Goal: Communication & Community: Connect with others

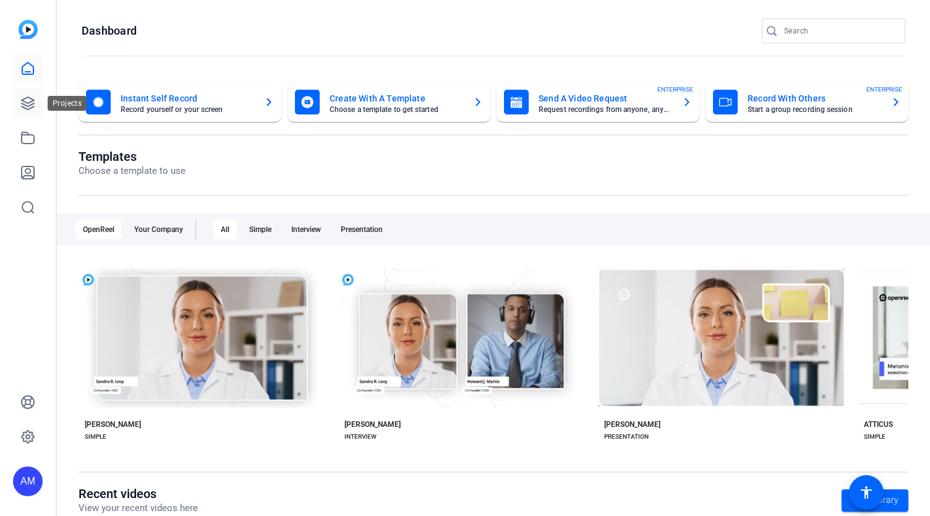
click at [27, 103] on icon at bounding box center [28, 103] width 12 height 12
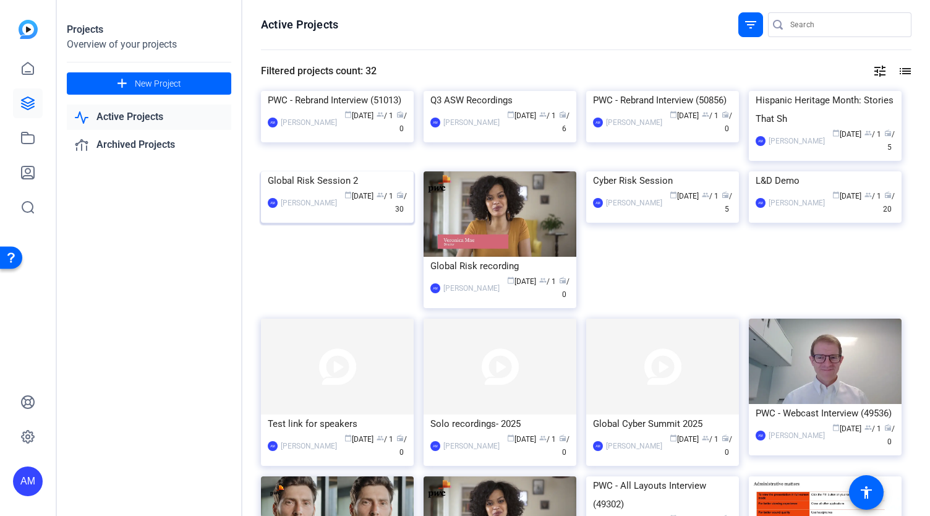
click at [345, 171] on img at bounding box center [337, 171] width 153 height 0
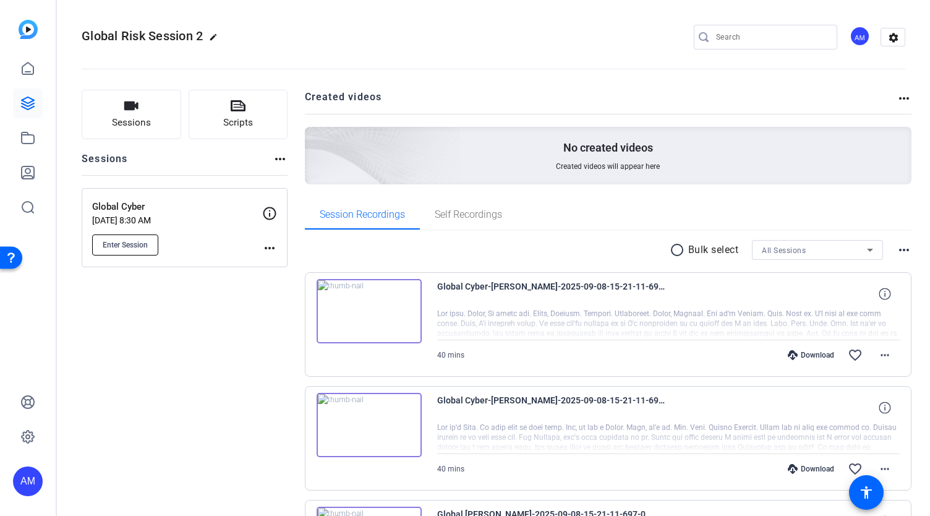
click at [140, 238] on button "Enter Session" at bounding box center [125, 244] width 66 height 21
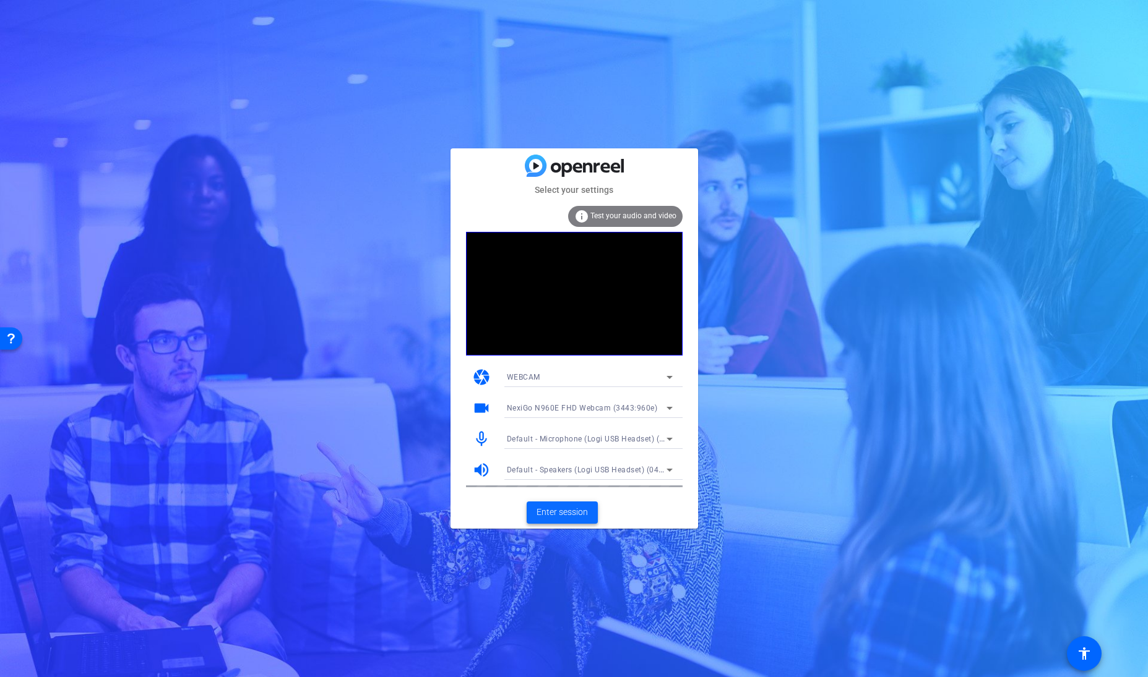
click at [564, 507] on span "Enter session" at bounding box center [561, 512] width 51 height 13
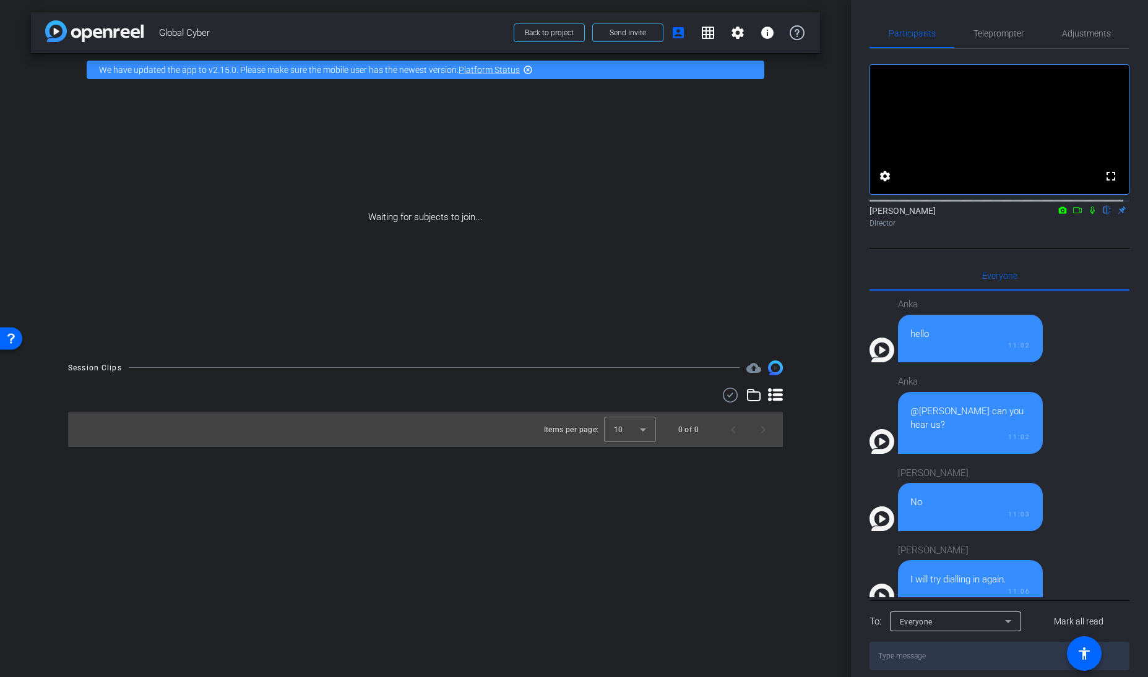
scroll to position [1091, 0]
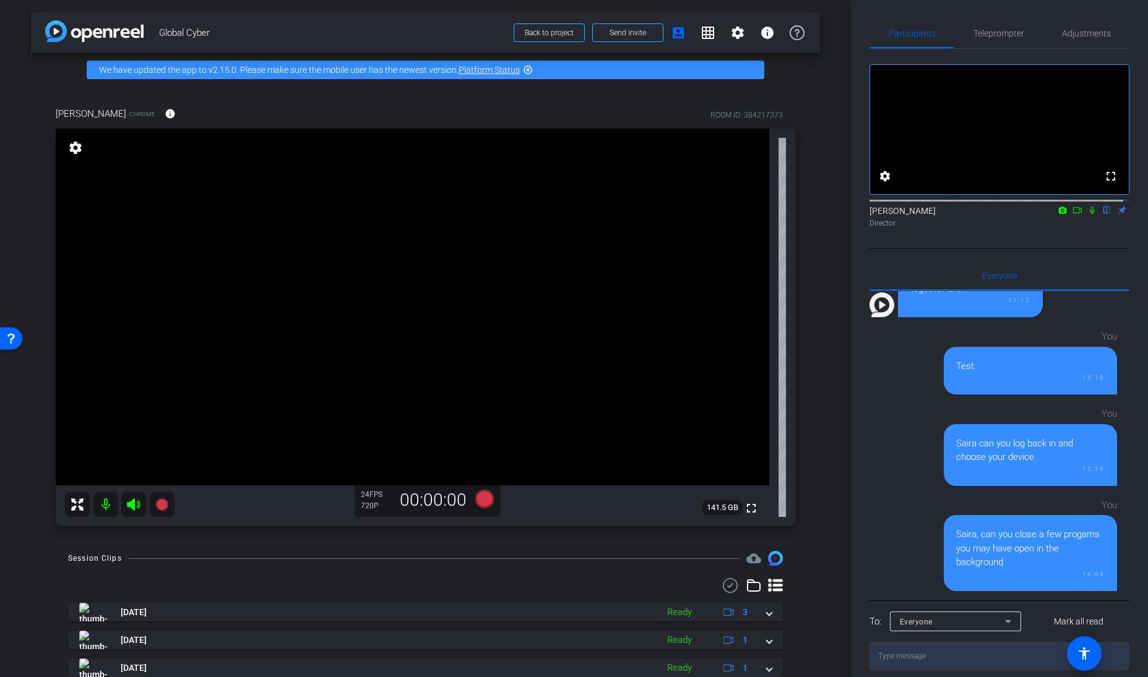
click at [71, 147] on mat-icon "settings" at bounding box center [75, 147] width 17 height 15
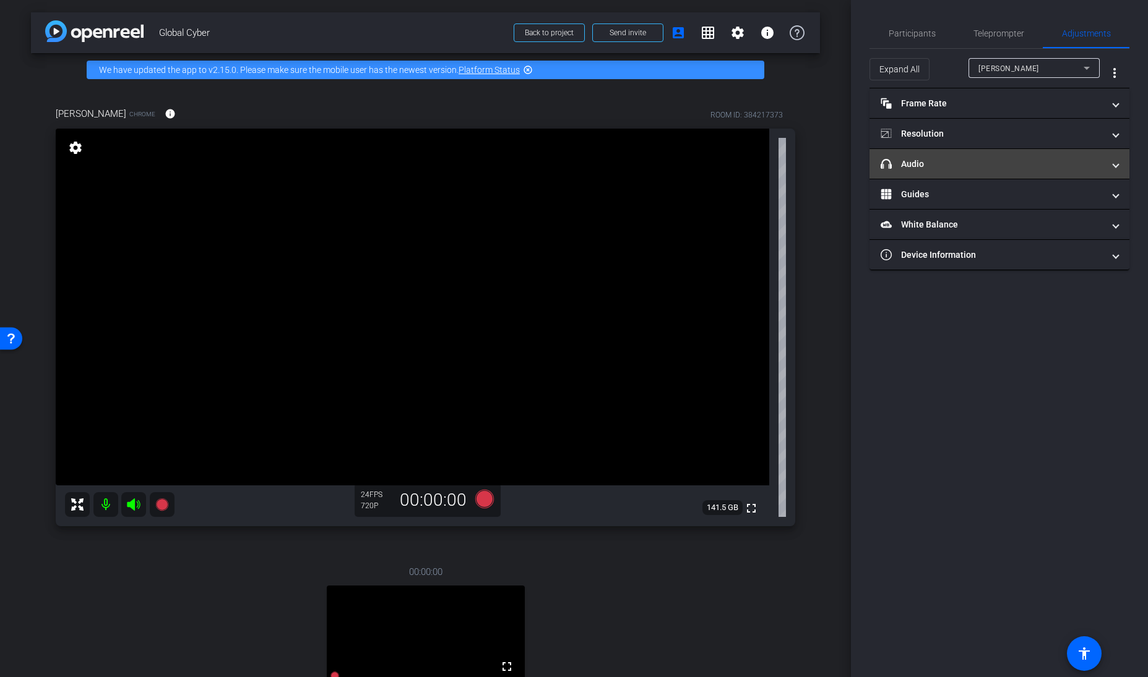
click at [907, 158] on mat-panel-title "headphone icon Audio" at bounding box center [991, 164] width 223 height 13
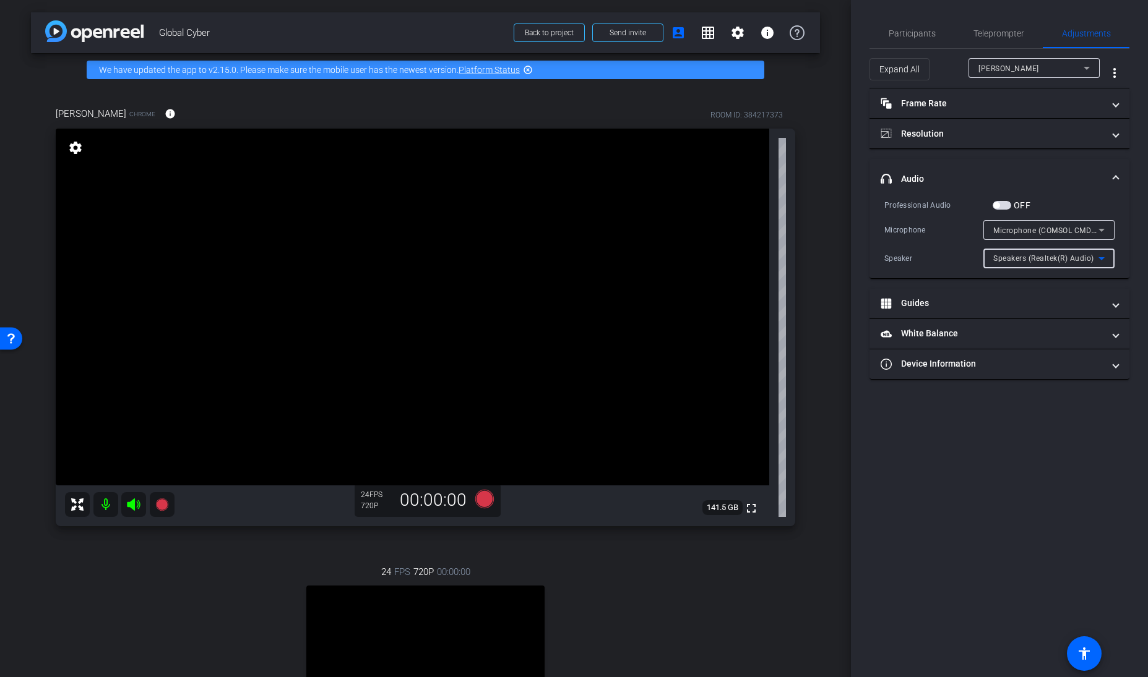
click at [930, 257] on span "Speakers (Realtek(R) Audio)" at bounding box center [1043, 258] width 101 height 9
click at [930, 340] on span "Speakers (COMSOL CMDL24P) (17e9:6000)" at bounding box center [1048, 342] width 111 height 15
click at [930, 259] on span "Speakers (COMSOL CMDL24P) (17e9:6000)" at bounding box center [1071, 258] width 156 height 10
drag, startPoint x: 848, startPoint y: 330, endPoint x: 835, endPoint y: 420, distance: 90.6
click at [835, 420] on div at bounding box center [574, 338] width 1148 height 677
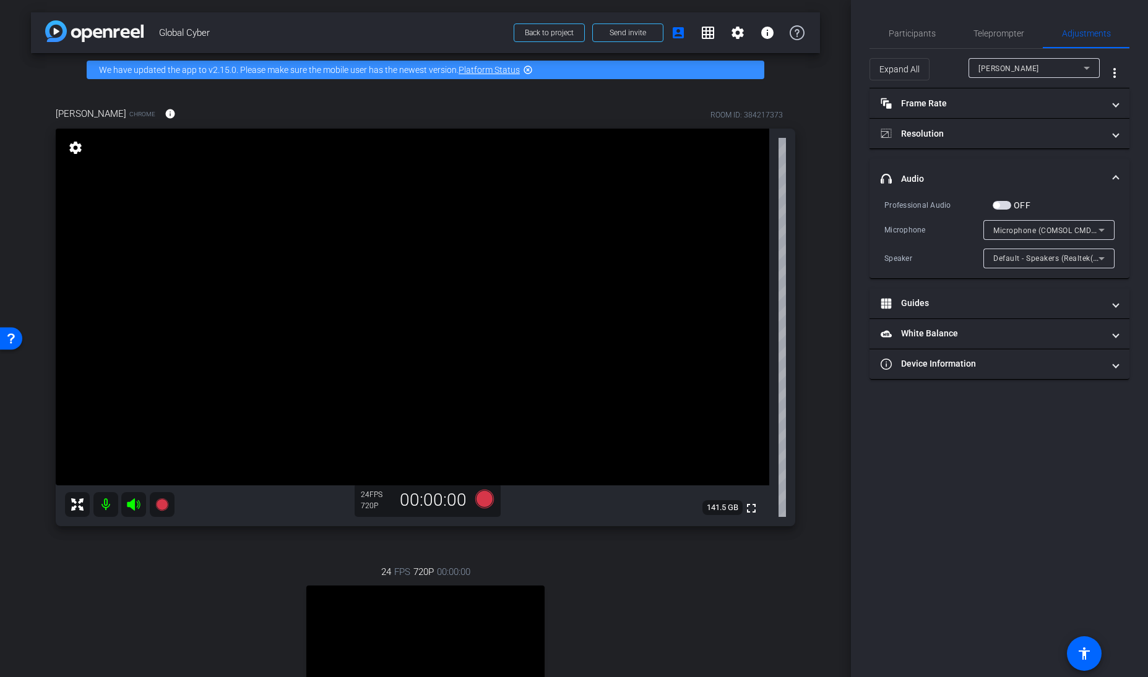
drag, startPoint x: 835, startPoint y: 420, endPoint x: 835, endPoint y: 398, distance: 21.7
click at [832, 413] on div "arrow_back Global Cyber Back to project Send invite account_box grid_on setting…" at bounding box center [425, 338] width 851 height 677
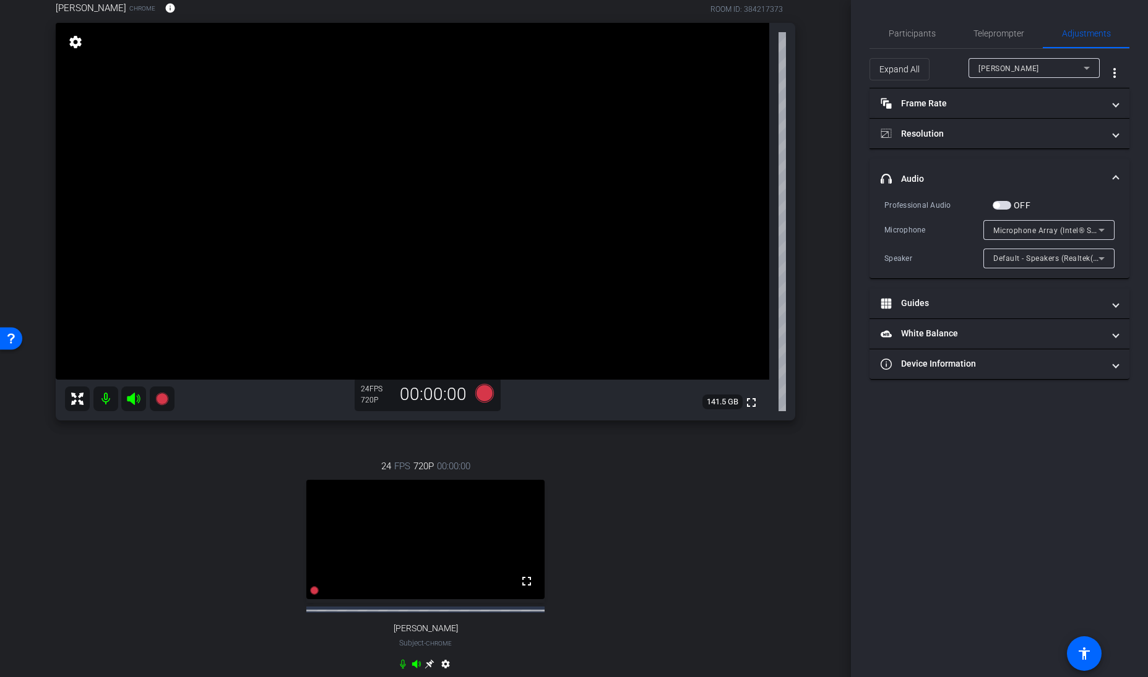
scroll to position [105, 0]
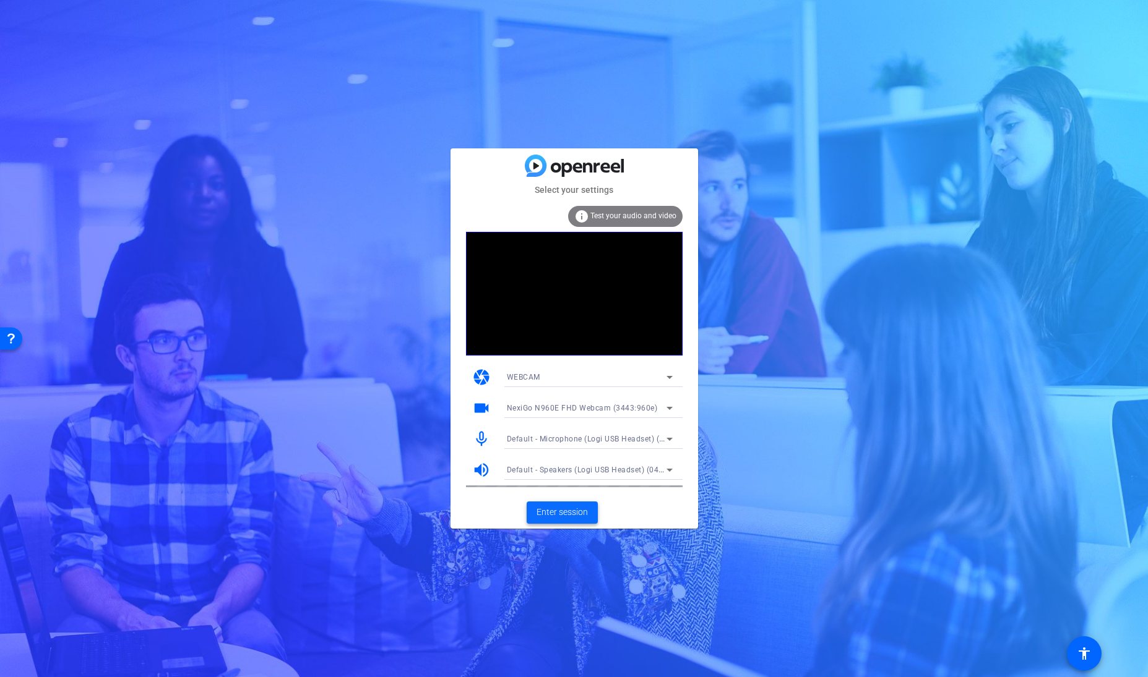
click at [566, 510] on span "Enter session" at bounding box center [561, 512] width 51 height 13
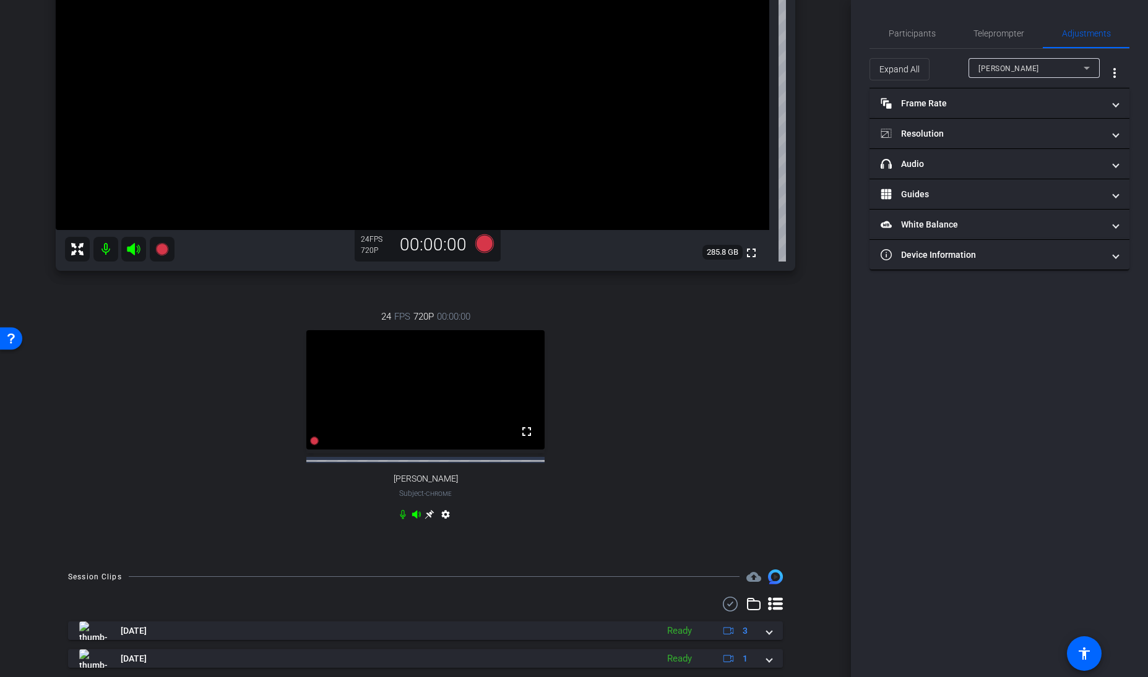
scroll to position [243, 0]
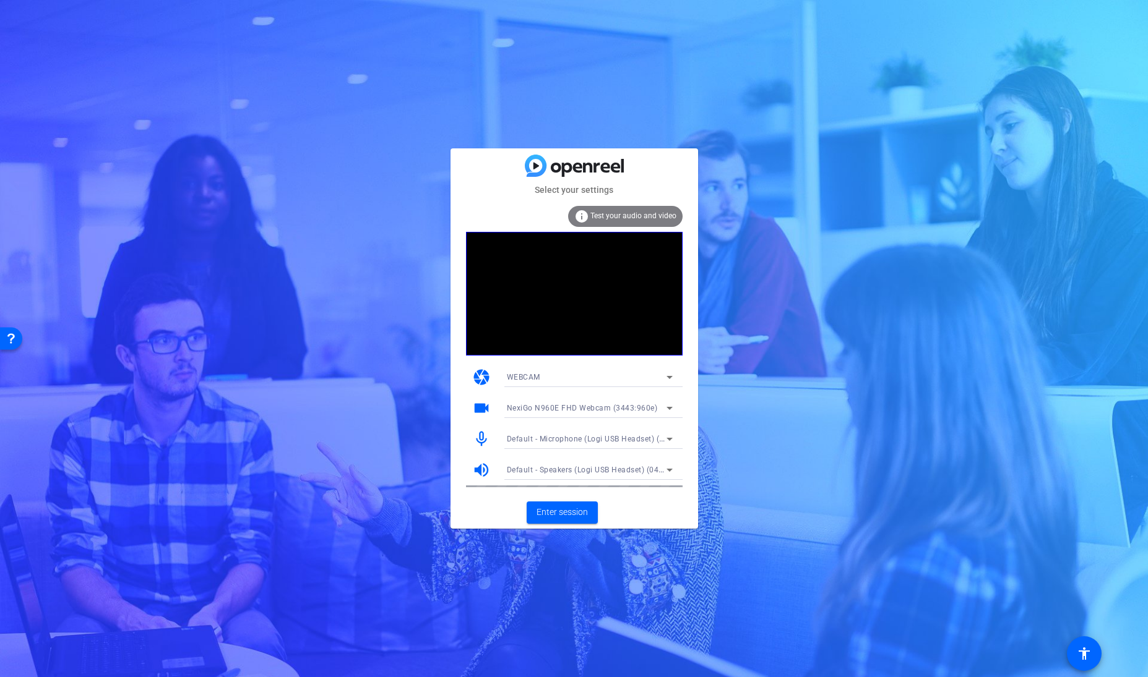
click at [637, 466] on span "Default - Speakers (Logi USB Headset) (046d:0a65)" at bounding box center [599, 470] width 185 height 10
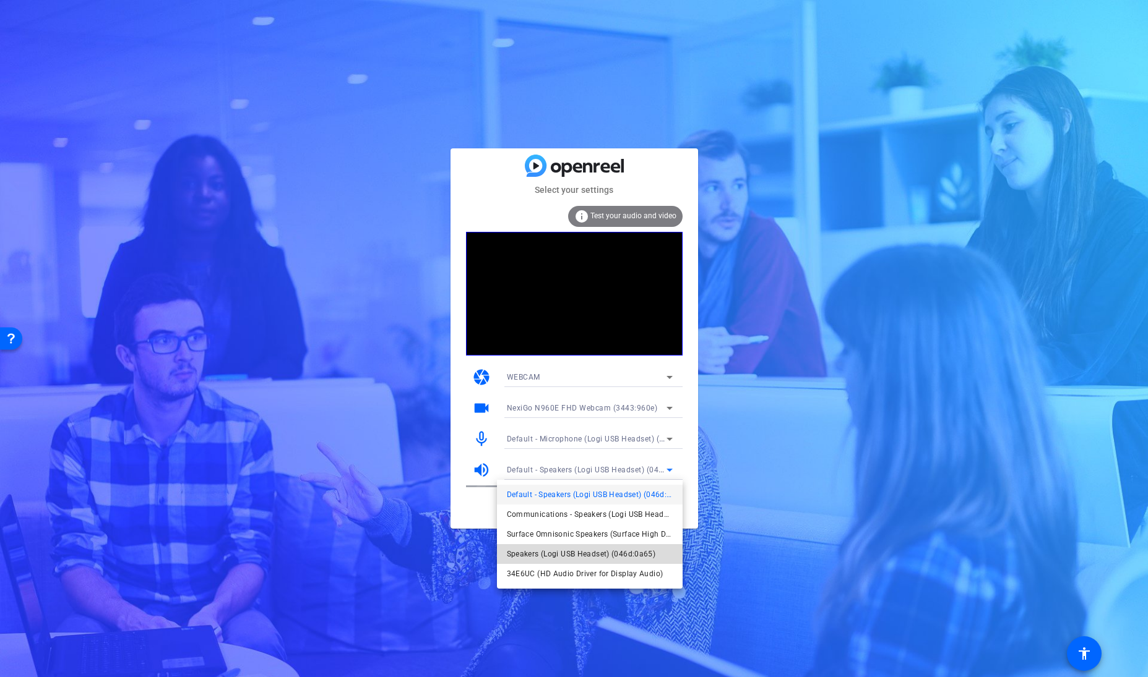
click at [612, 515] on span "Speakers (Logi USB Headset) (046d:0a65)" at bounding box center [581, 554] width 149 height 15
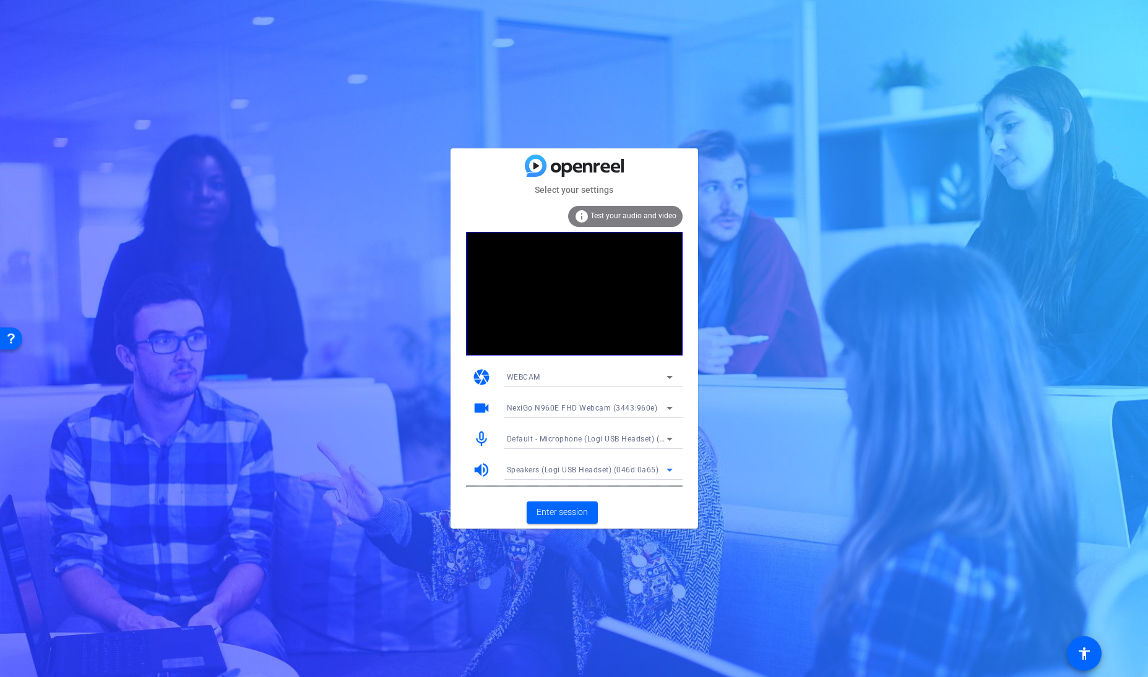
click at [605, 437] on span "Default - Microphone (Logi USB Headset) (046d:0a65)" at bounding box center [604, 439] width 195 height 10
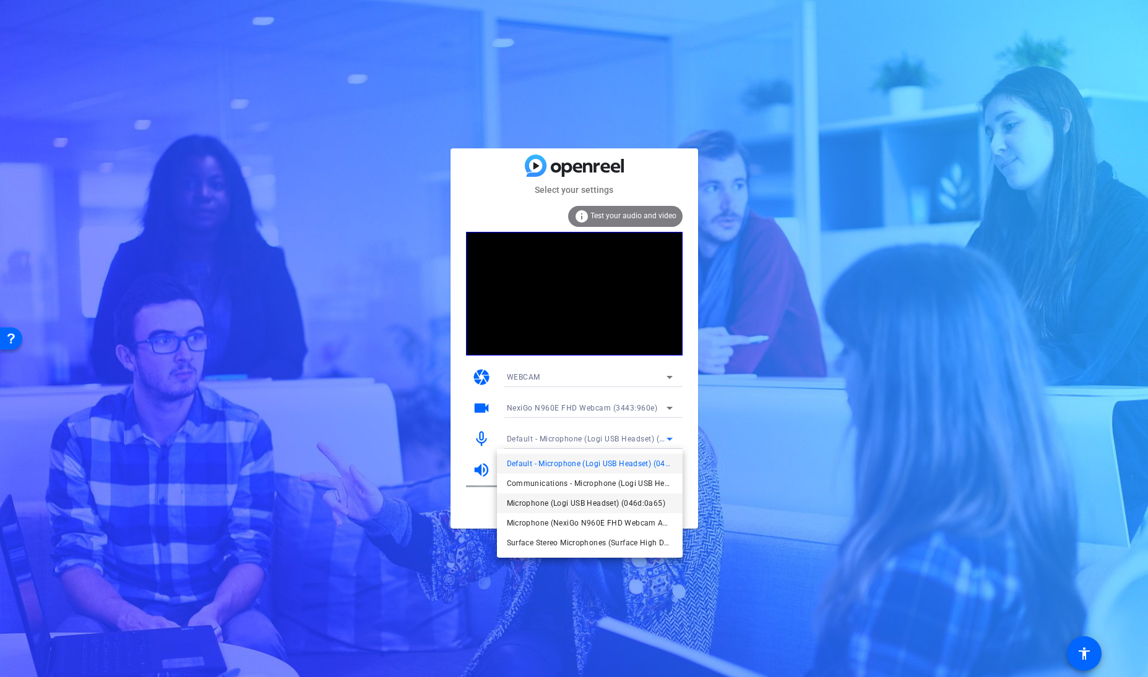
click at [594, 501] on span "Microphone (Logi USB Headset) (046d:0a65)" at bounding box center [586, 503] width 158 height 15
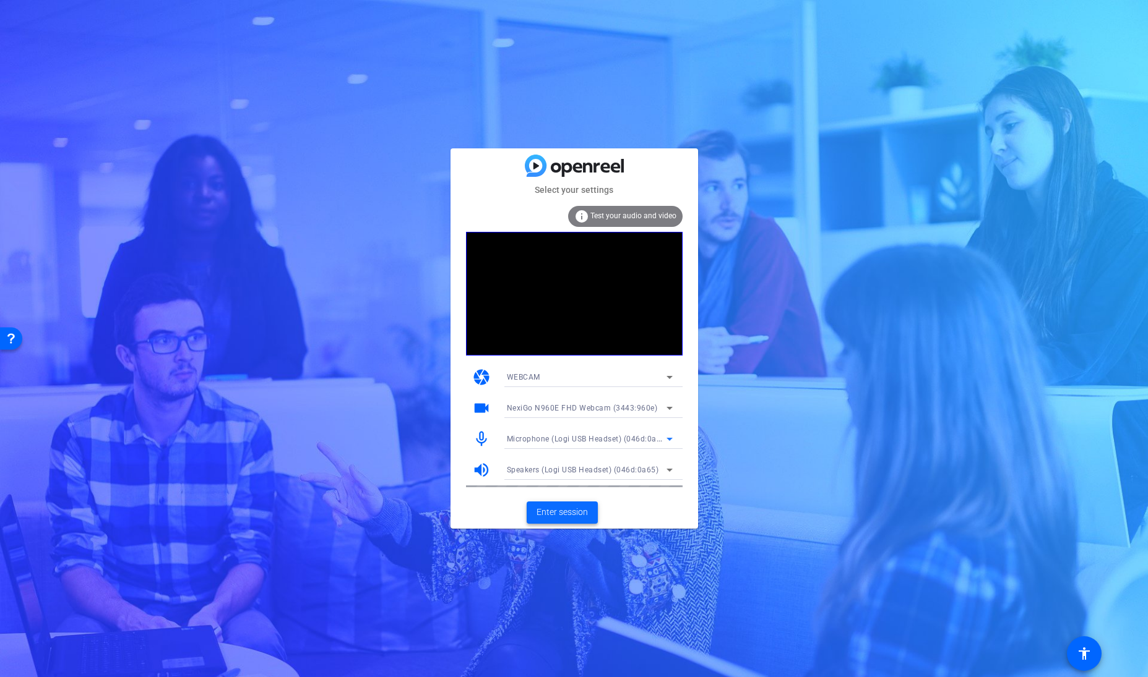
click at [569, 515] on span at bounding box center [561, 513] width 71 height 30
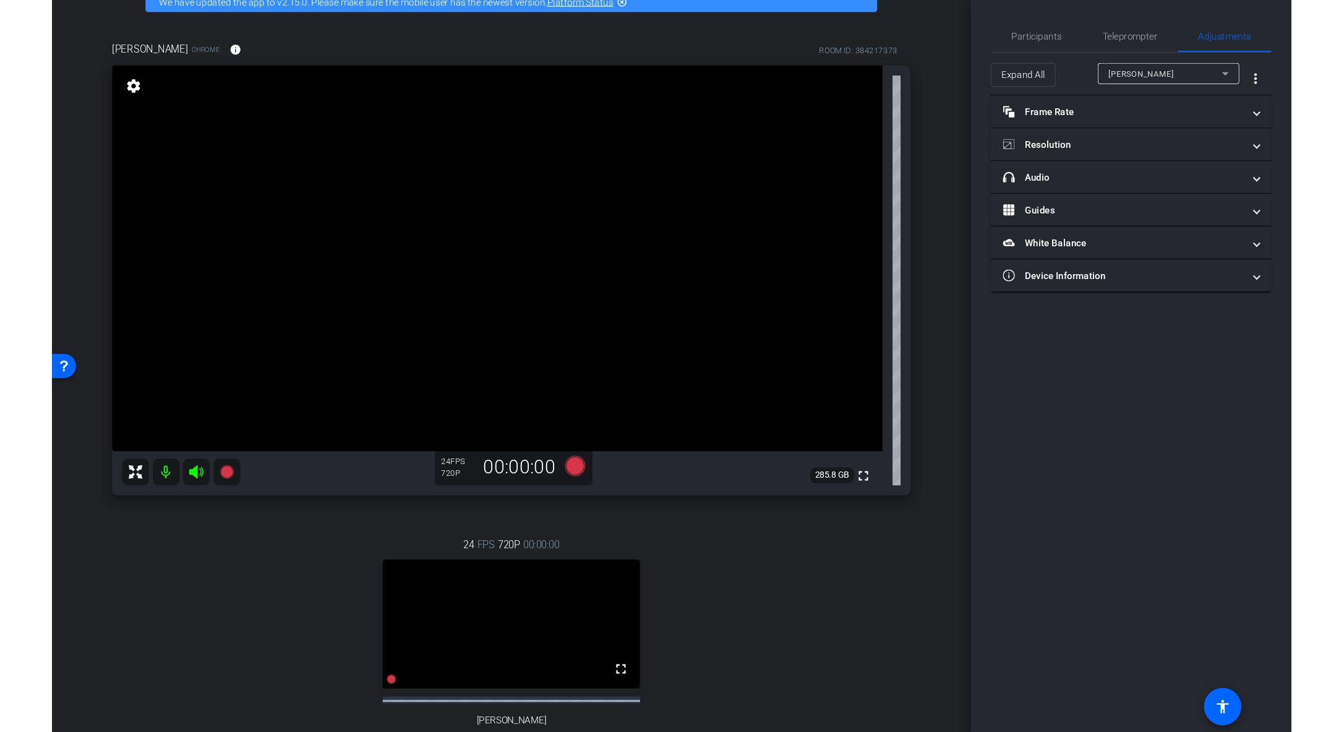
scroll to position [69, 0]
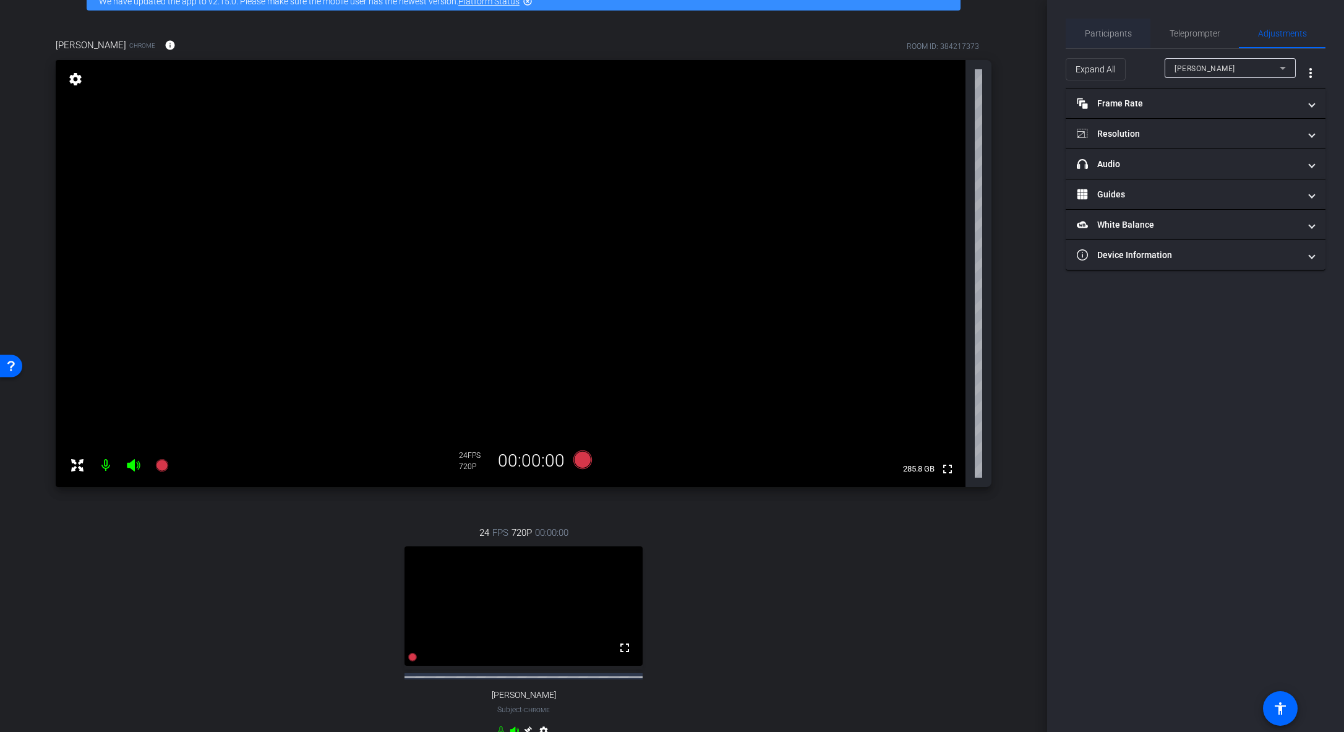
click at [930, 31] on span "Participants" at bounding box center [1108, 33] width 47 height 9
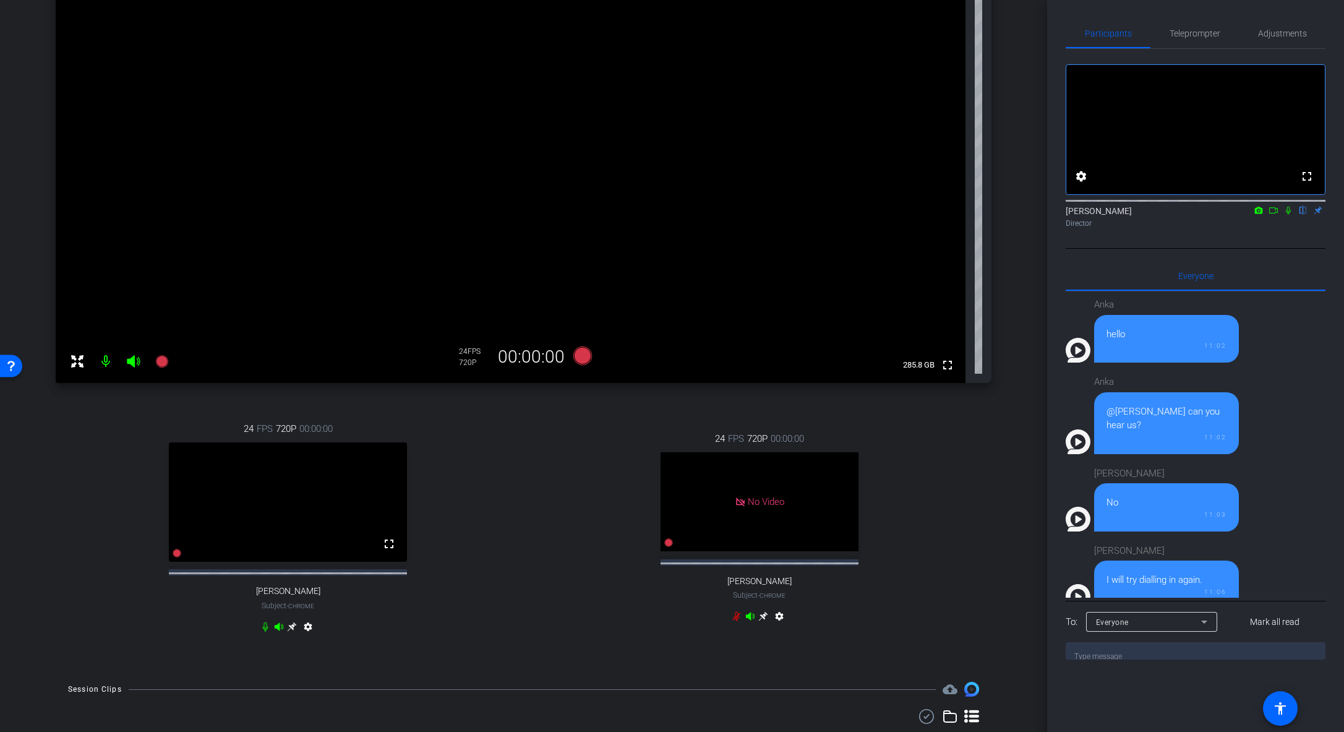
scroll to position [173, 0]
click at [290, 515] on icon at bounding box center [292, 626] width 9 height 9
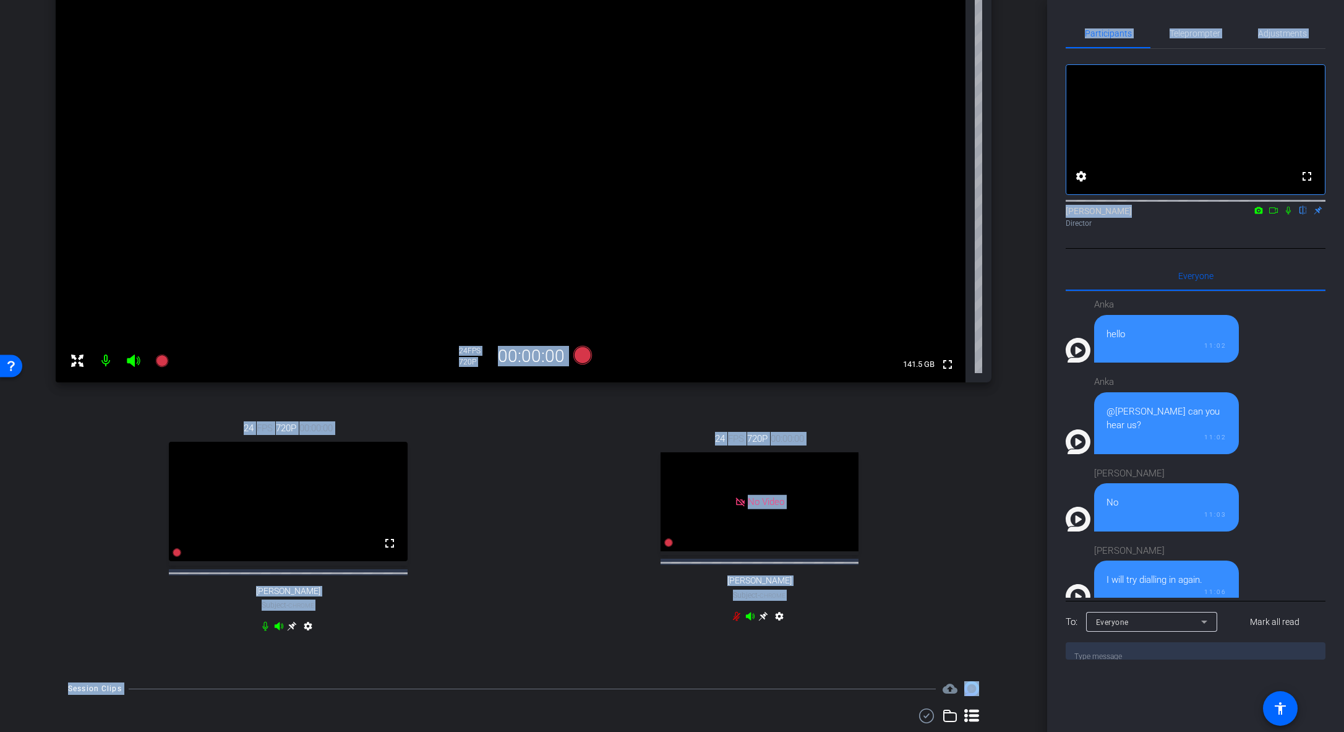
drag, startPoint x: 1040, startPoint y: 346, endPoint x: 1051, endPoint y: 259, distance: 87.9
click at [930, 259] on div "arrow_back Global Cyber Back to project Send invite account_box grid_on setting…" at bounding box center [672, 366] width 1344 height 732
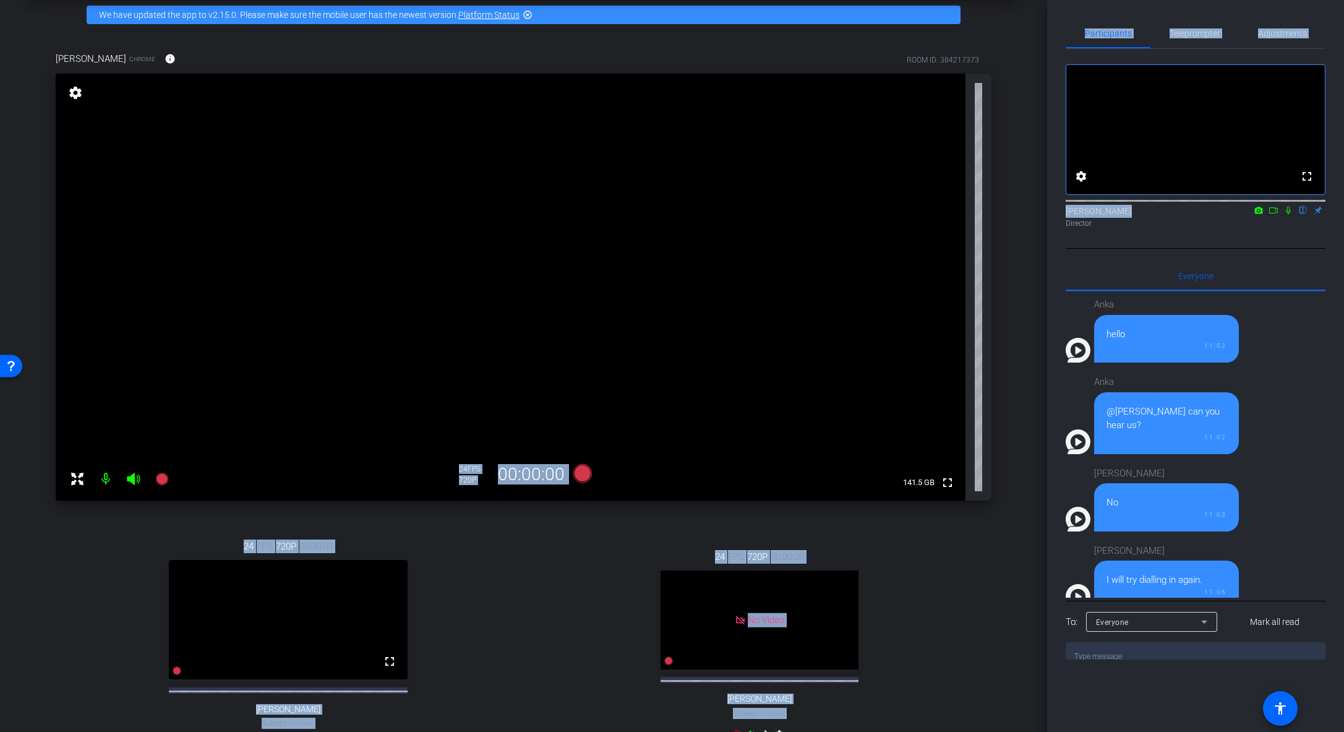
scroll to position [178, 0]
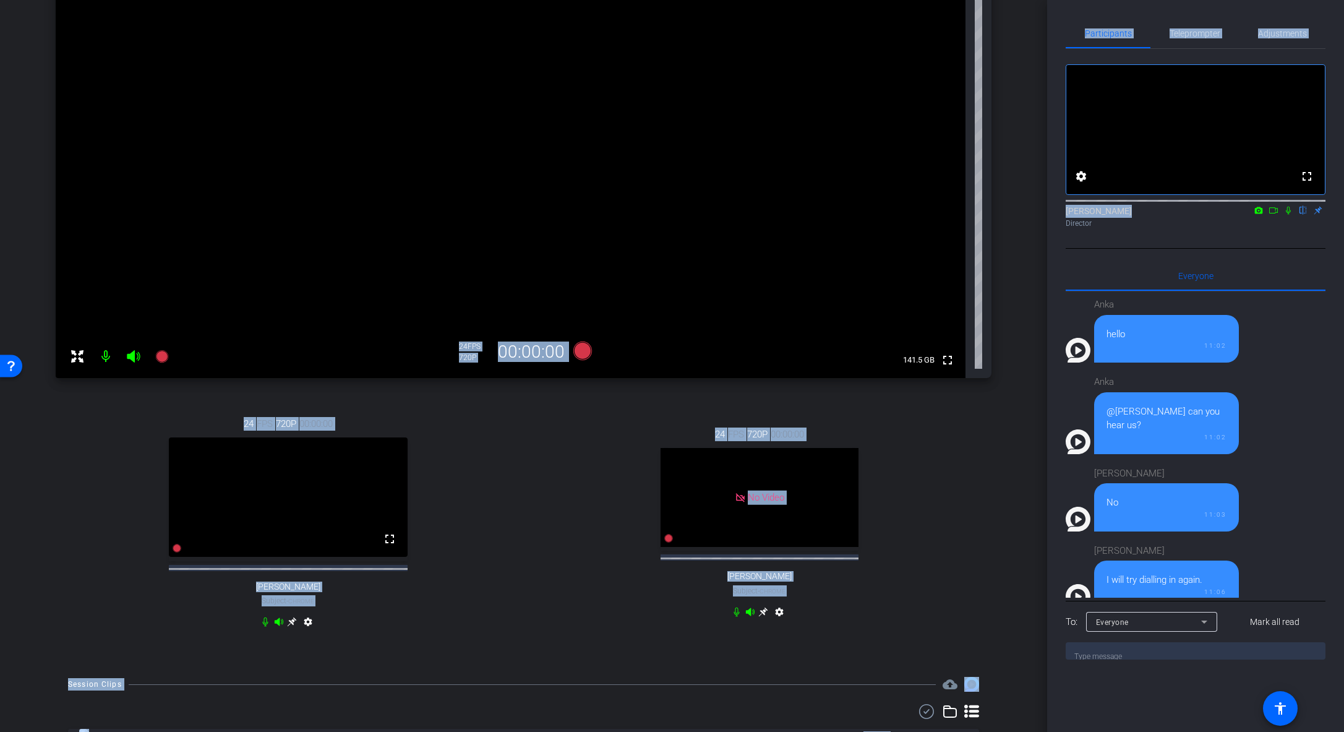
click at [290, 515] on icon at bounding box center [292, 621] width 9 height 9
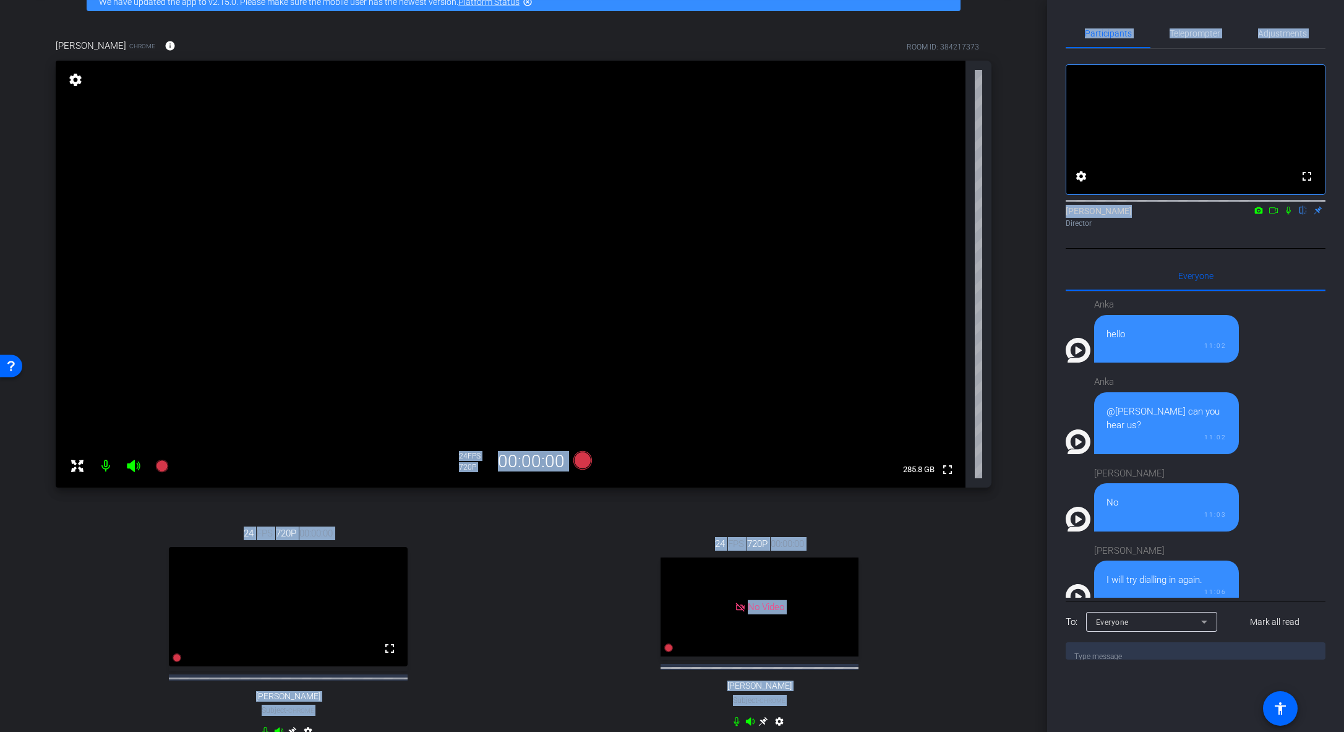
scroll to position [69, 0]
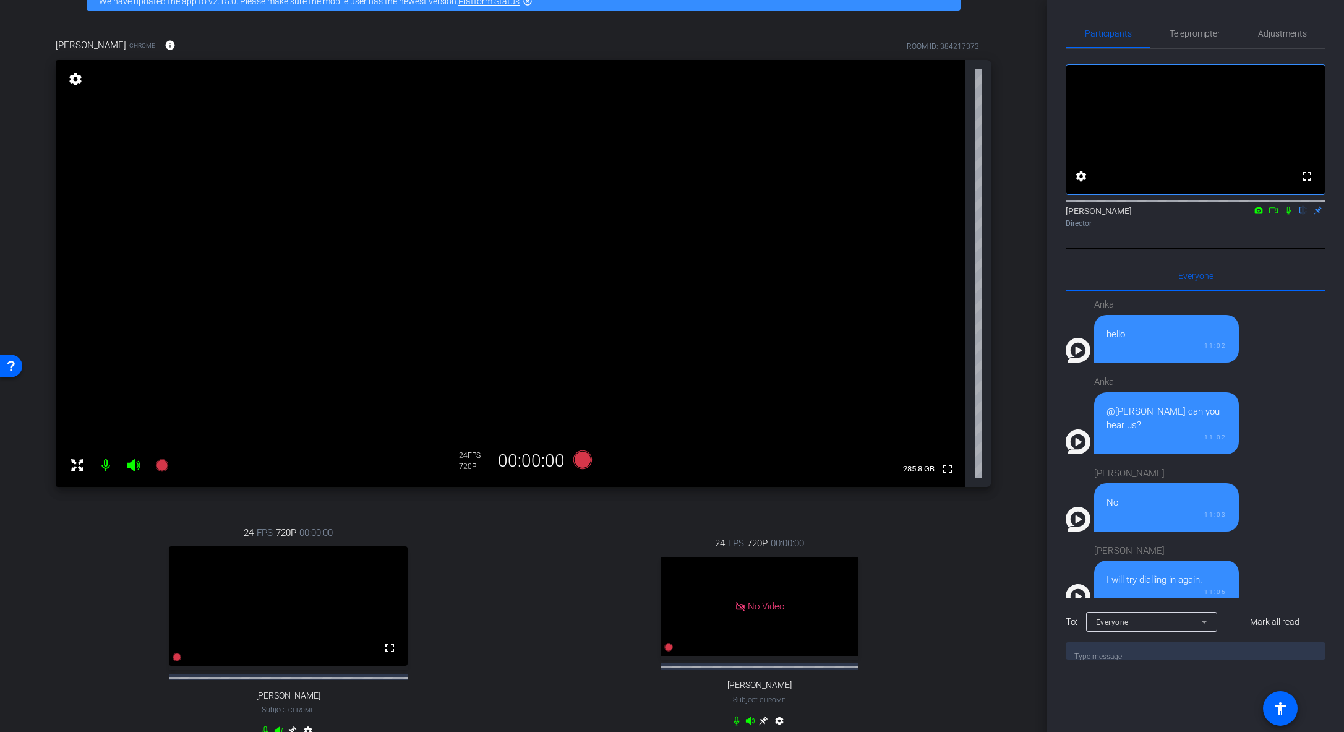
drag, startPoint x: 1040, startPoint y: 405, endPoint x: 1039, endPoint y: 456, distance: 51.4
click at [930, 456] on div "arrow_back Global Cyber Back to project Send invite account_box grid_on setting…" at bounding box center [523, 297] width 1047 height 732
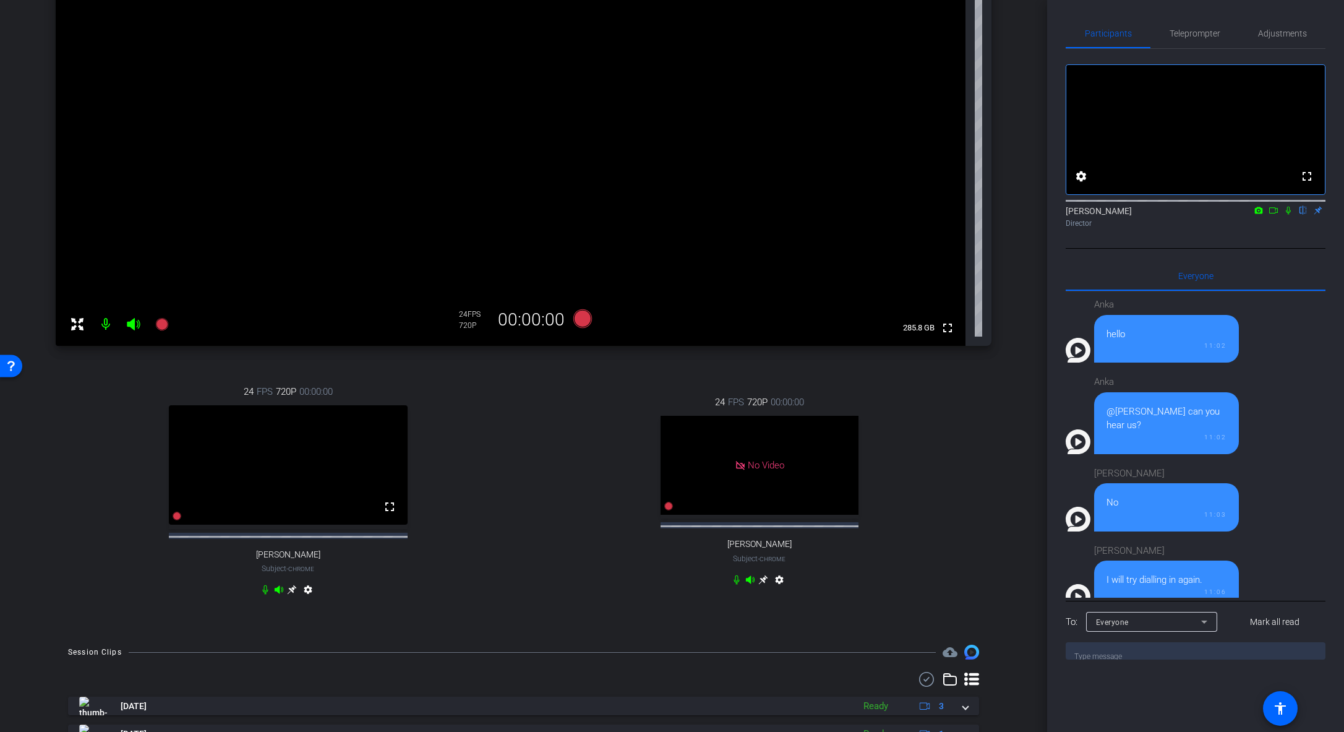
scroll to position [212, 0]
click at [292, 515] on icon at bounding box center [292, 587] width 9 height 9
click at [290, 515] on icon at bounding box center [292, 587] width 9 height 9
drag, startPoint x: 1038, startPoint y: 409, endPoint x: 1043, endPoint y: 379, distance: 30.8
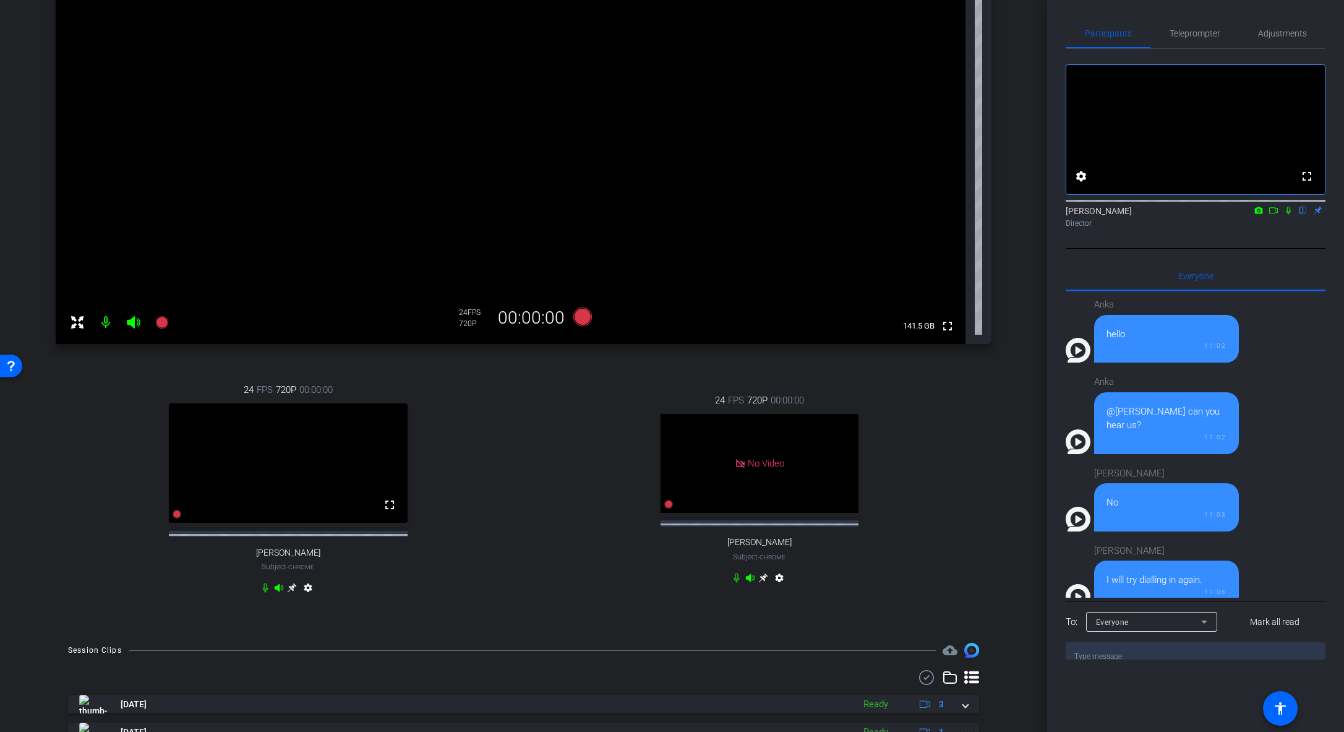
click at [930, 379] on div "arrow_back Global Cyber Back to project Send invite account_box grid_on setting…" at bounding box center [523, 366] width 1047 height 732
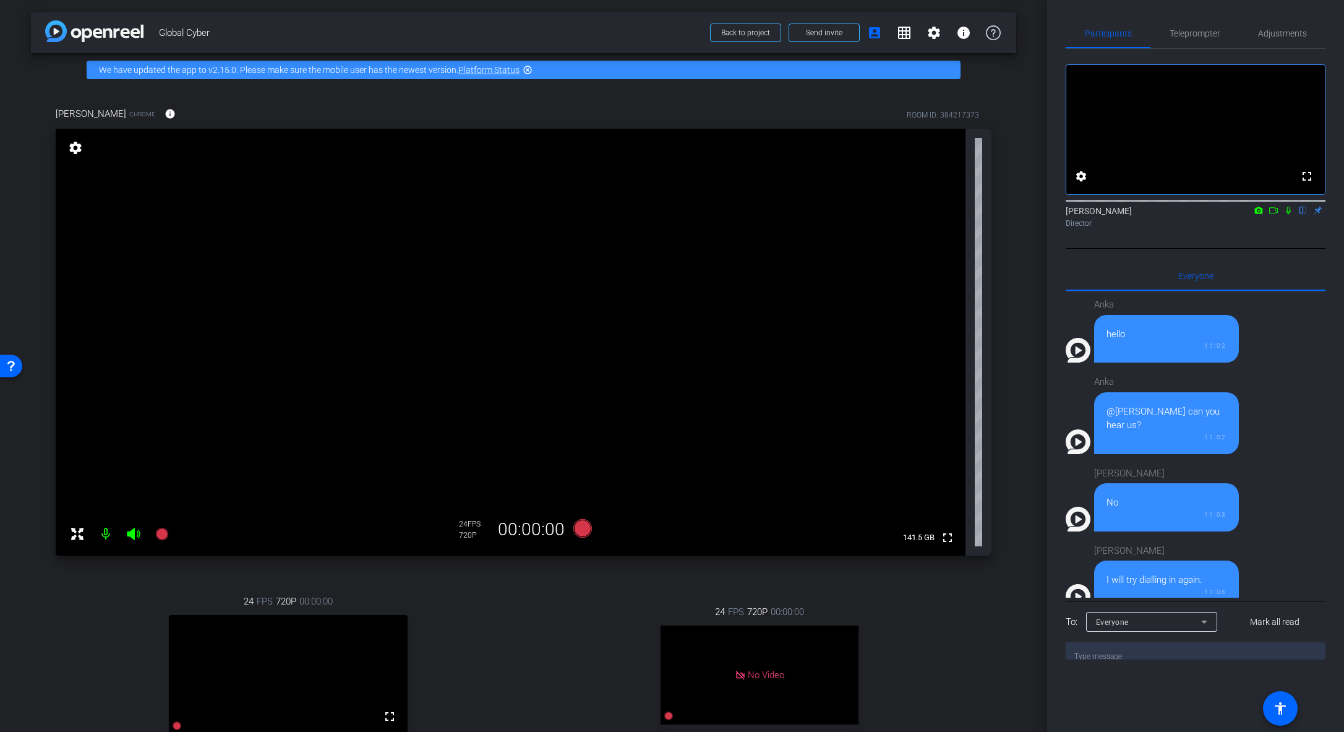
click at [930, 215] on icon at bounding box center [1274, 210] width 10 height 9
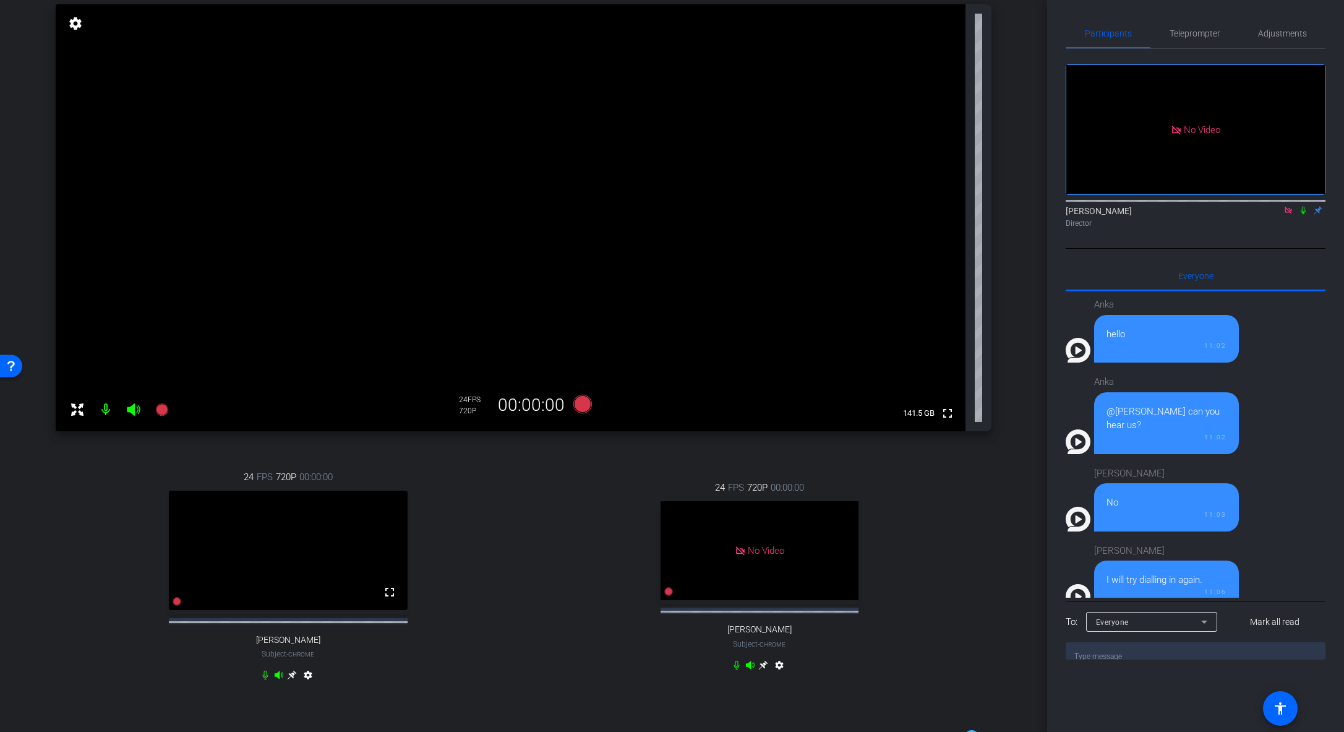
scroll to position [118, 0]
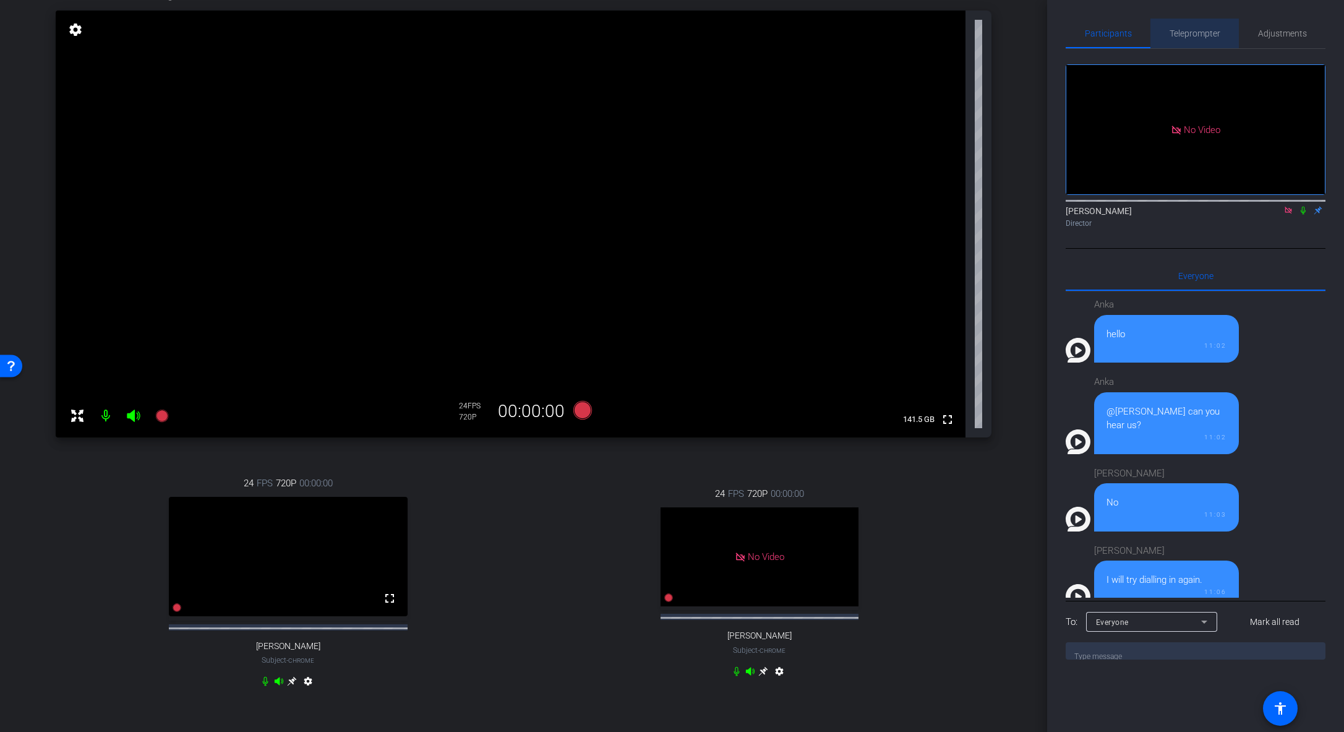
click at [930, 35] on span "Teleprompter" at bounding box center [1195, 33] width 51 height 9
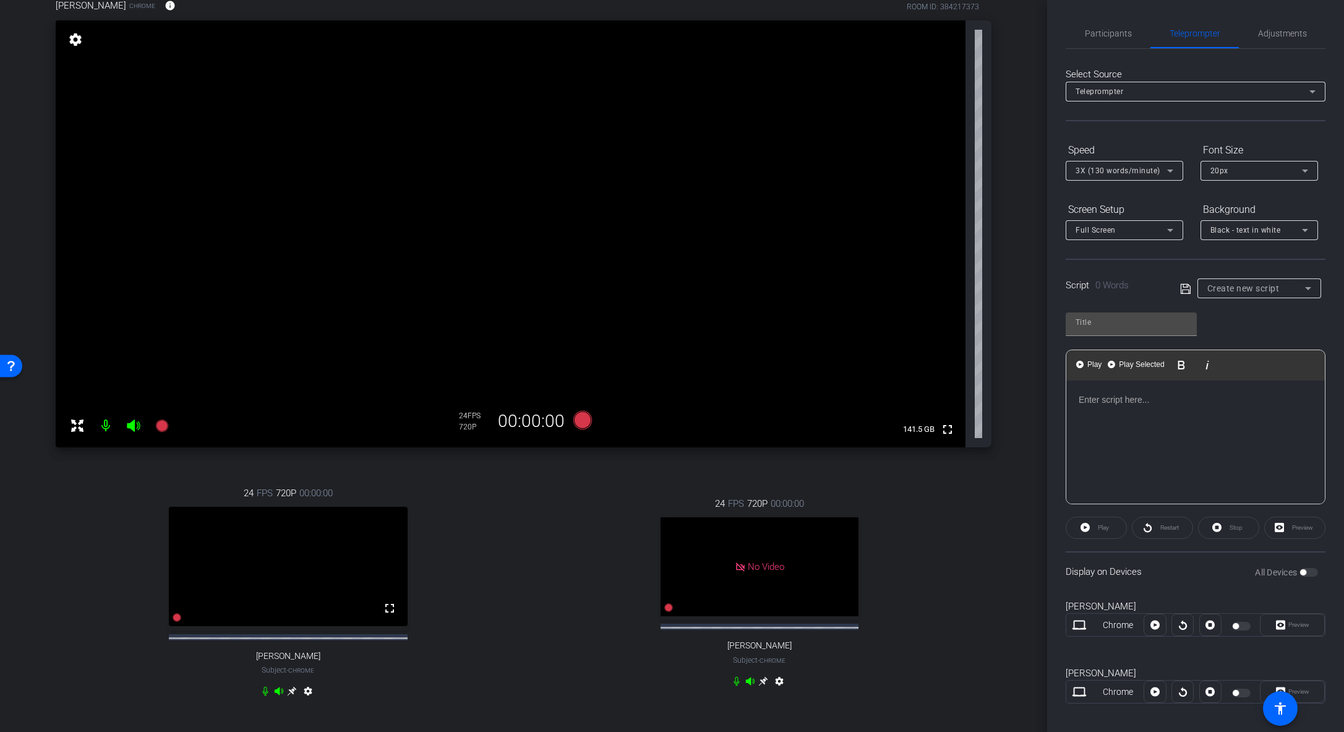
scroll to position [111, 0]
click at [930, 404] on p at bounding box center [1196, 400] width 234 height 14
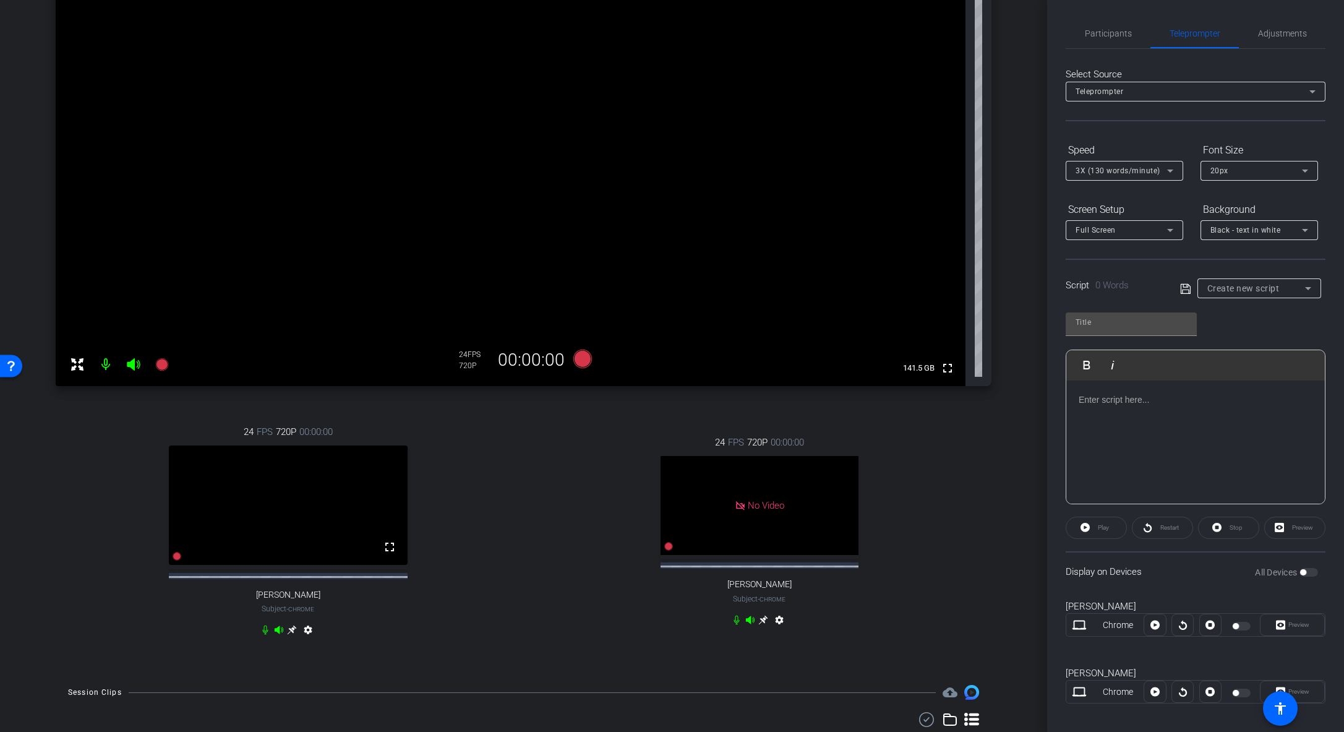
scroll to position [190, 0]
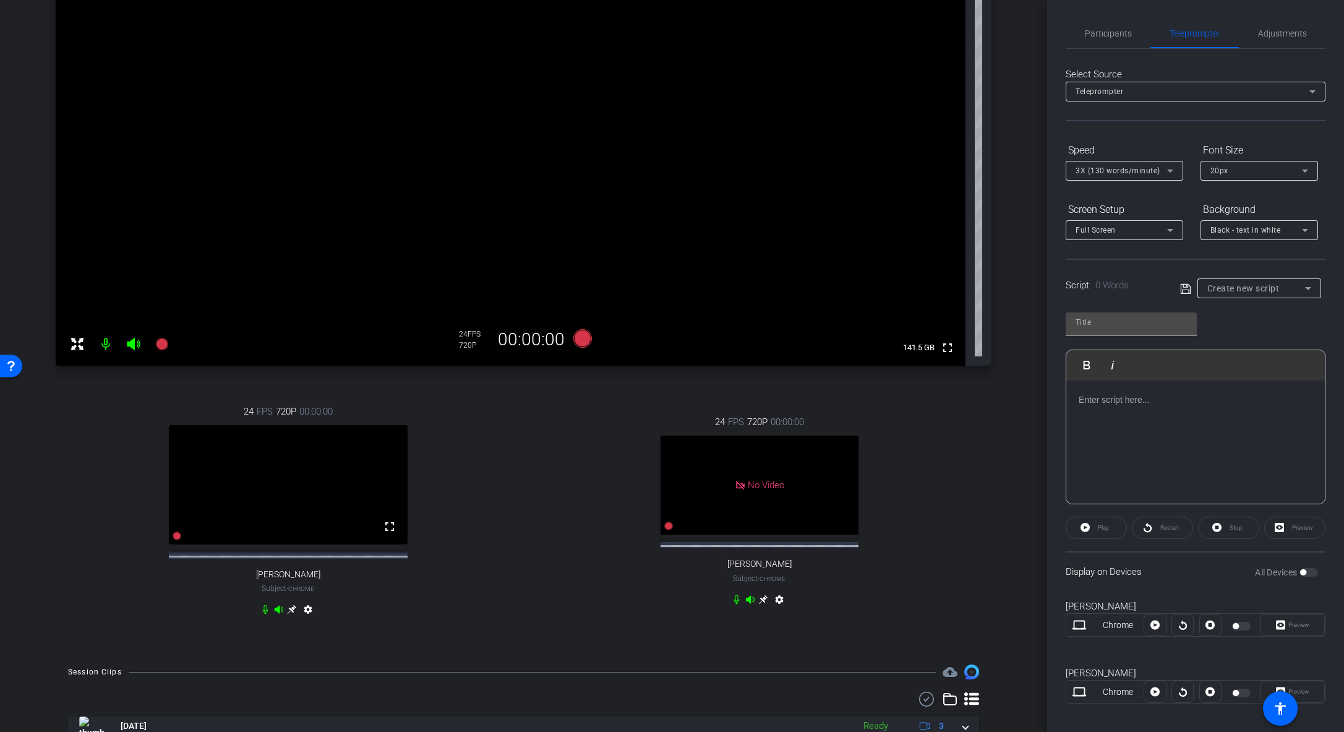
click at [290, 515] on icon at bounding box center [292, 609] width 9 height 9
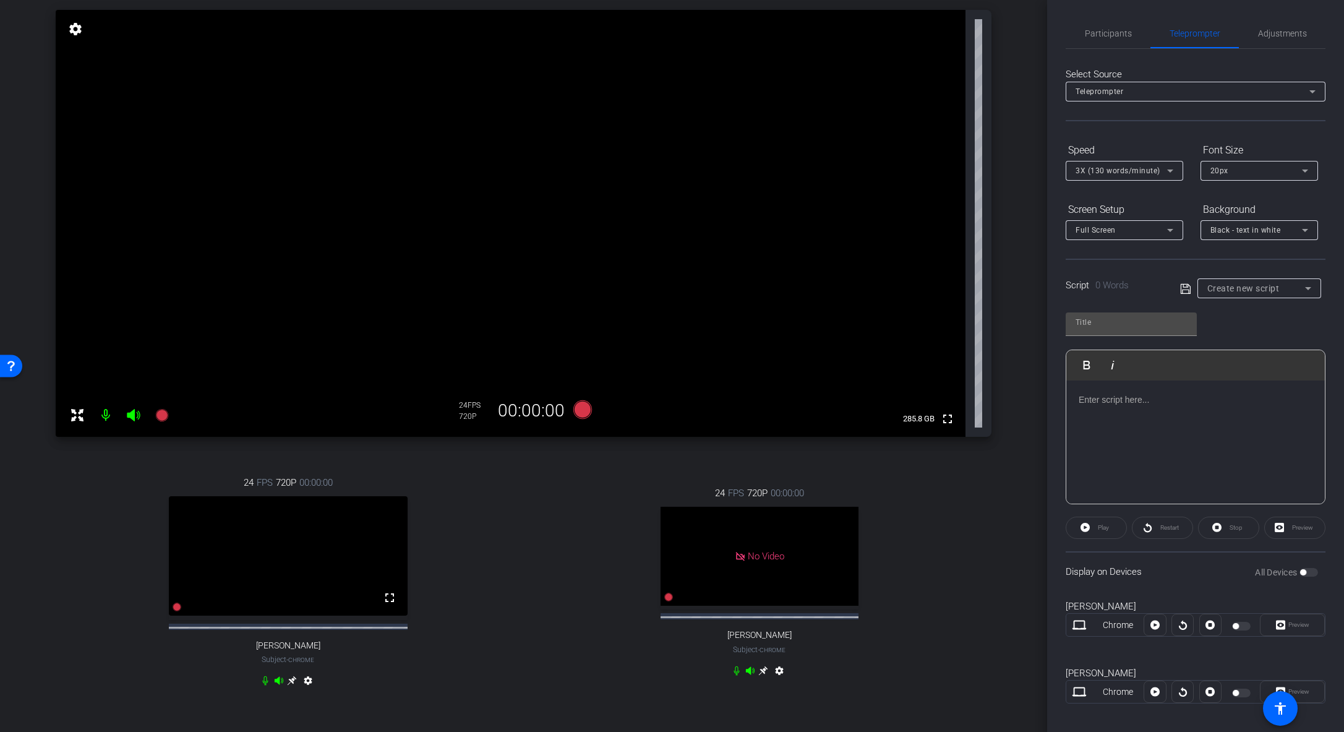
scroll to position [63, 0]
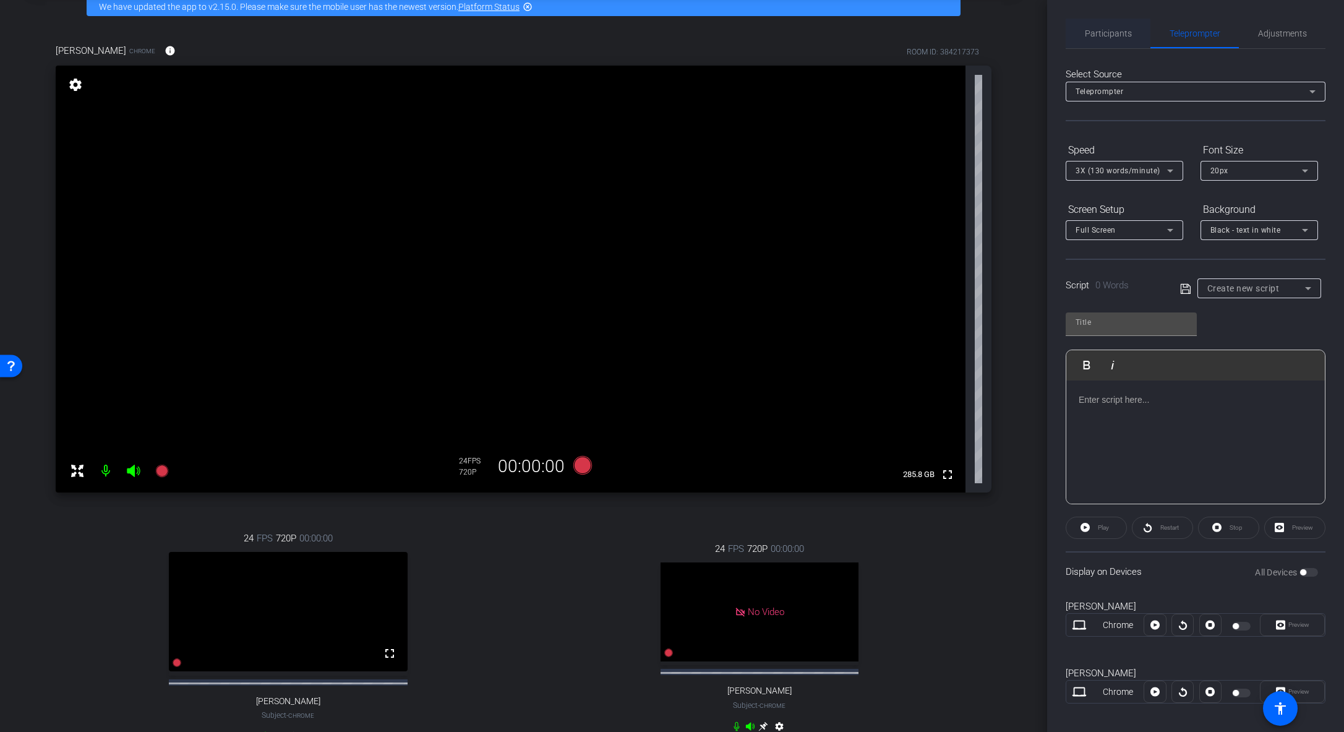
click at [930, 29] on span "Participants" at bounding box center [1108, 33] width 47 height 9
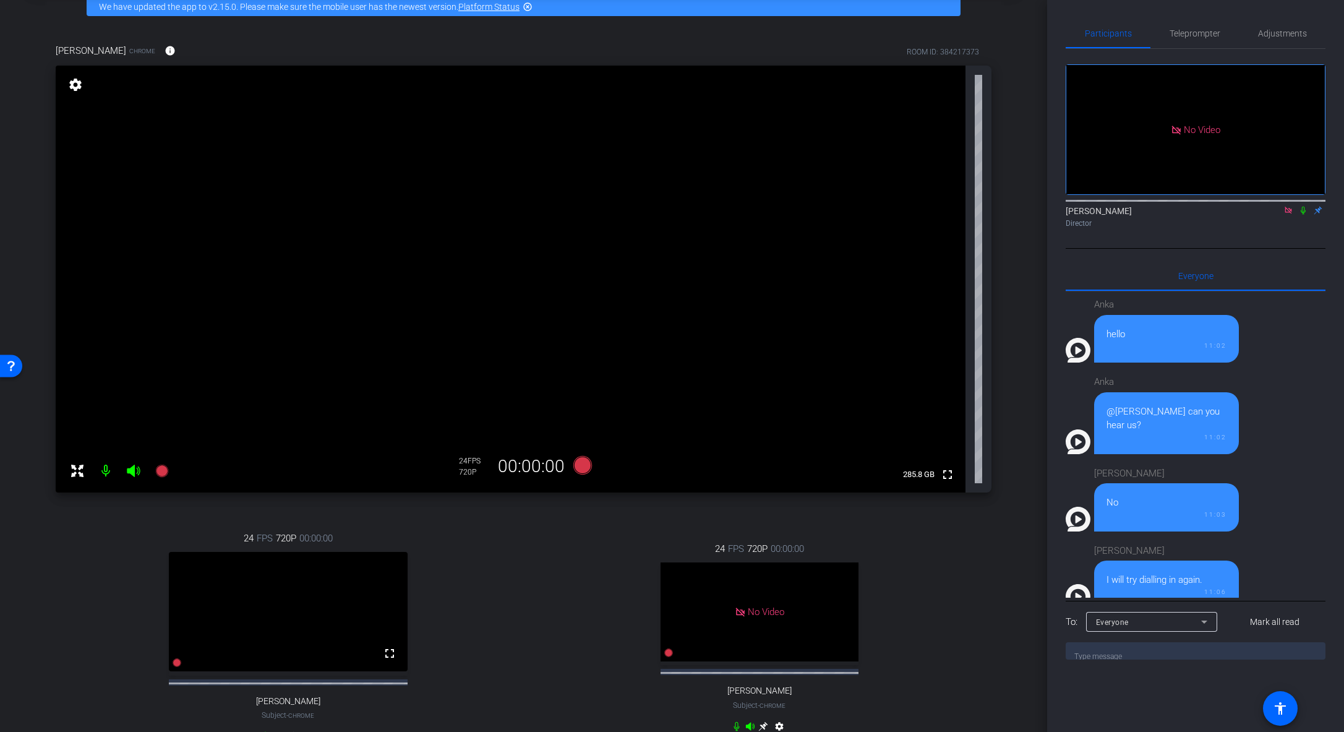
click at [68, 89] on mat-icon "settings" at bounding box center [75, 84] width 17 height 15
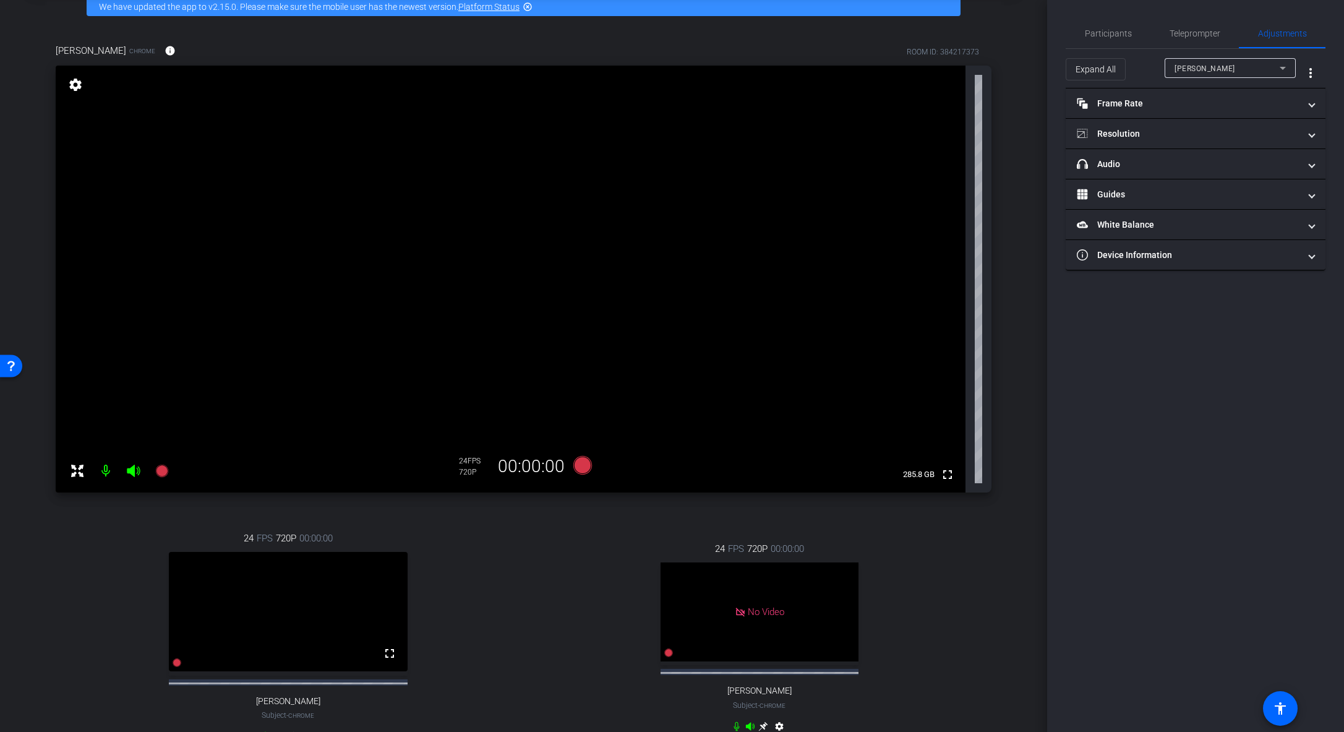
click at [68, 89] on mat-icon "settings" at bounding box center [75, 84] width 17 height 15
click at [930, 132] on mat-panel-title "Resolution" at bounding box center [1188, 133] width 223 height 13
click at [930, 145] on mat-panel-title "Resolution" at bounding box center [1188, 148] width 223 height 13
click at [930, 161] on mat-panel-title "headphone icon Audio" at bounding box center [1188, 164] width 223 height 13
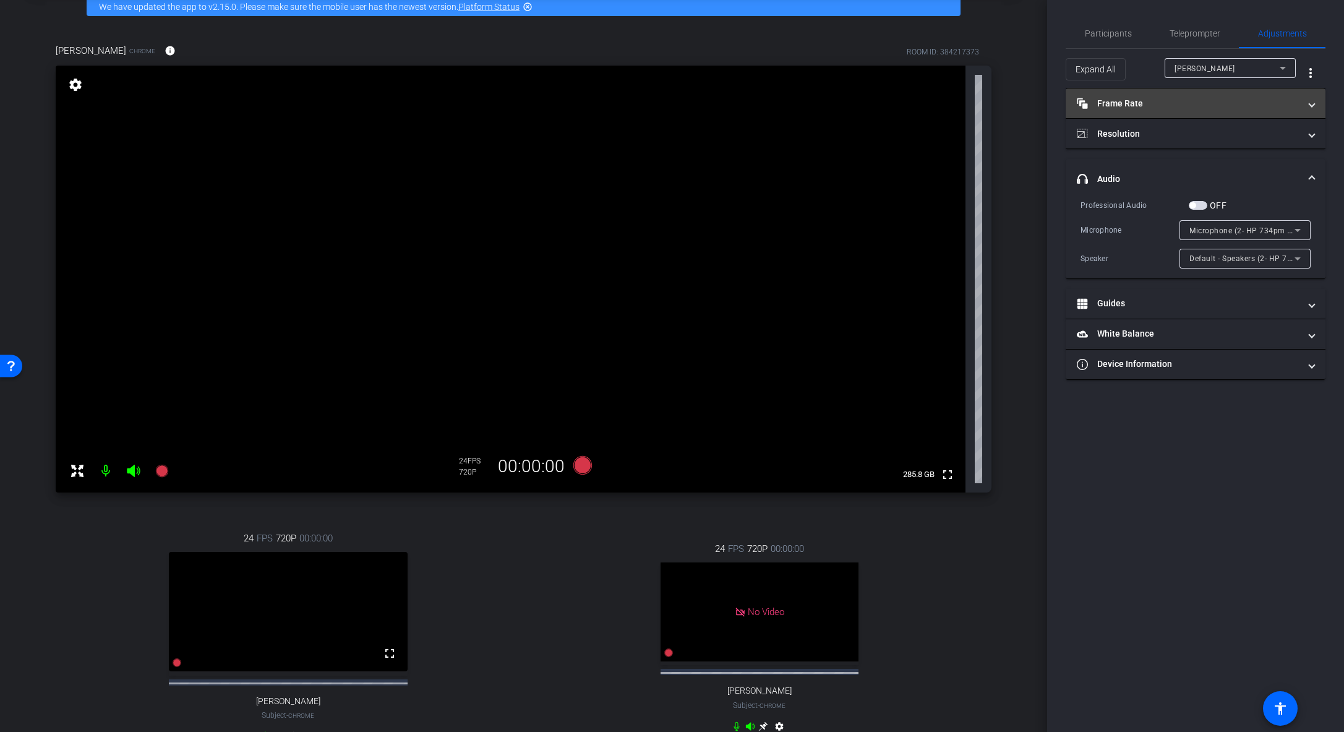
click at [930, 102] on mat-panel-title "Frame Rate Frame Rate" at bounding box center [1188, 103] width 223 height 13
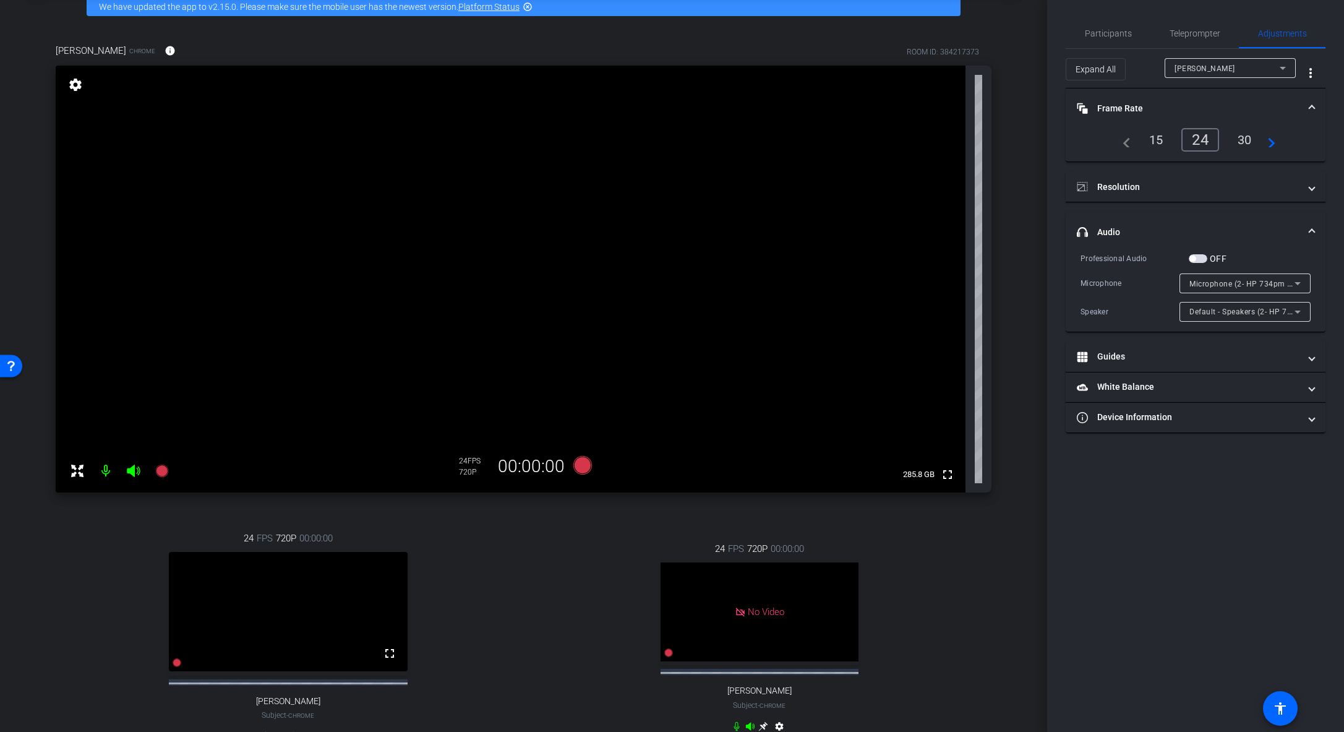
click at [930, 139] on div "30" at bounding box center [1245, 139] width 33 height 21
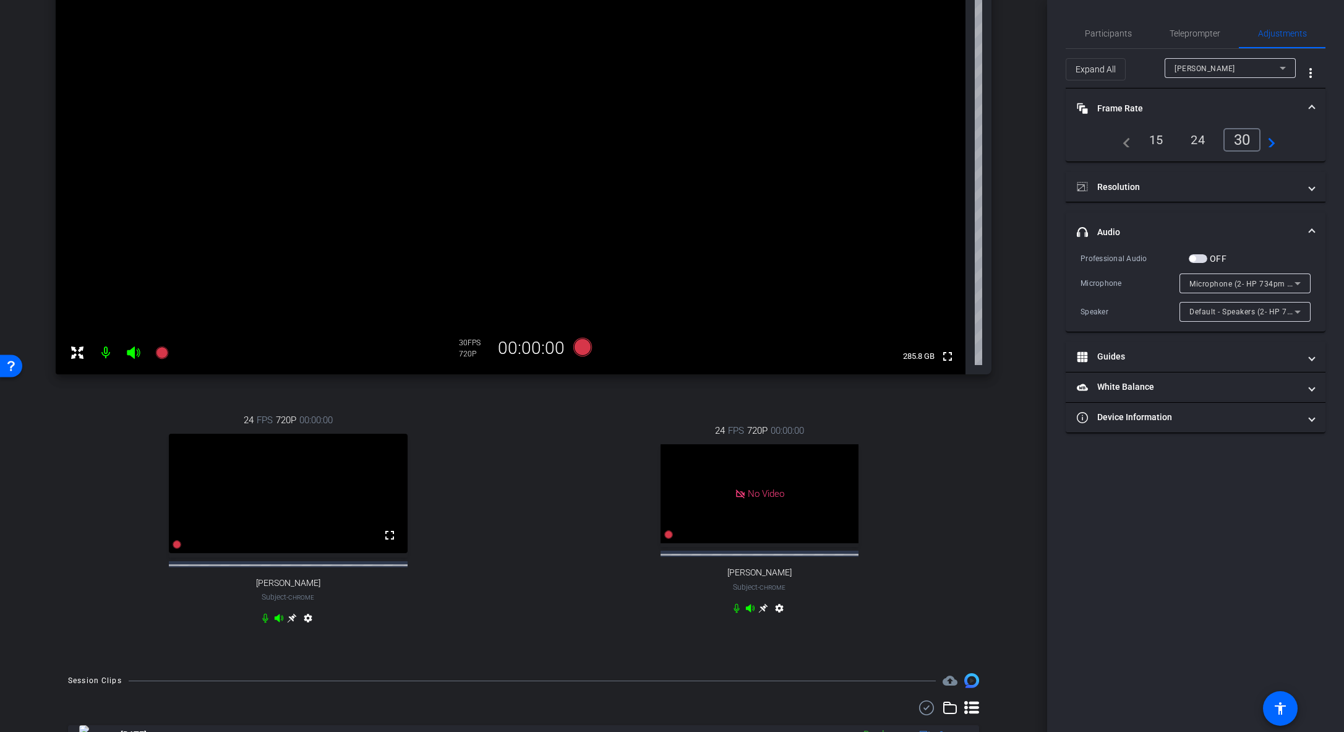
scroll to position [186, 0]
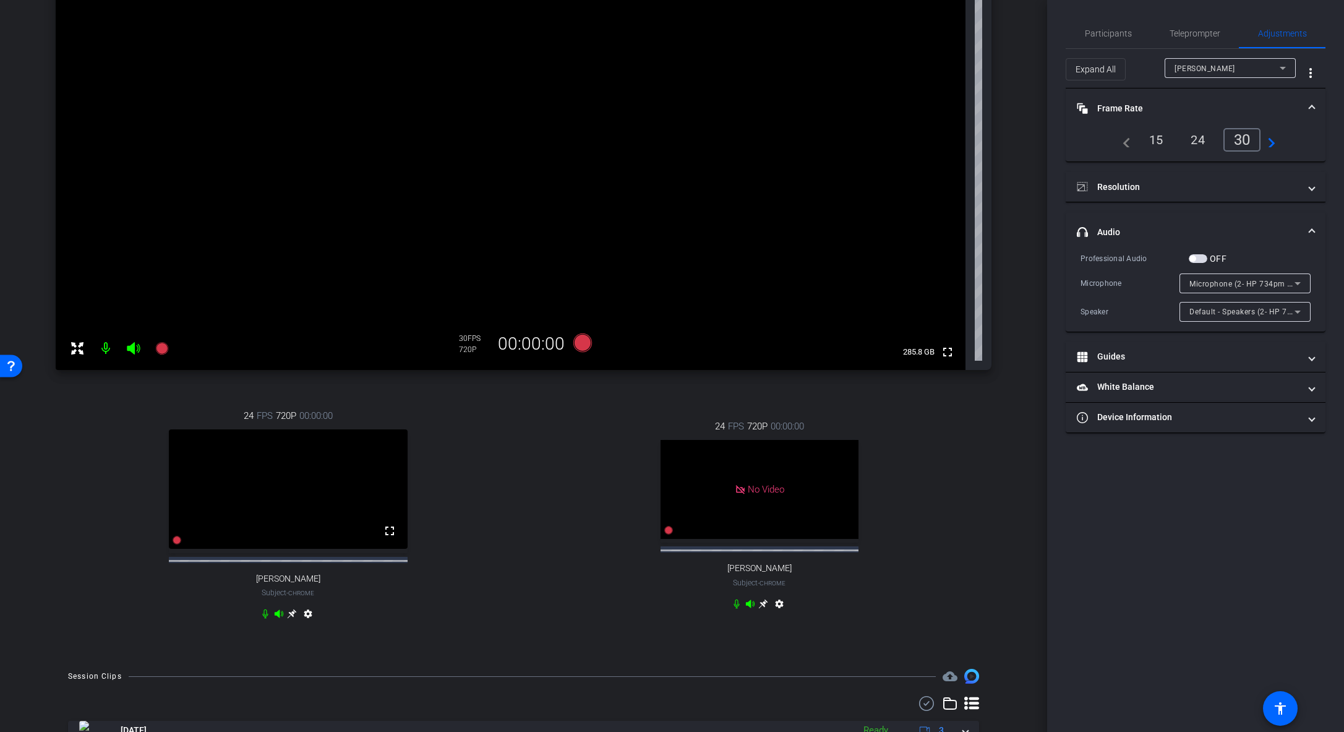
click at [288, 515] on icon at bounding box center [292, 614] width 10 height 10
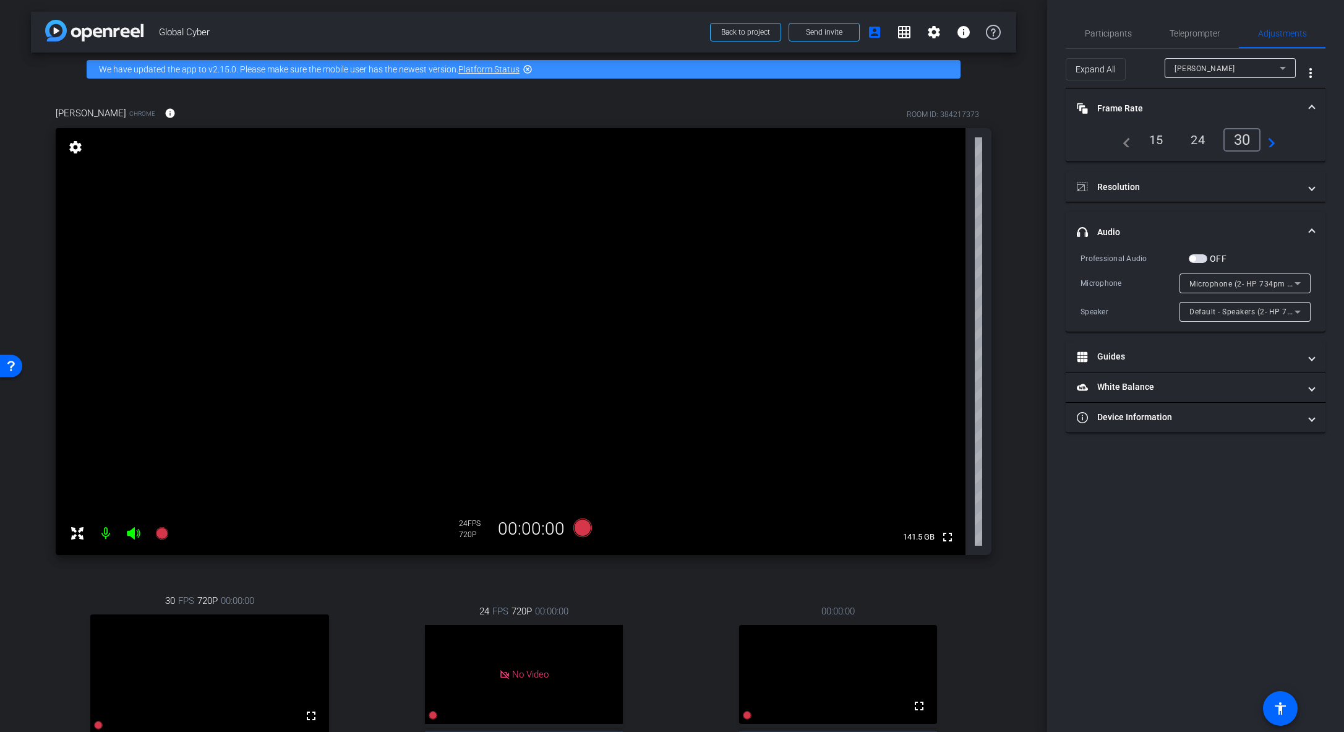
scroll to position [0, 0]
click at [74, 145] on mat-icon "settings" at bounding box center [75, 147] width 17 height 15
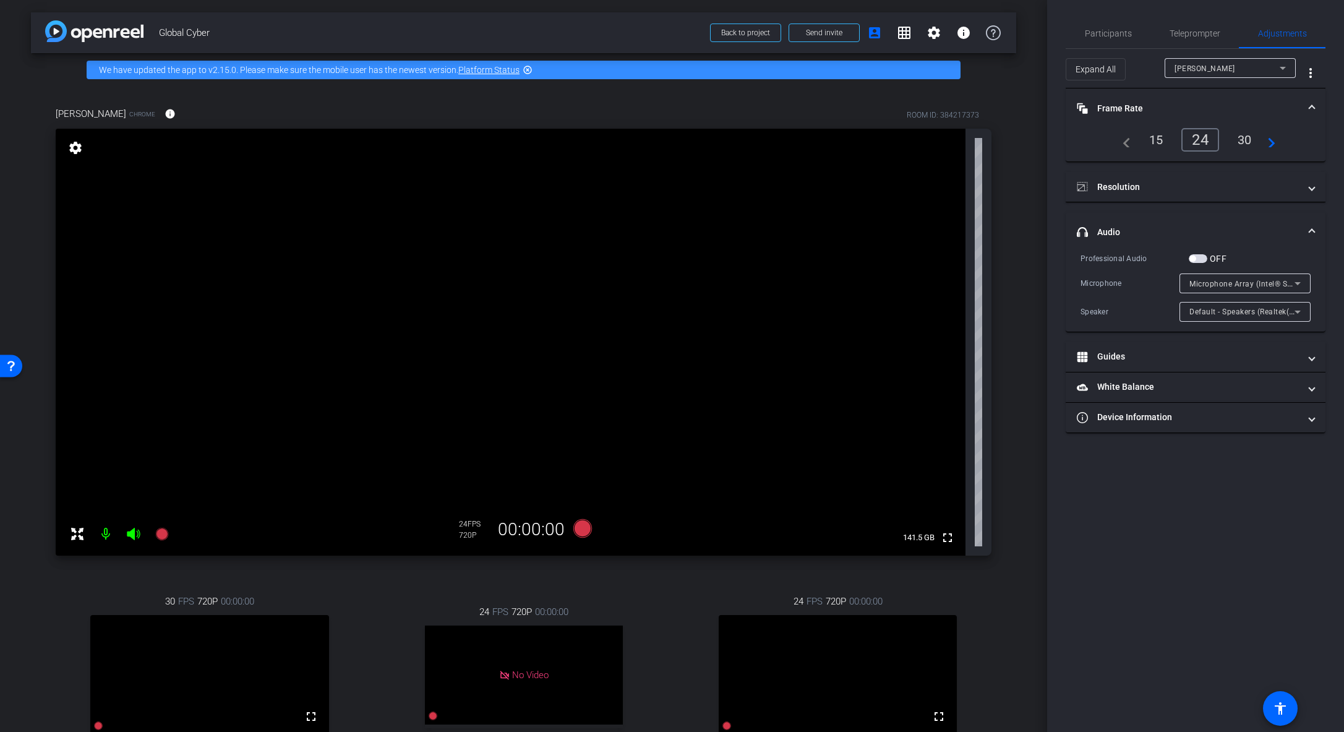
click at [82, 147] on mat-icon "settings" at bounding box center [75, 147] width 17 height 15
click at [930, 139] on div "30" at bounding box center [1245, 139] width 33 height 21
click at [930, 186] on mat-panel-title "Resolution" at bounding box center [1188, 187] width 223 height 13
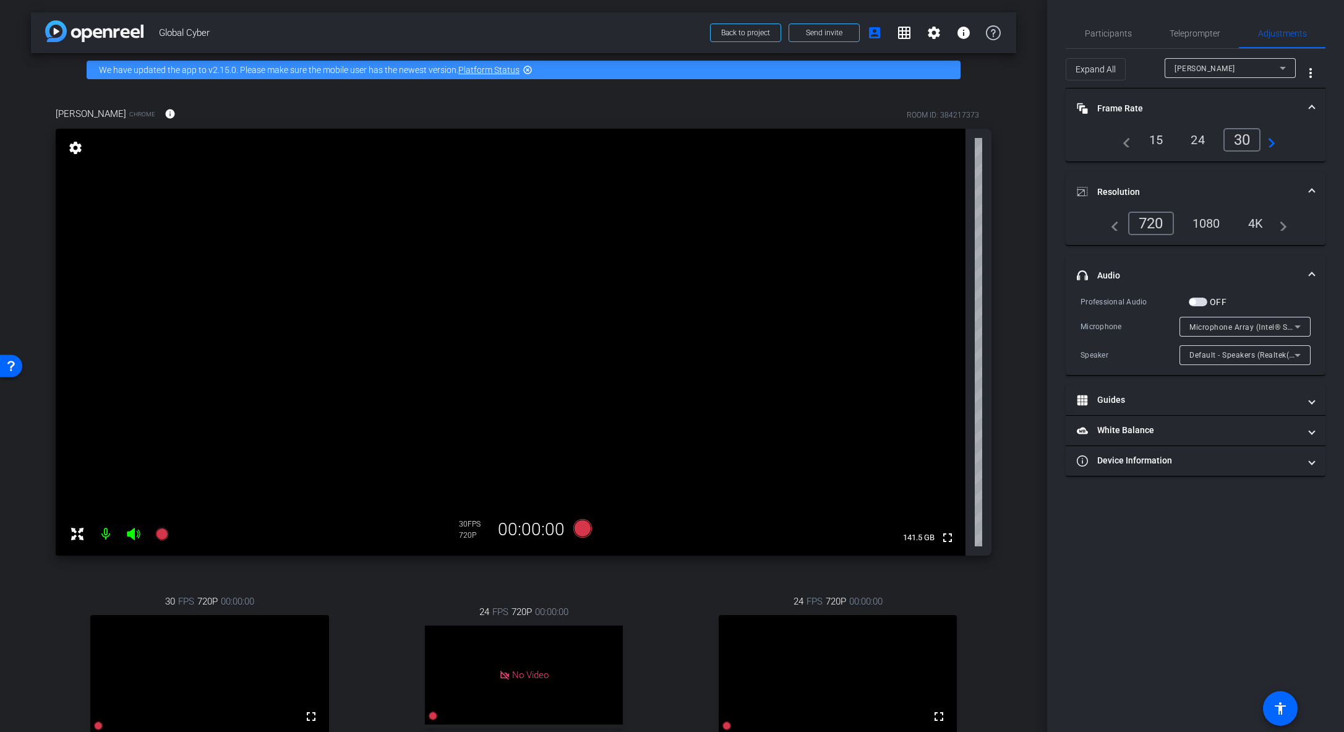
click at [930, 186] on mat-panel-title "Resolution" at bounding box center [1188, 192] width 223 height 13
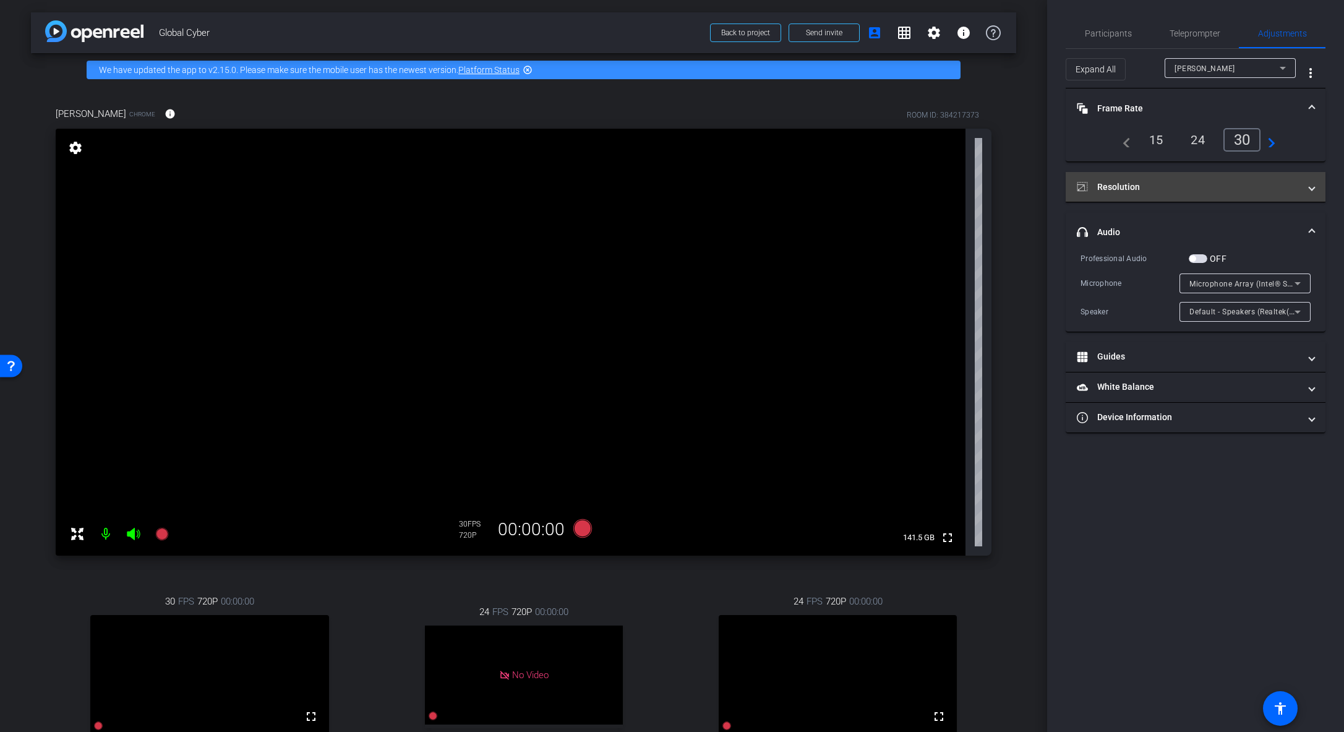
click at [930, 190] on mat-panel-title "Resolution" at bounding box center [1188, 187] width 223 height 13
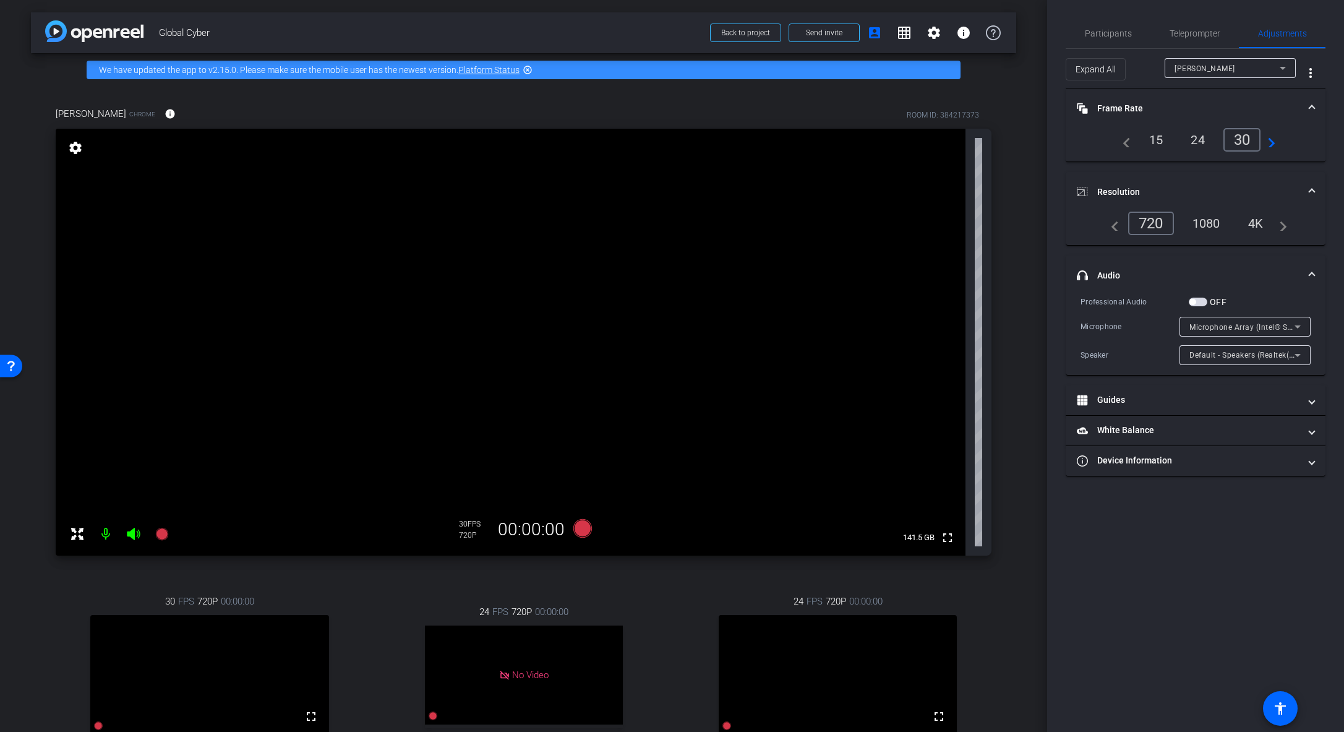
click at [930, 225] on div "1080" at bounding box center [1207, 223] width 46 height 21
click at [930, 67] on span "Tina Macaire" at bounding box center [1205, 68] width 61 height 9
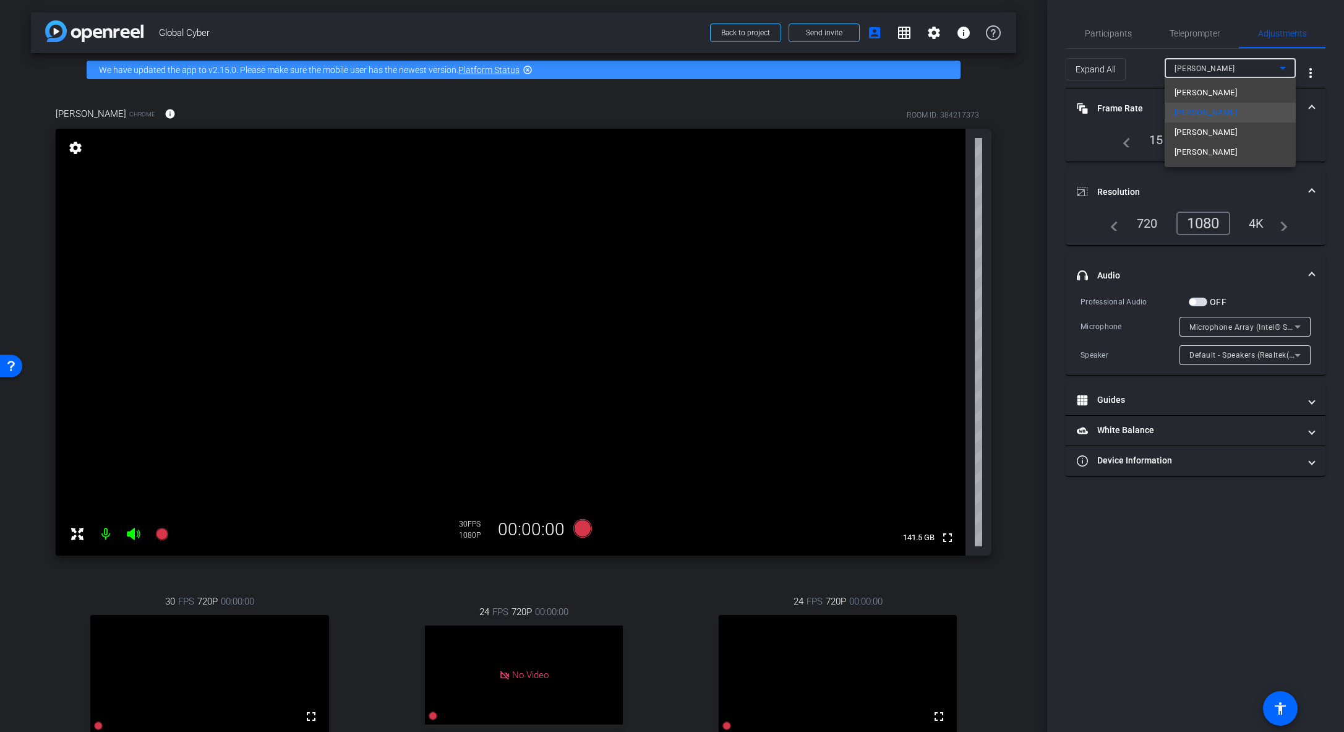
click at [930, 91] on mat-option "Jono Davis" at bounding box center [1230, 93] width 131 height 20
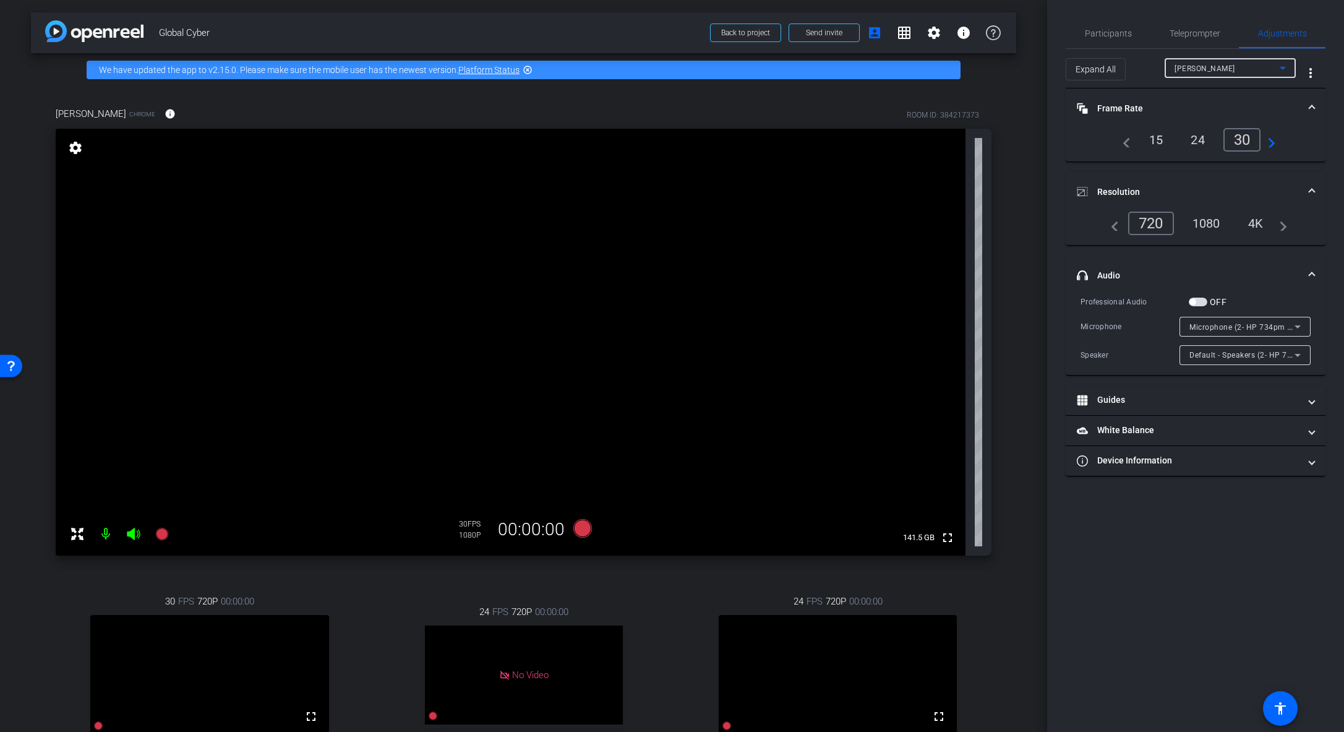
click at [930, 221] on div "1080" at bounding box center [1207, 223] width 46 height 21
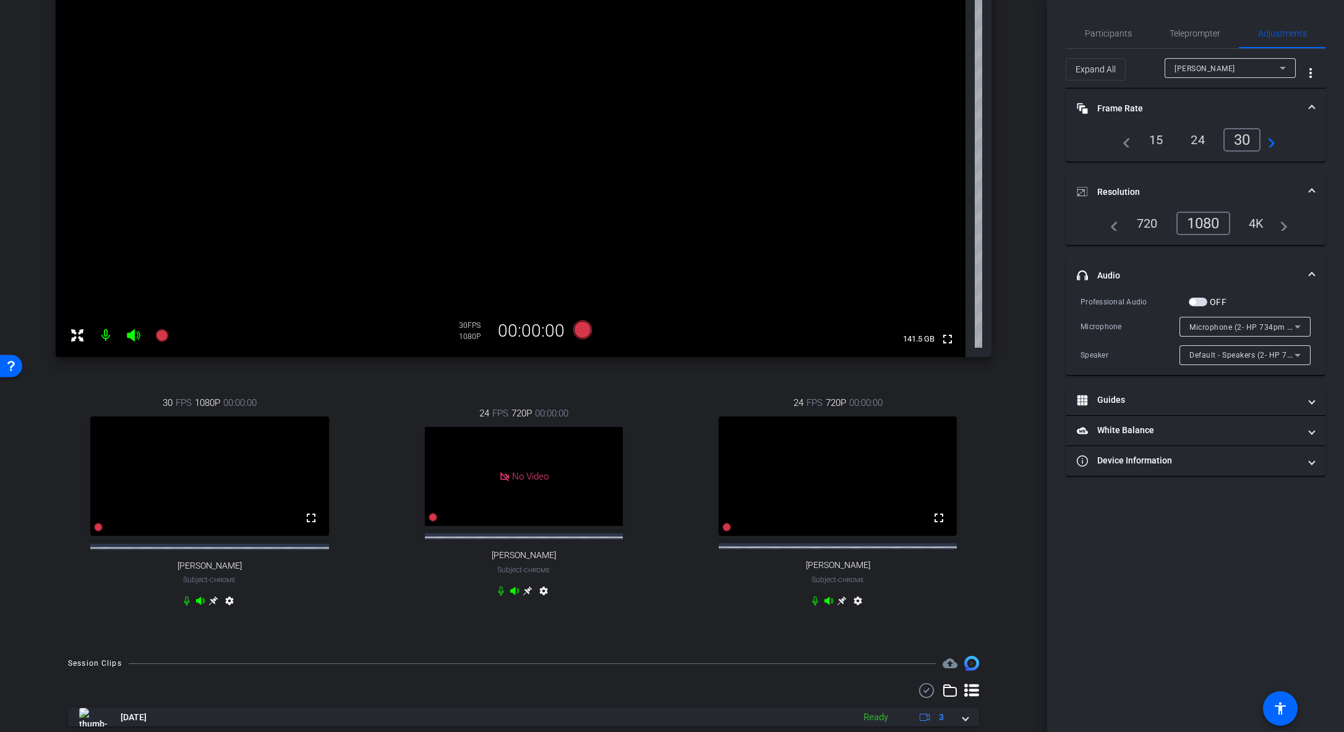
scroll to position [201, 0]
click at [212, 515] on icon at bounding box center [213, 598] width 9 height 9
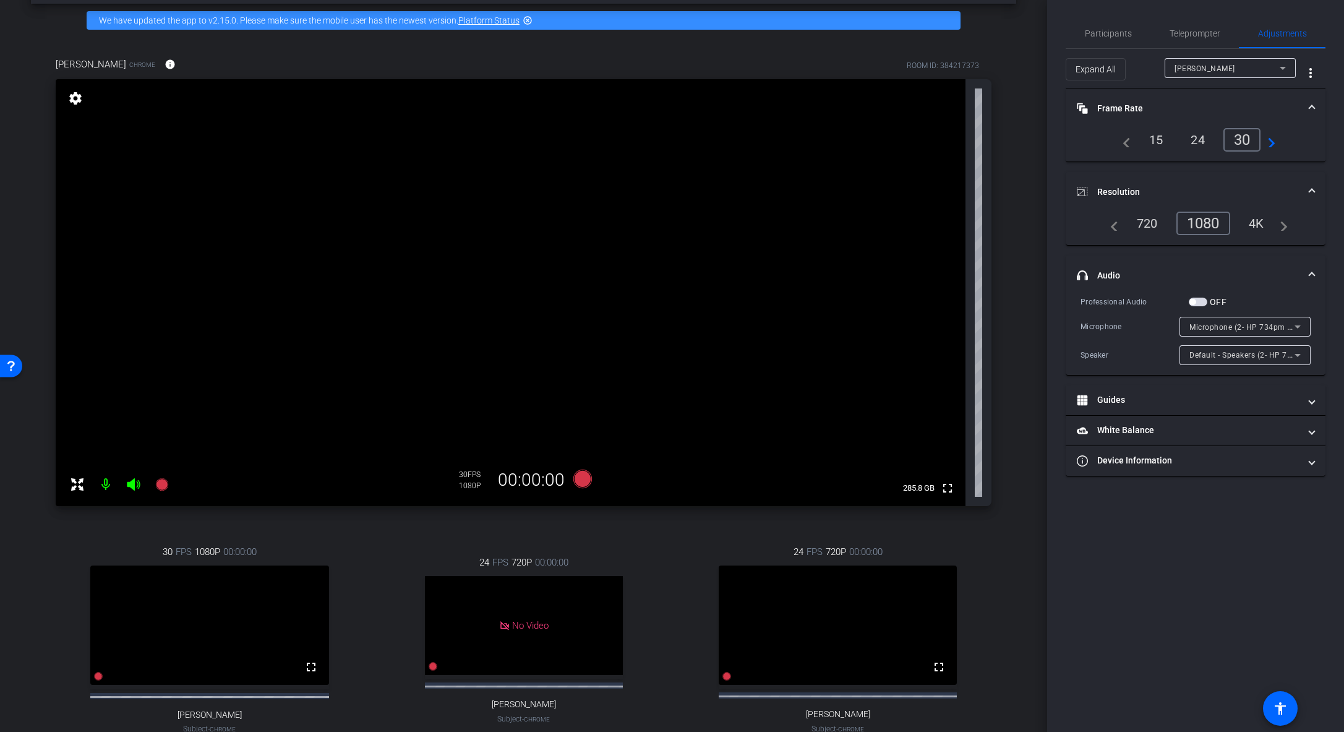
scroll to position [39, 0]
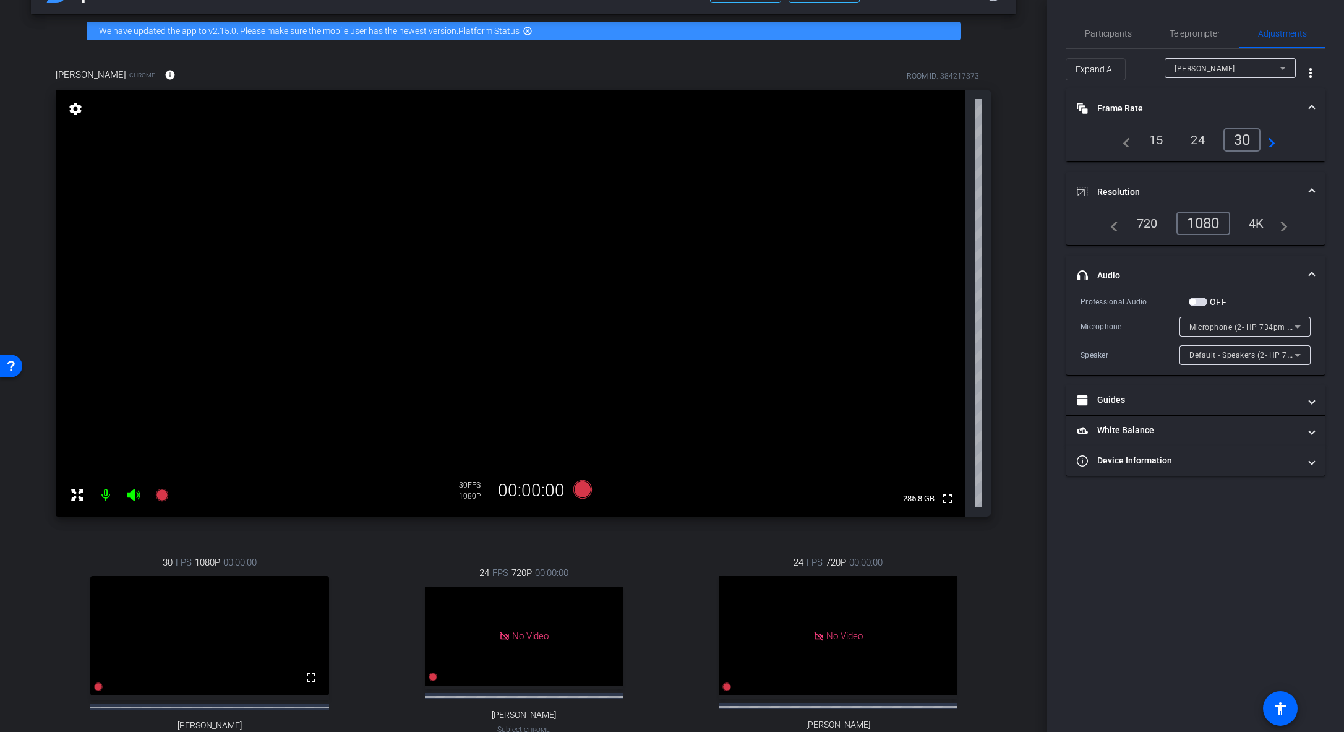
click at [930, 110] on mat-expansion-panel-header "Frame Rate Frame Rate" at bounding box center [1196, 108] width 260 height 40
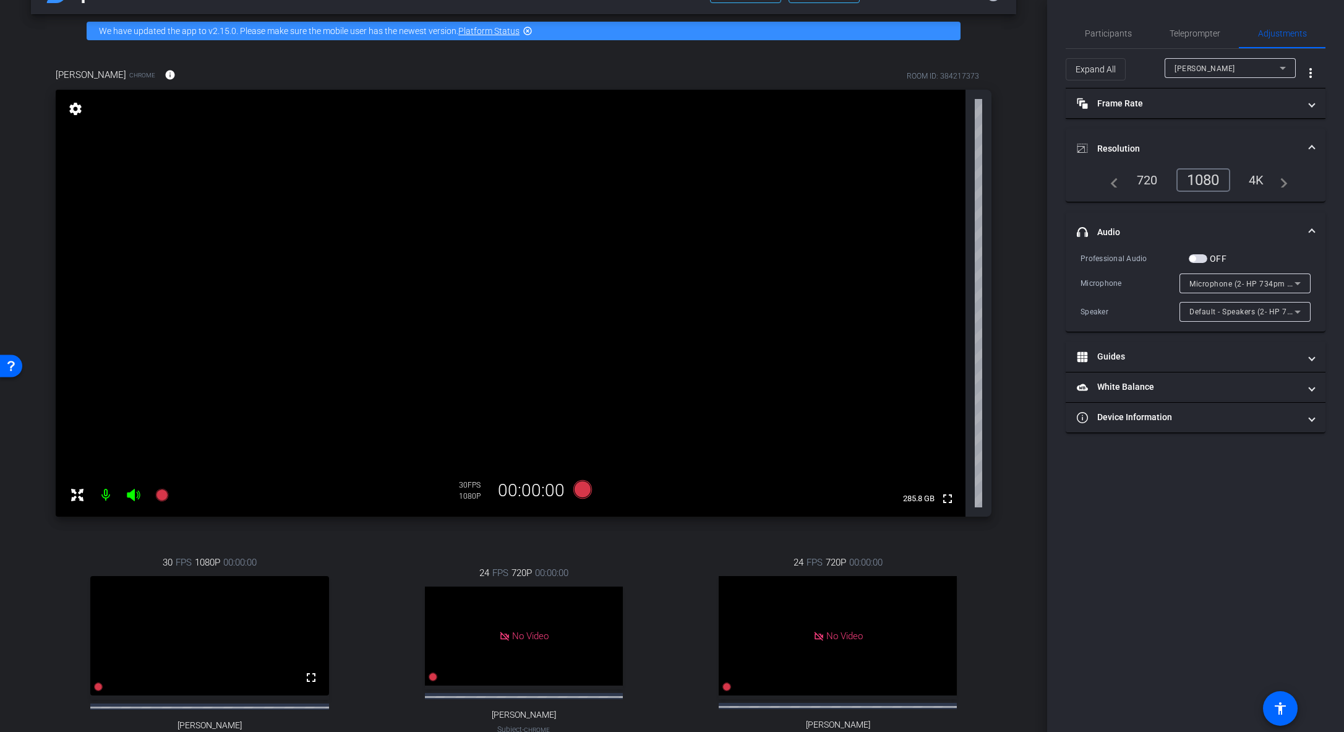
click at [930, 143] on span at bounding box center [1312, 148] width 5 height 13
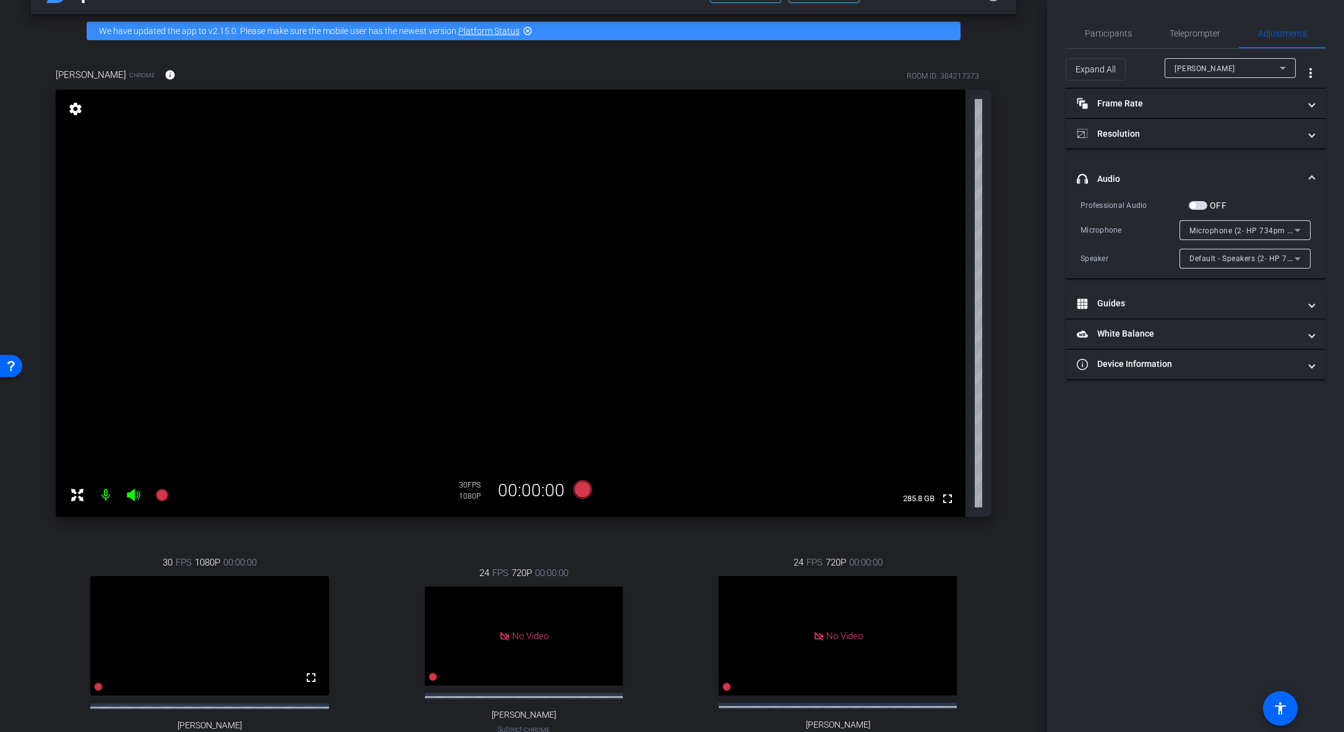
click at [930, 178] on span at bounding box center [1312, 179] width 5 height 13
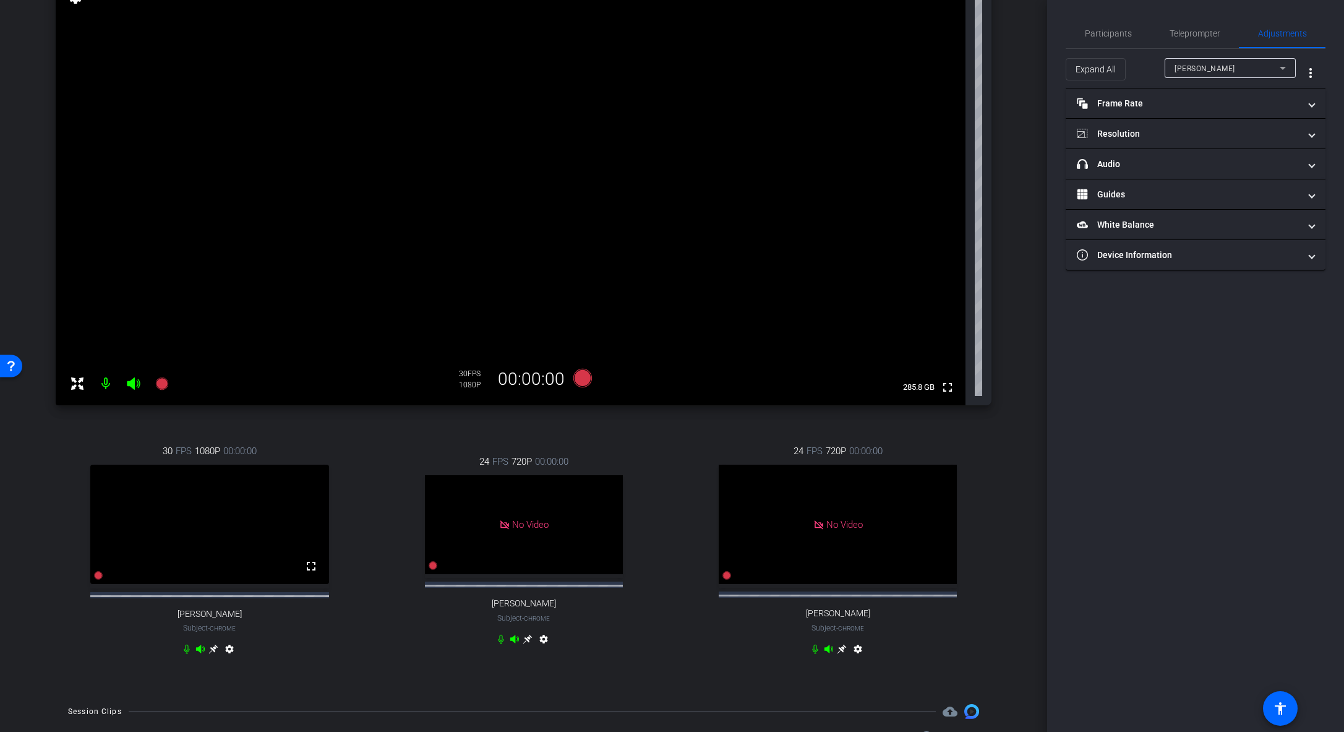
scroll to position [152, 0]
click at [212, 515] on icon at bounding box center [213, 648] width 10 height 10
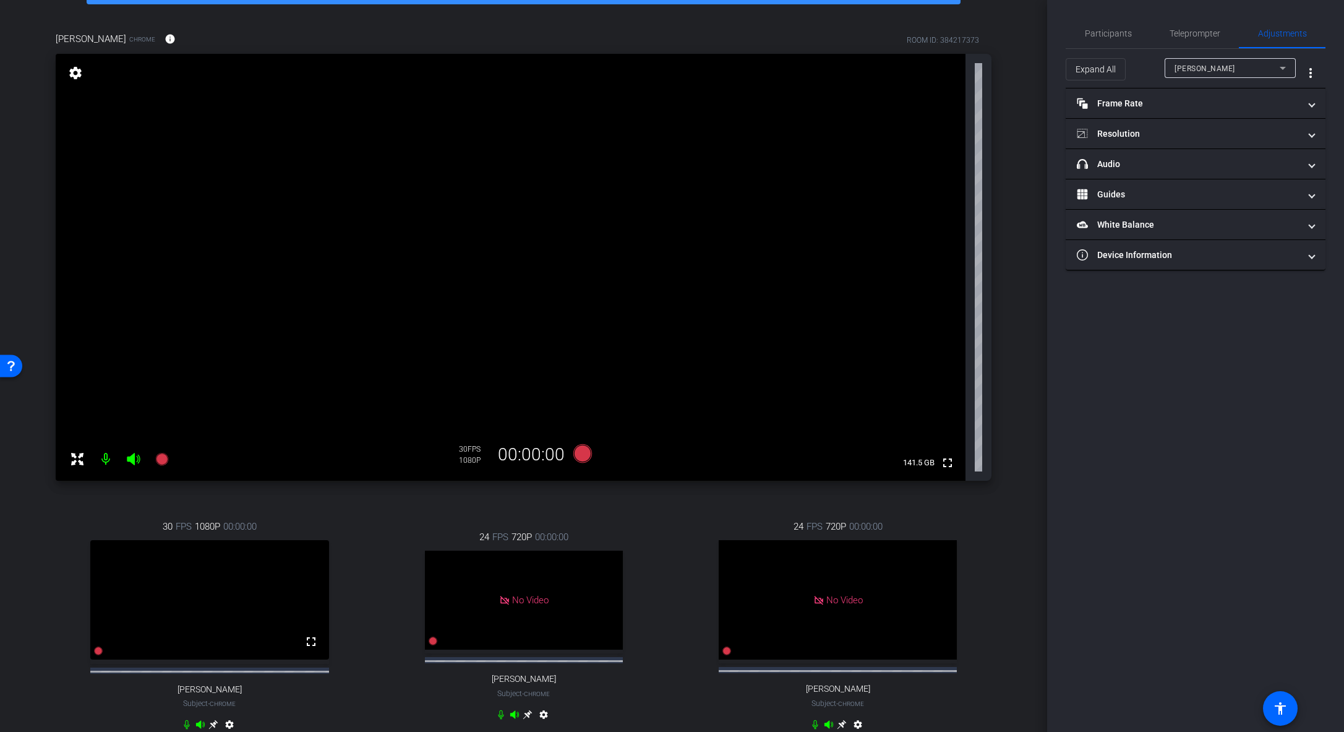
scroll to position [76, 0]
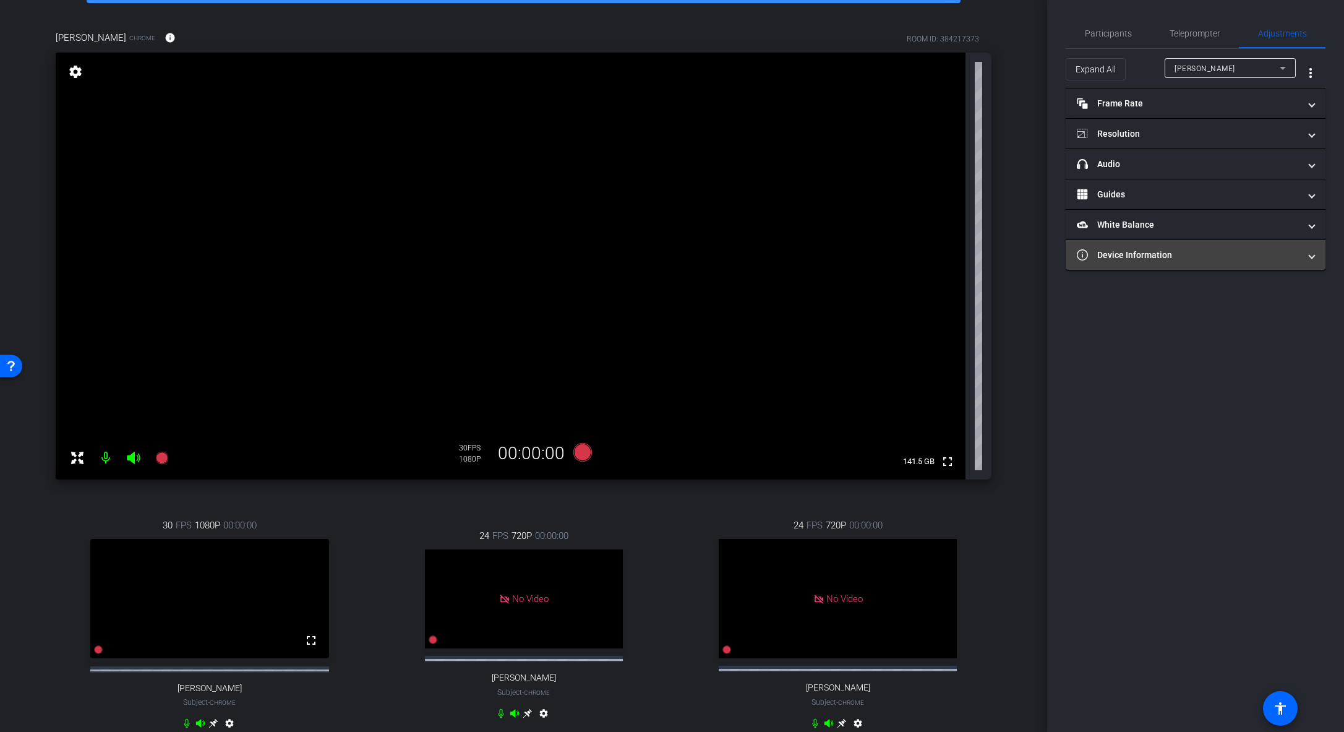
click at [930, 258] on mat-panel-title "Device Information" at bounding box center [1188, 255] width 223 height 13
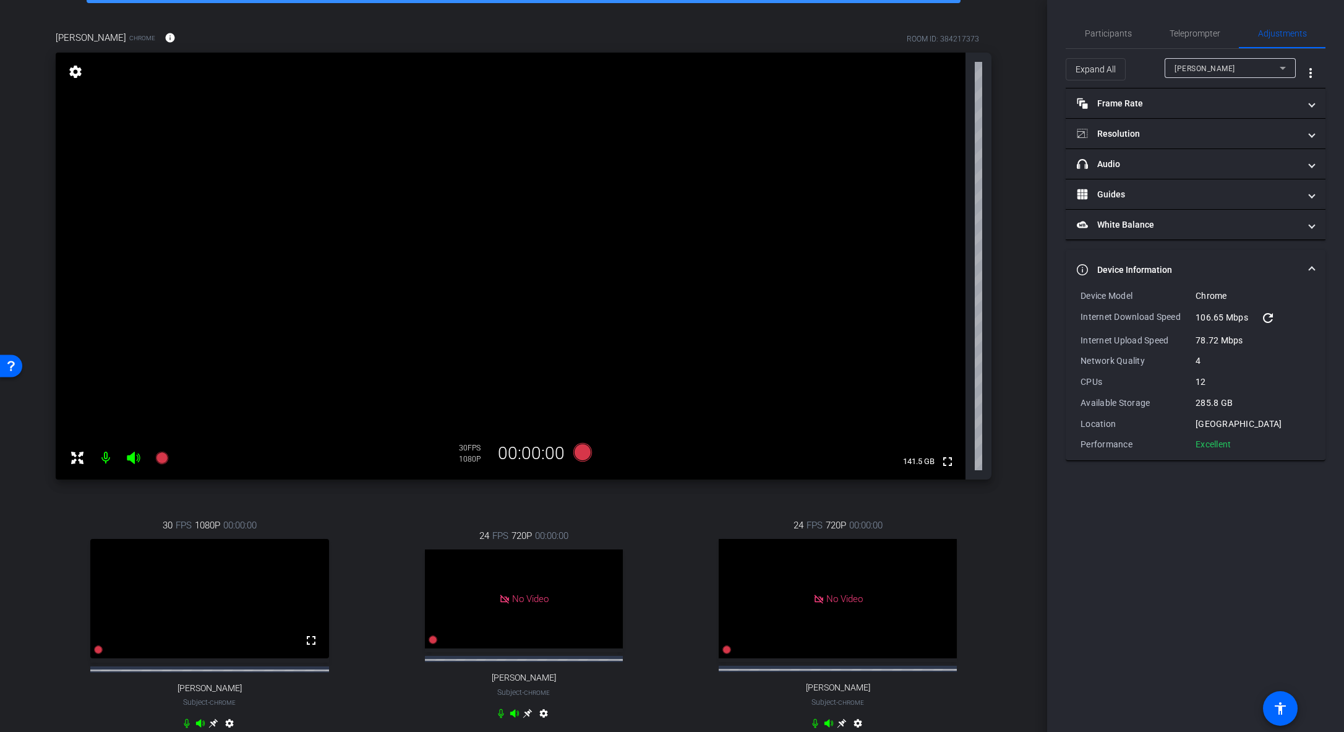
click at [930, 266] on mat-panel-title "Device Information" at bounding box center [1188, 270] width 223 height 13
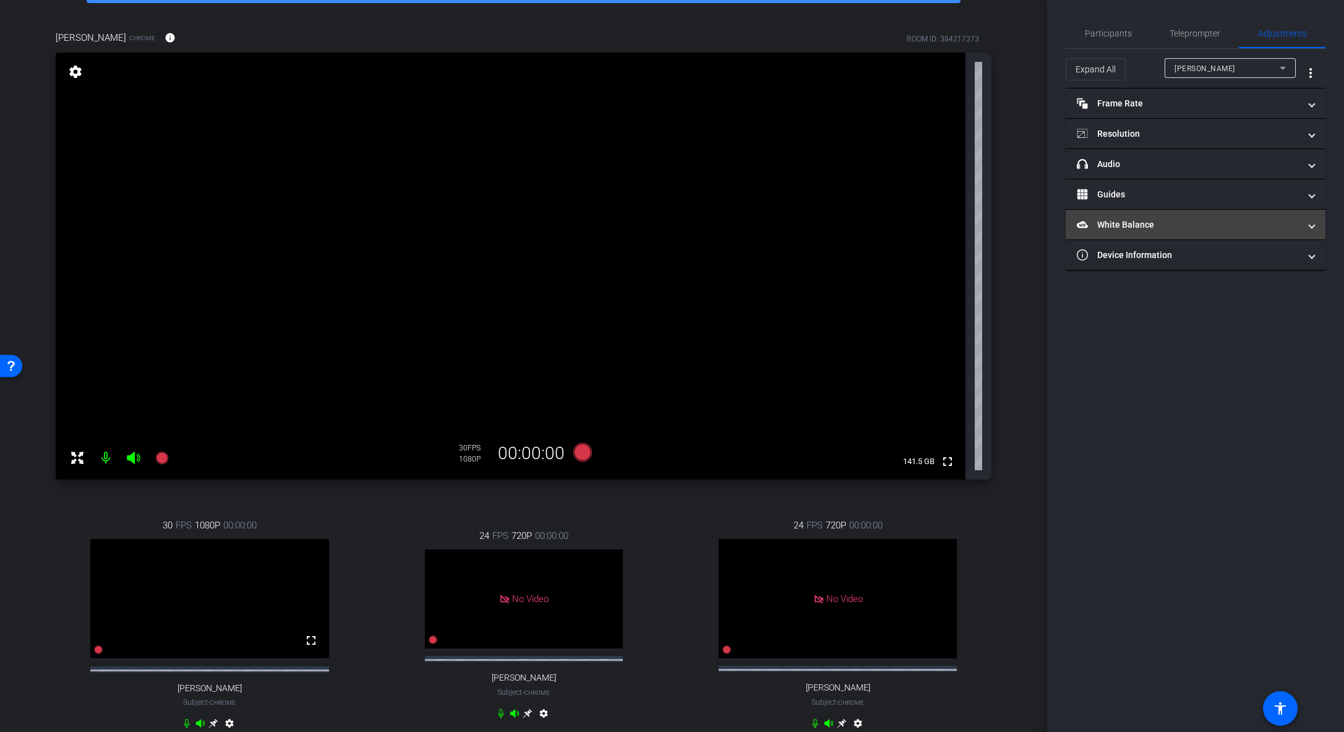
click at [930, 226] on mat-panel-title "White Balance White Balance" at bounding box center [1188, 224] width 223 height 13
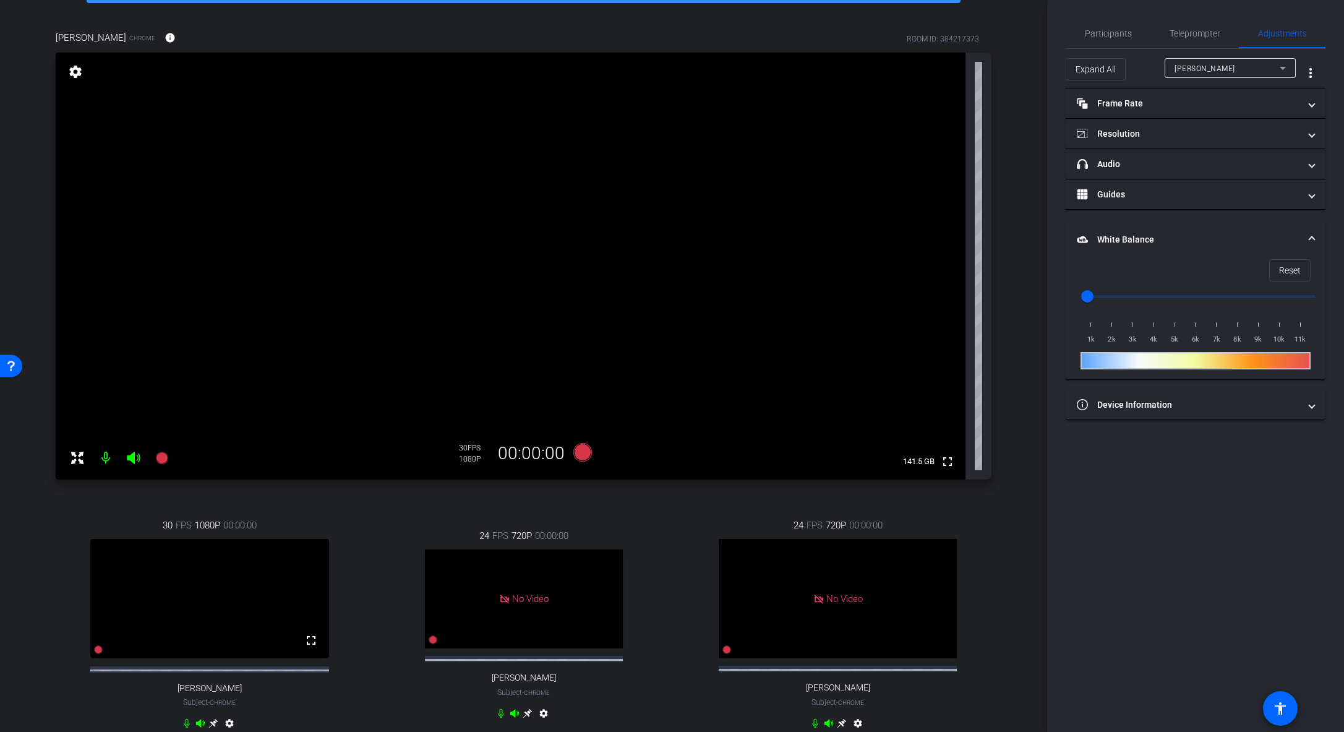
click at [930, 234] on mat-panel-title "White Balance White Balance" at bounding box center [1188, 239] width 223 height 13
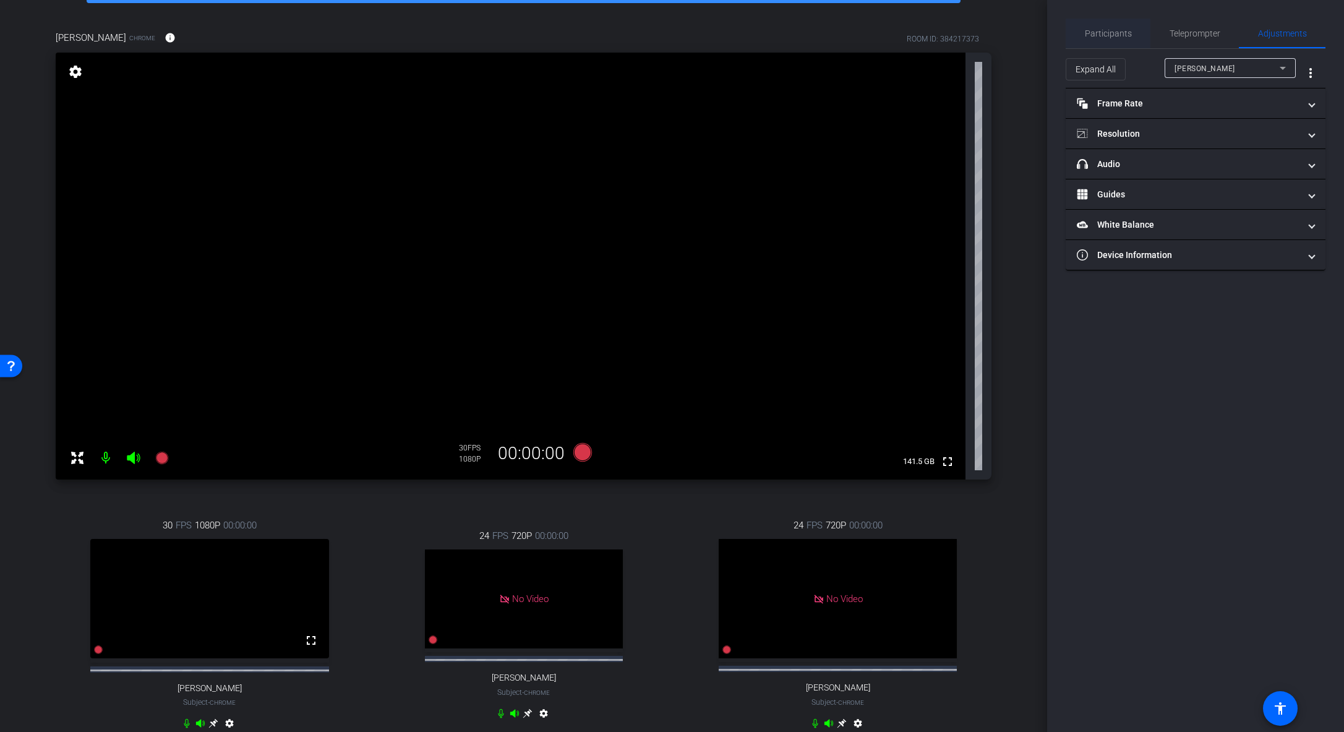
click at [930, 30] on span "Participants" at bounding box center [1108, 33] width 47 height 9
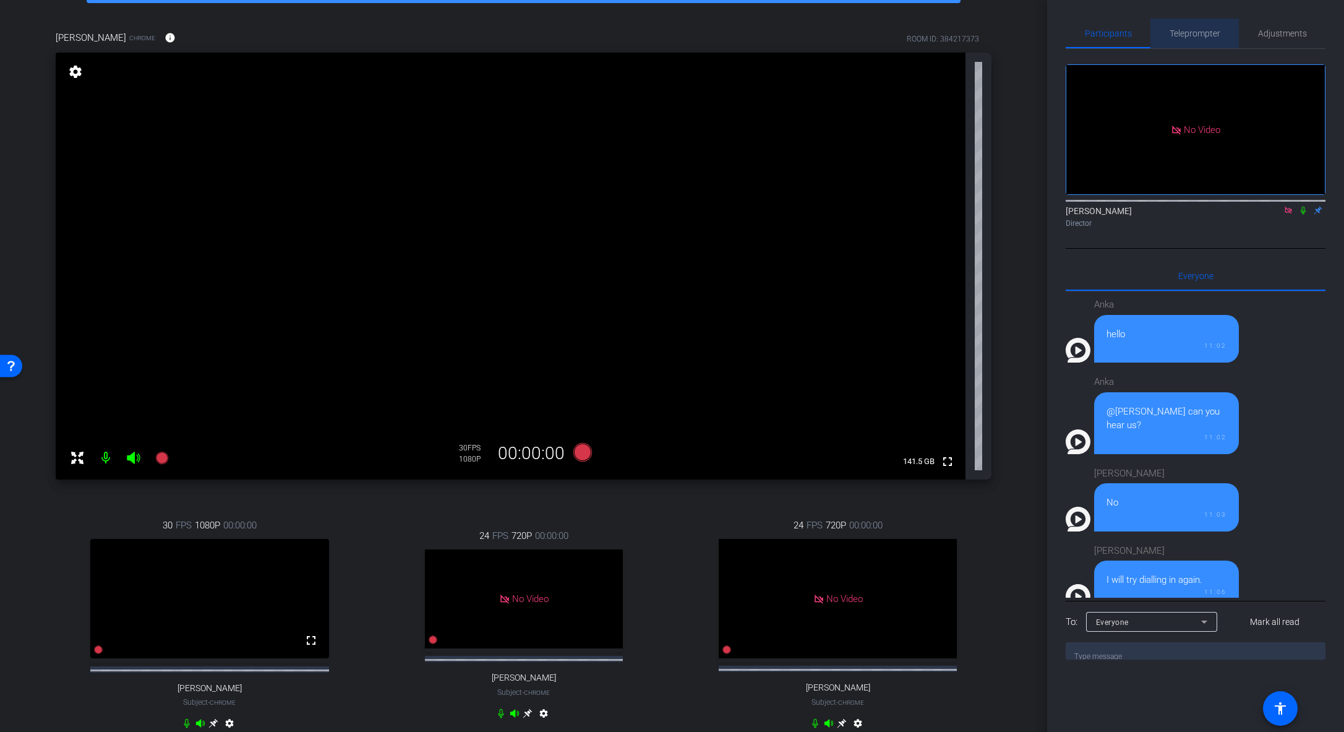
click at [930, 27] on span "Teleprompter" at bounding box center [1195, 34] width 51 height 30
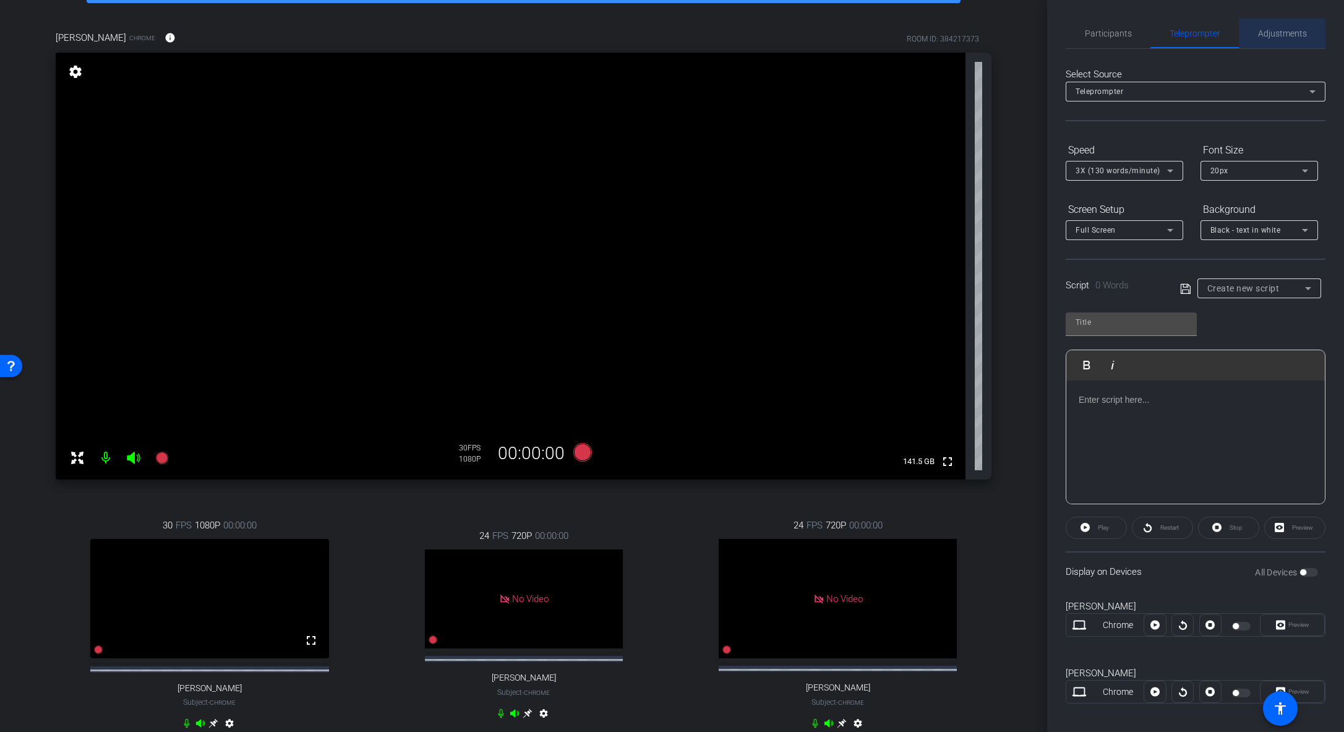
click at [930, 27] on span "Adjustments" at bounding box center [1282, 34] width 49 height 30
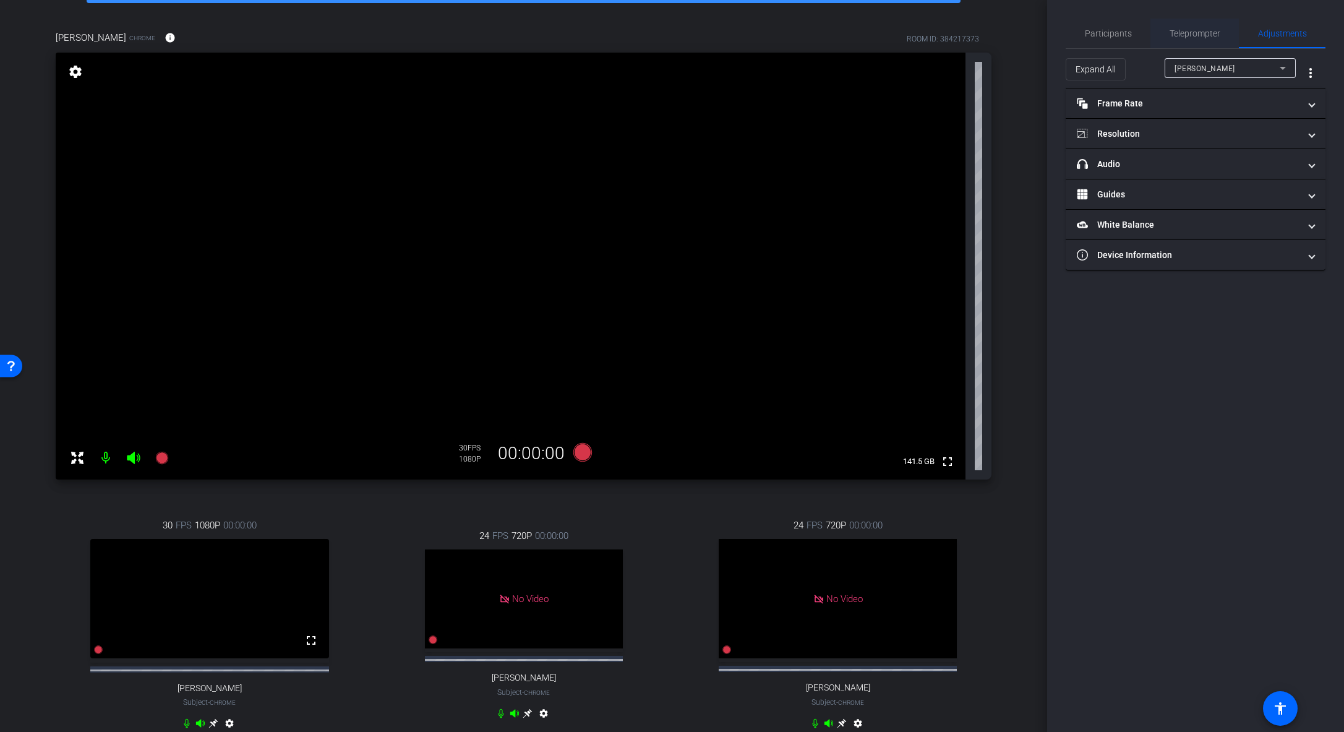
click at [930, 27] on span "Teleprompter" at bounding box center [1195, 34] width 51 height 30
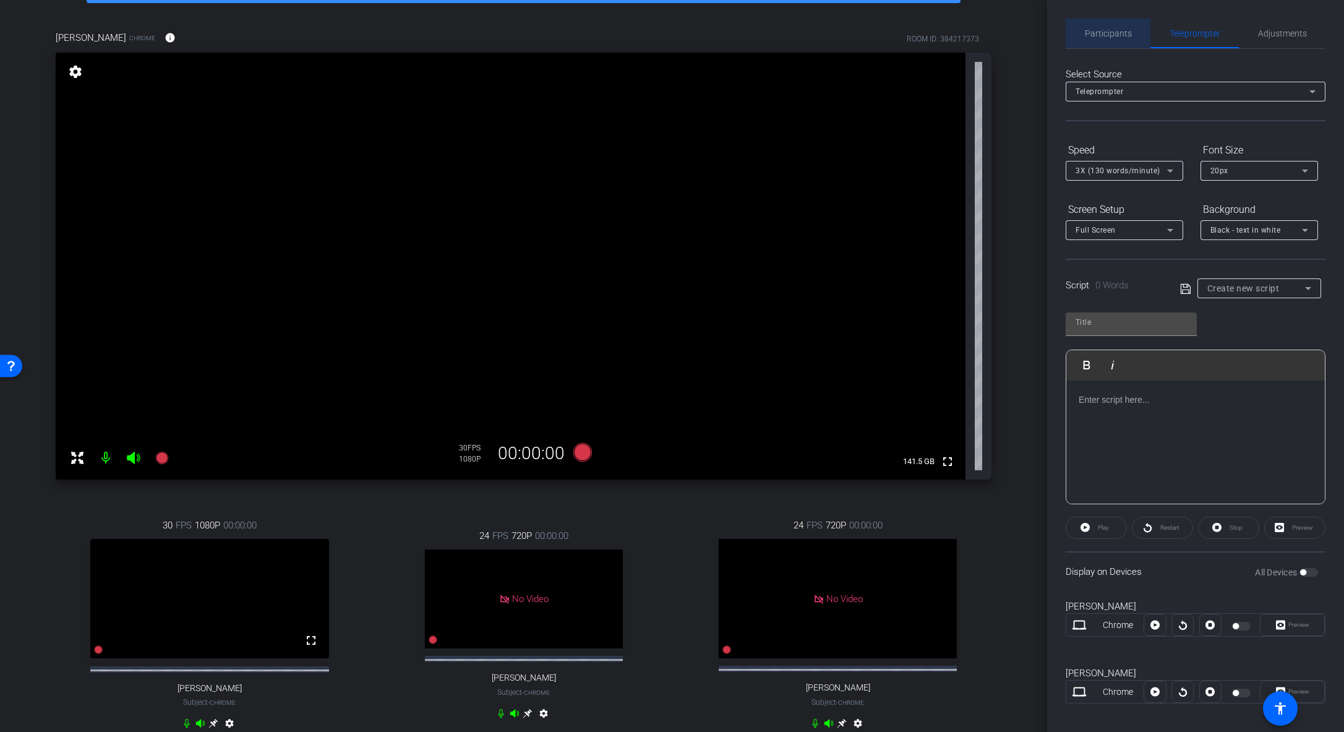
click at [930, 32] on span "Participants" at bounding box center [1108, 33] width 47 height 9
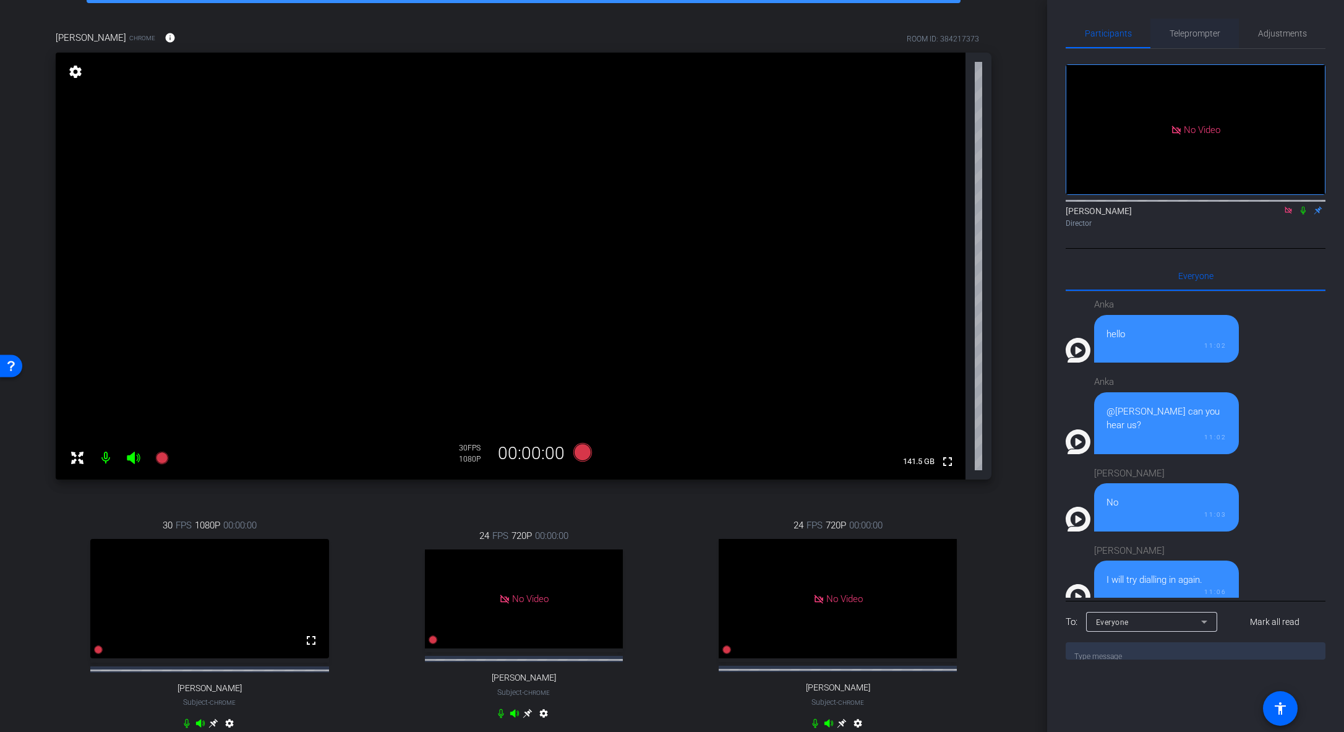
click at [930, 22] on span "Teleprompter" at bounding box center [1195, 34] width 51 height 30
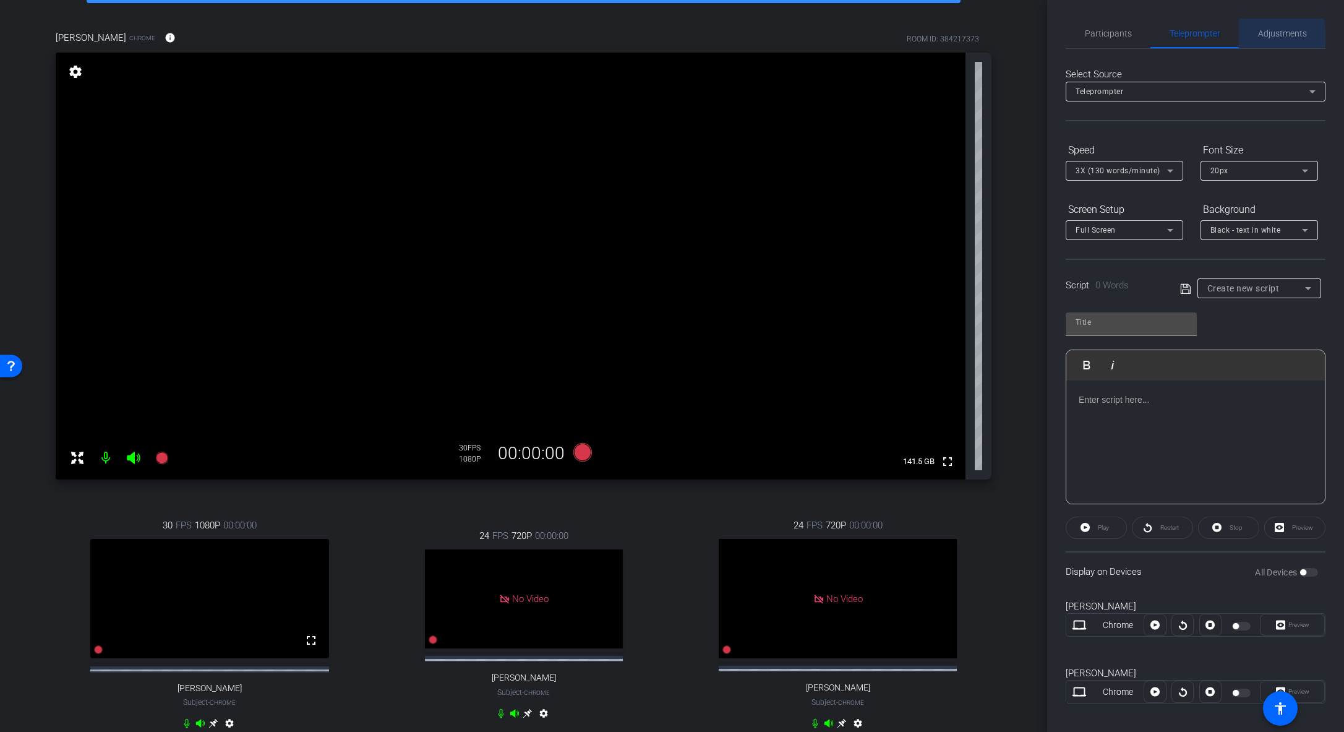
click at [930, 39] on span "Adjustments" at bounding box center [1282, 34] width 49 height 30
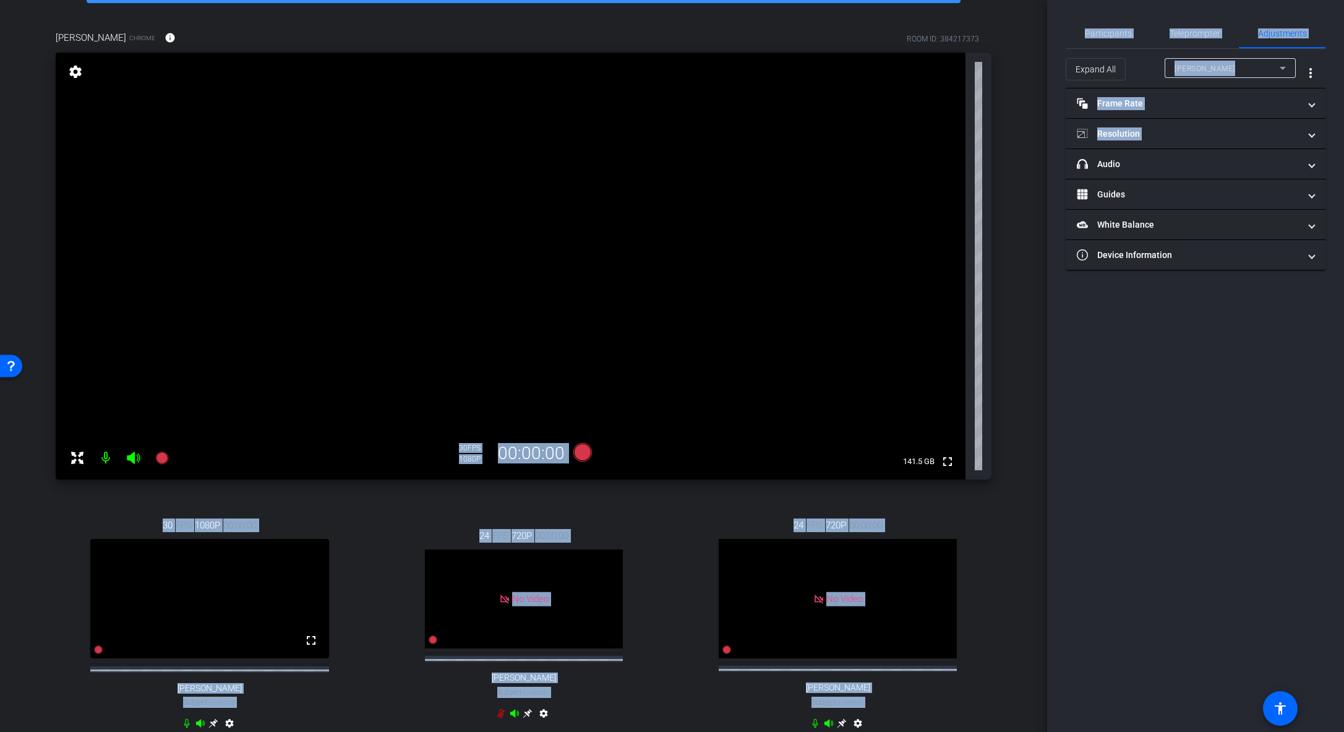
drag, startPoint x: 1049, startPoint y: 169, endPoint x: 1046, endPoint y: 256, distance: 87.3
click at [930, 256] on div "arrow_back Global Cyber Back to project Send invite account_box grid_on setting…" at bounding box center [672, 366] width 1344 height 732
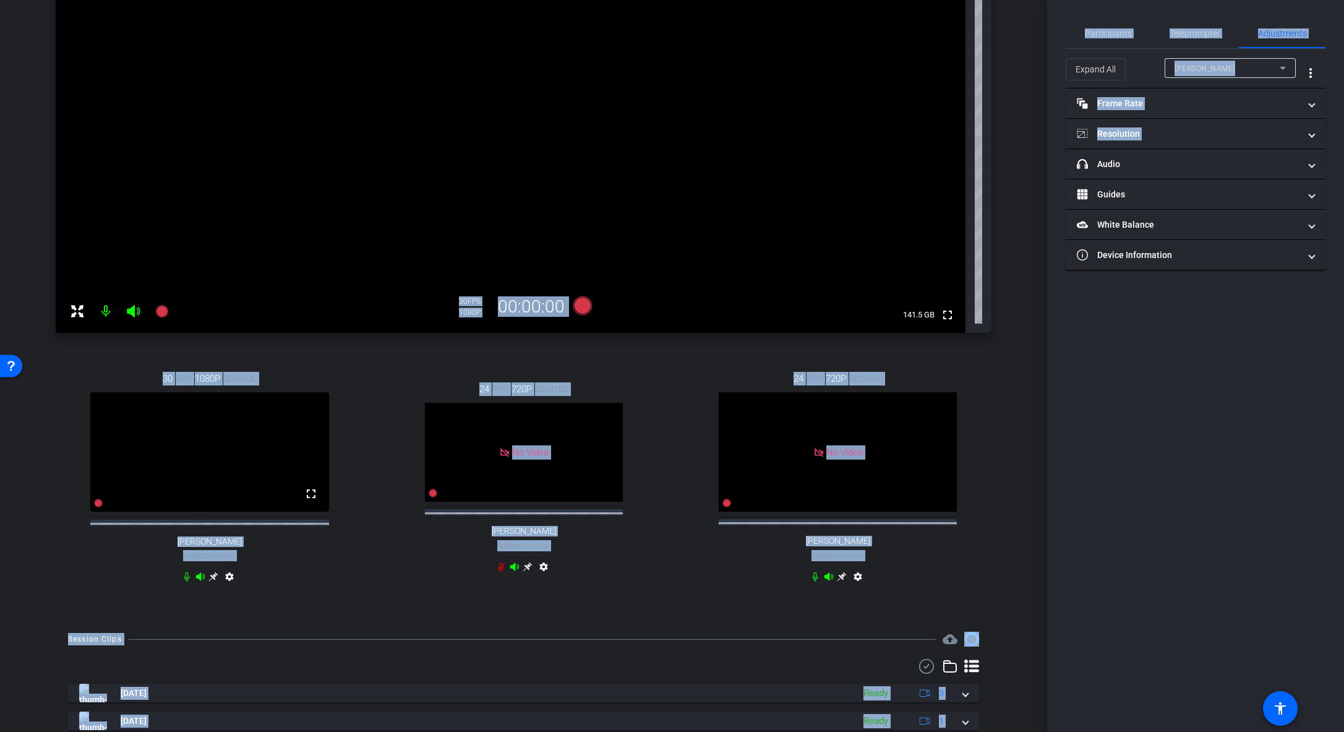
scroll to position [225, 0]
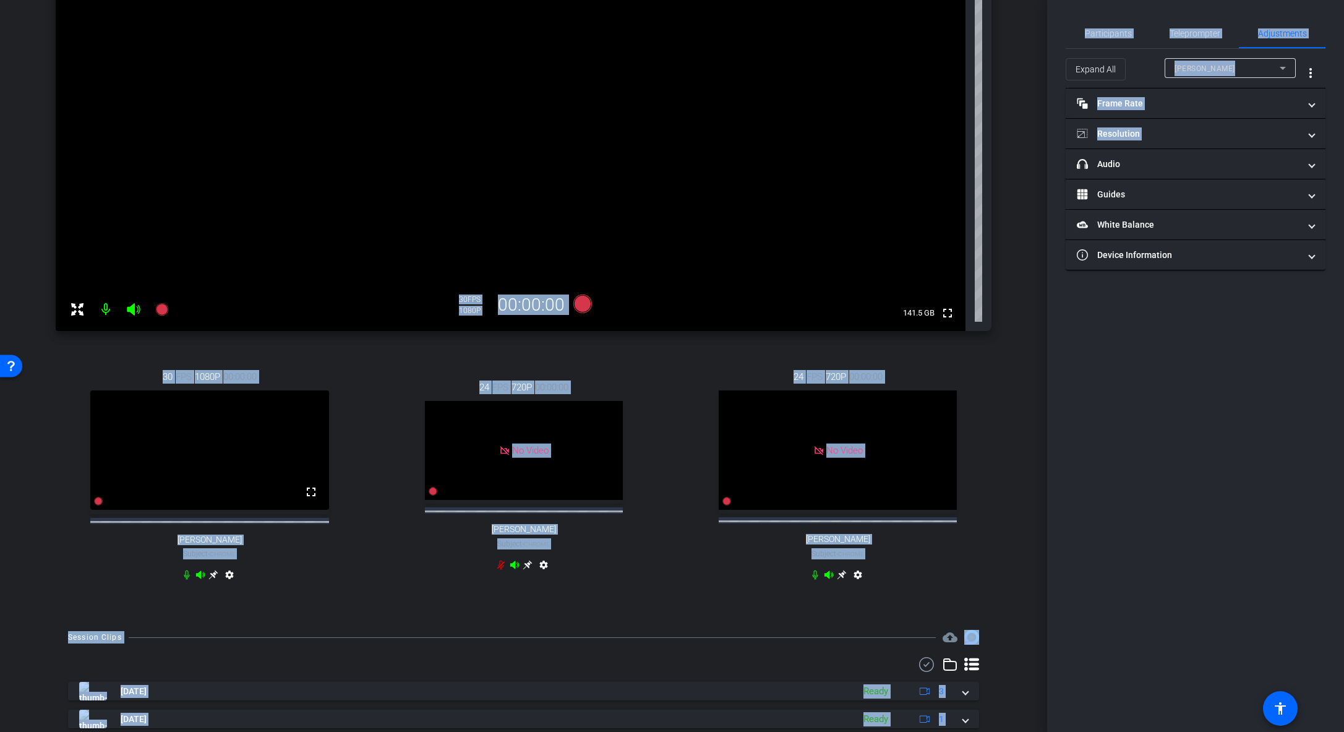
click at [212, 515] on icon at bounding box center [213, 575] width 10 height 10
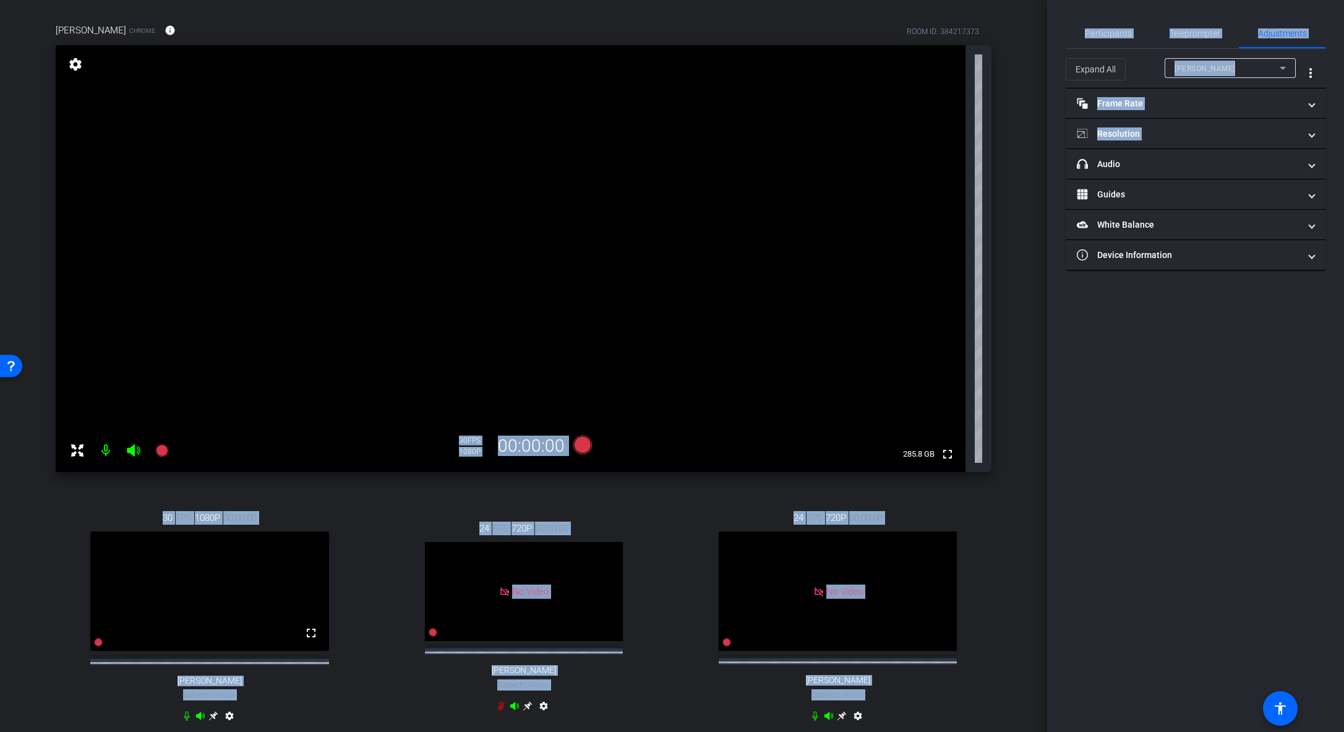
scroll to position [61, 0]
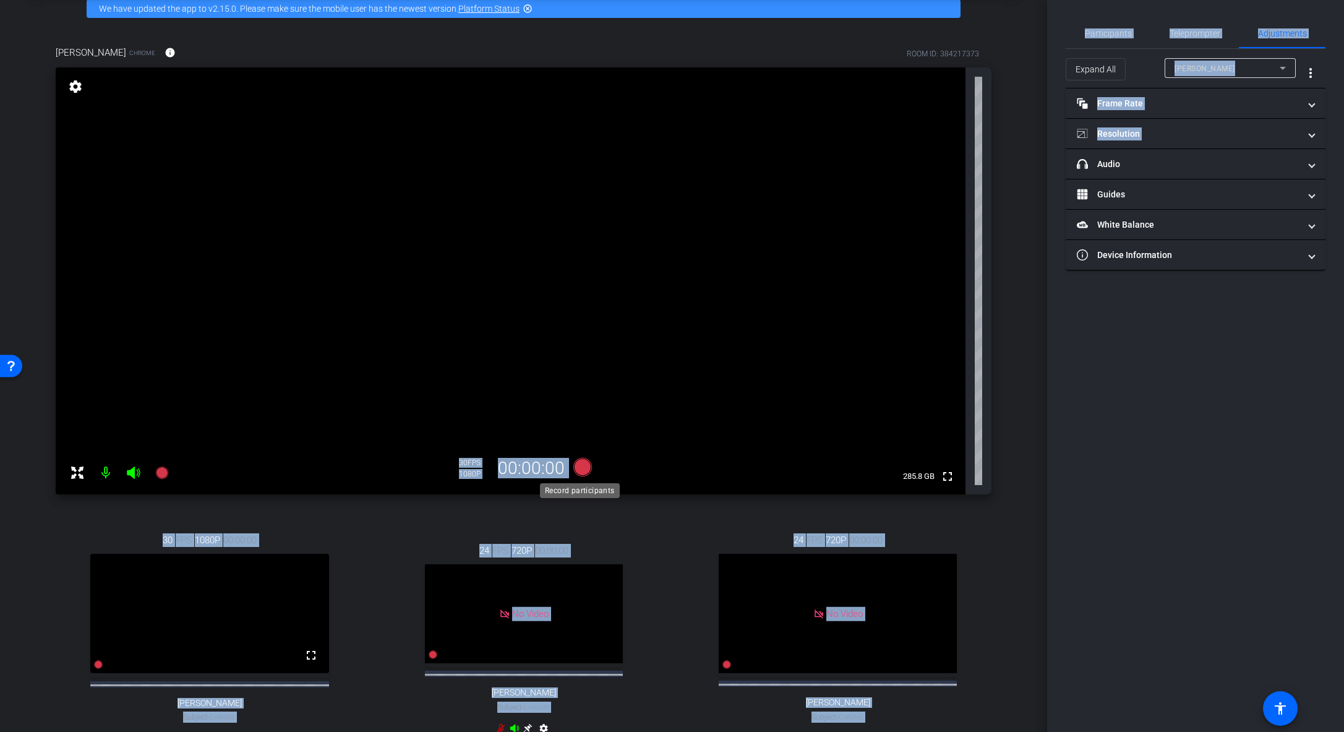
click at [585, 468] on icon at bounding box center [582, 467] width 19 height 19
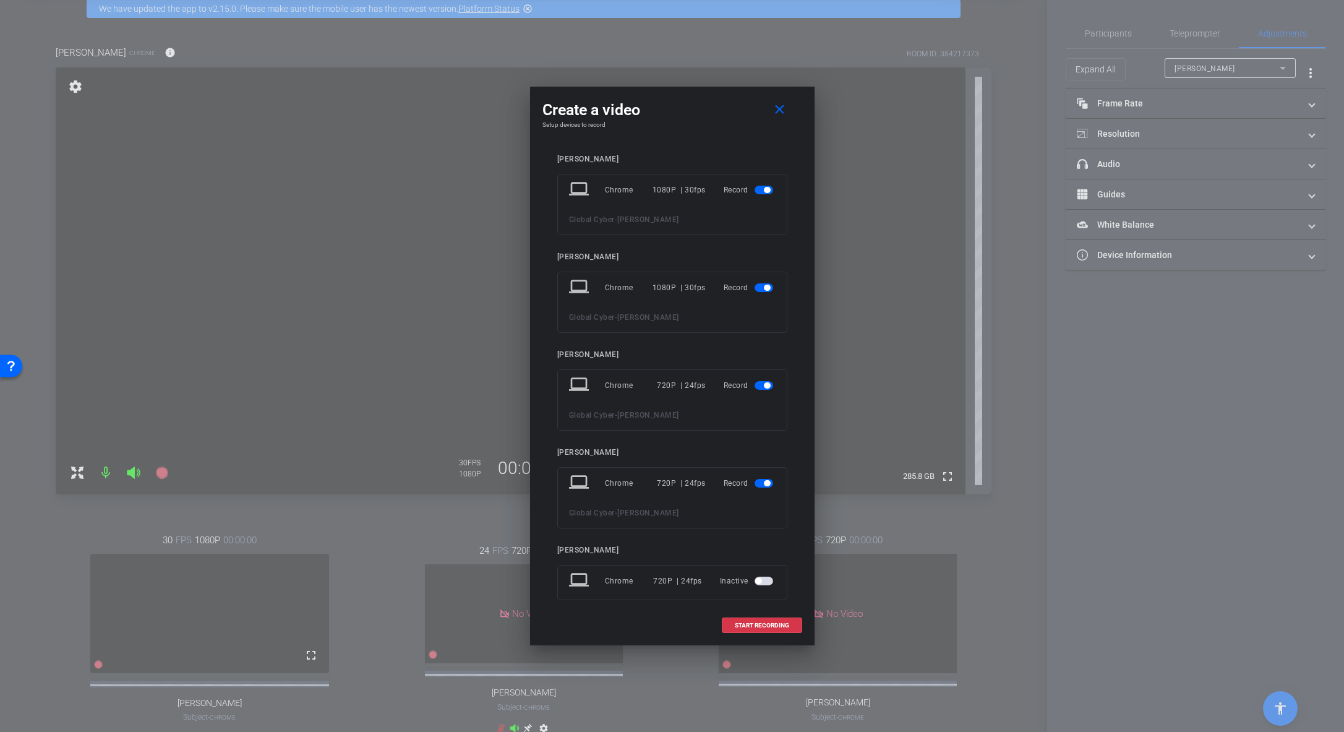
drag, startPoint x: 752, startPoint y: 393, endPoint x: 754, endPoint y: 386, distance: 7.8
click at [754, 386] on div "Record" at bounding box center [750, 385] width 52 height 22
click at [760, 382] on span "button" at bounding box center [764, 385] width 19 height 9
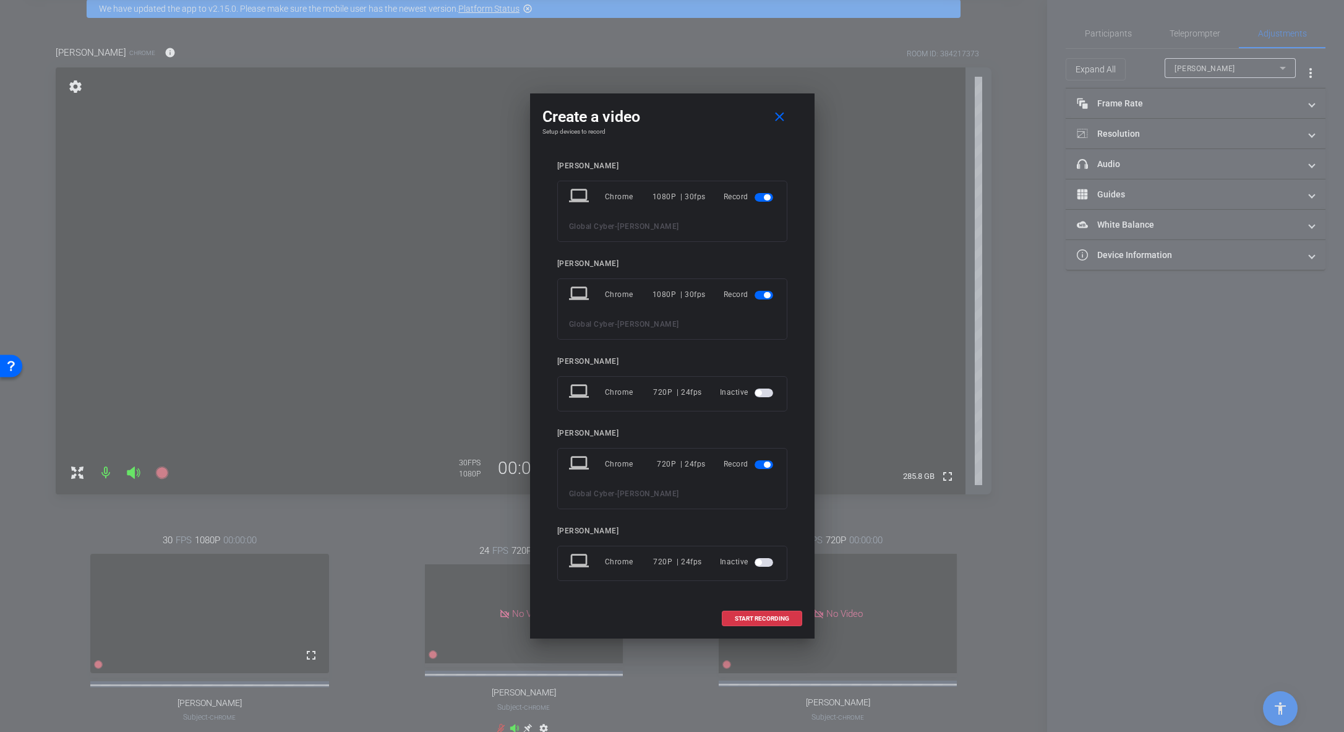
click at [765, 465] on span "button" at bounding box center [767, 465] width 6 height 6
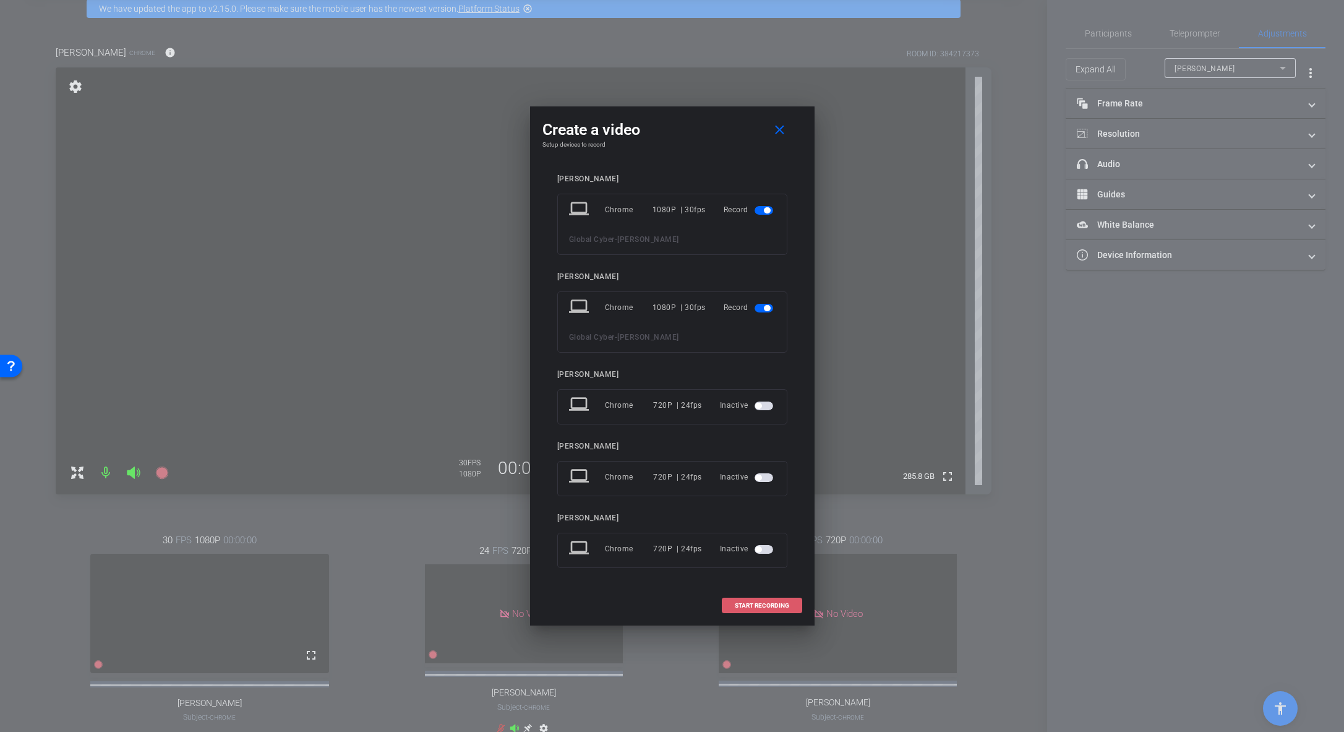
click at [762, 515] on span "START RECORDING" at bounding box center [762, 606] width 54 height 6
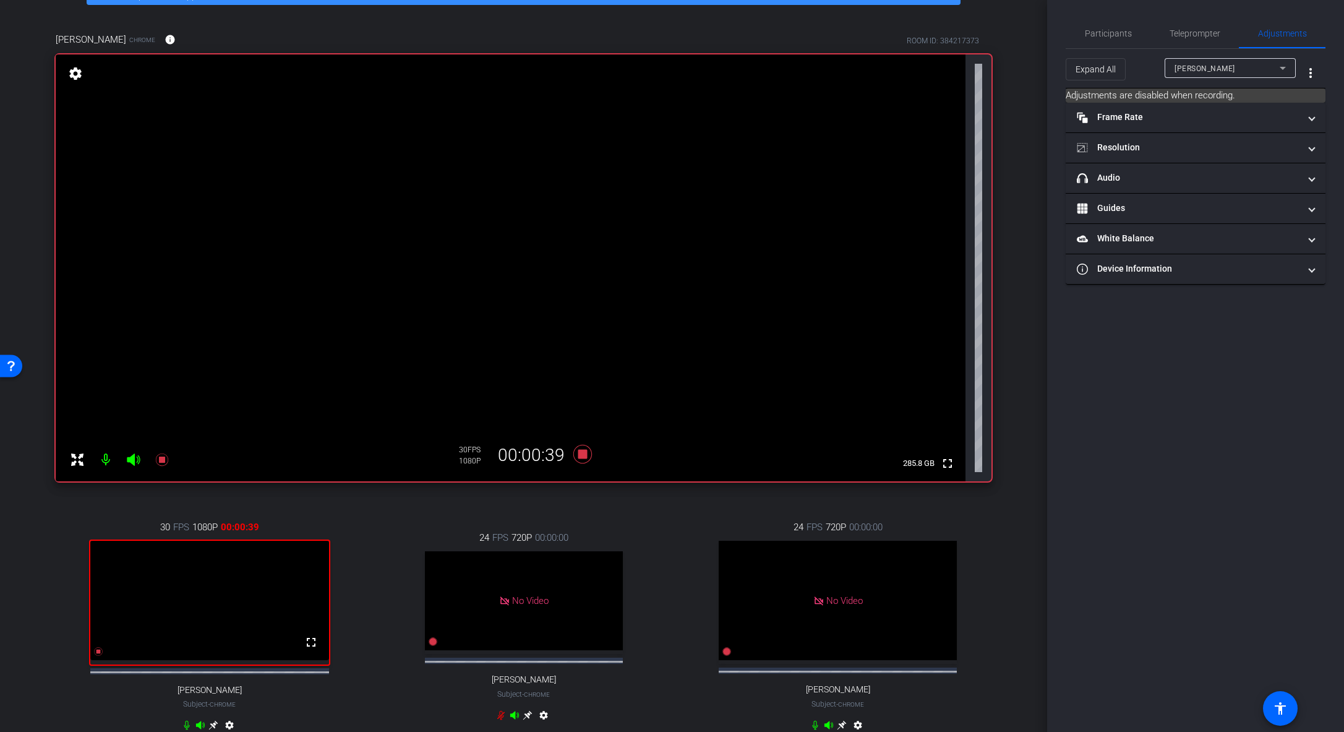
scroll to position [75, 0]
click at [930, 30] on span "Participants" at bounding box center [1108, 33] width 47 height 9
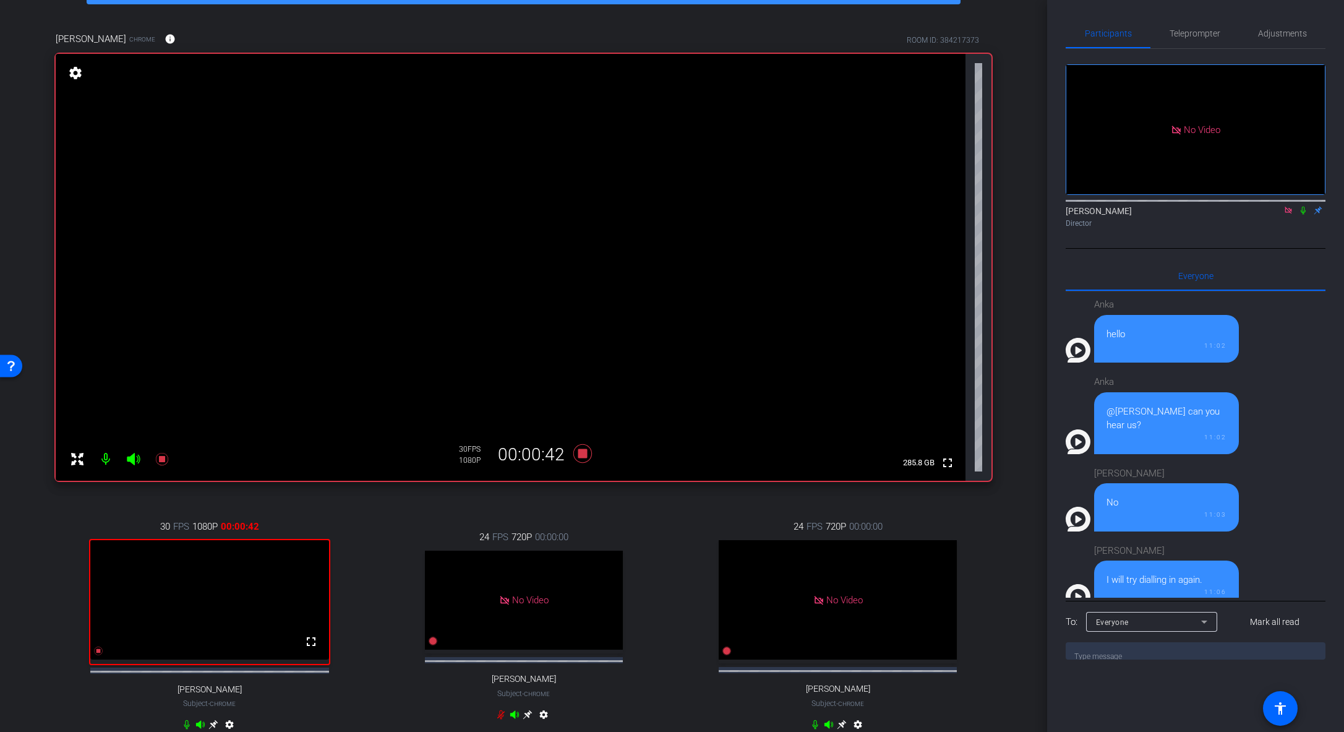
click at [930, 206] on icon at bounding box center [1304, 210] width 10 height 9
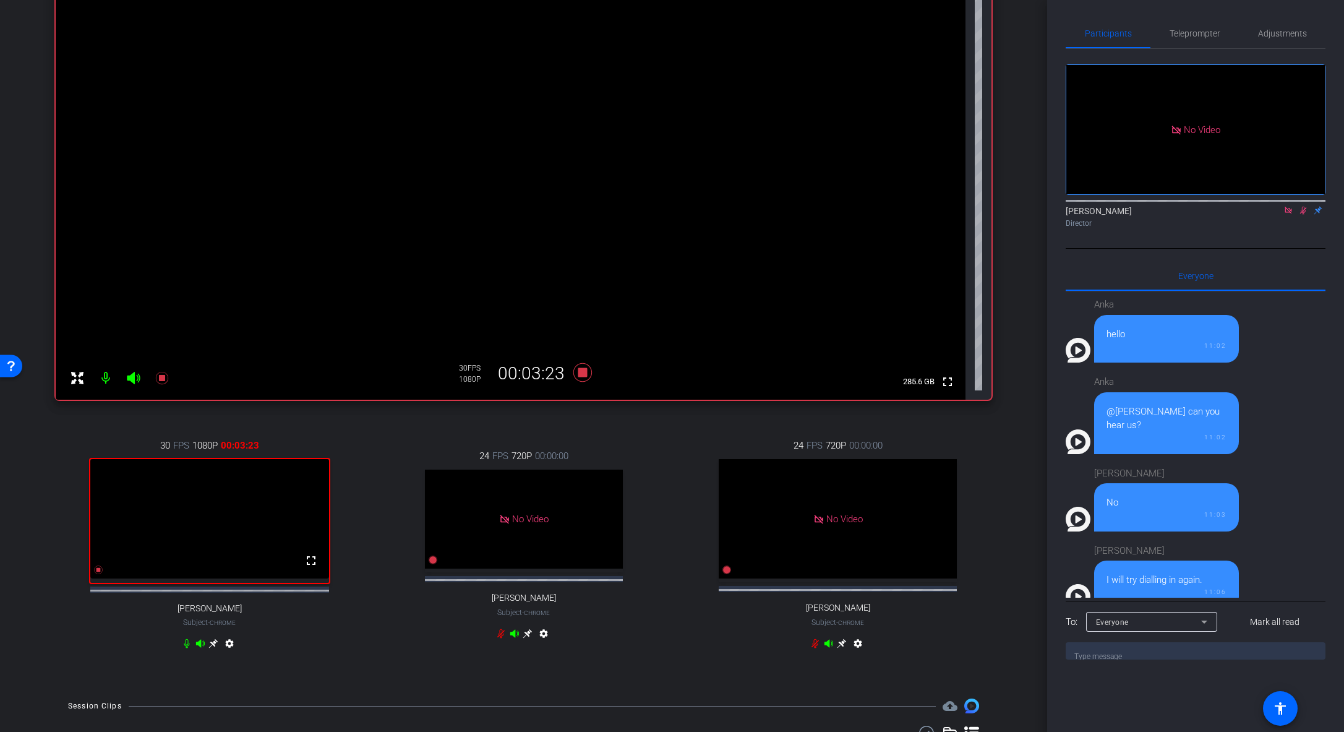
scroll to position [159, 0]
click at [214, 515] on icon at bounding box center [213, 640] width 9 height 9
click at [213, 515] on icon at bounding box center [213, 640] width 9 height 9
click at [930, 206] on icon at bounding box center [1304, 210] width 10 height 9
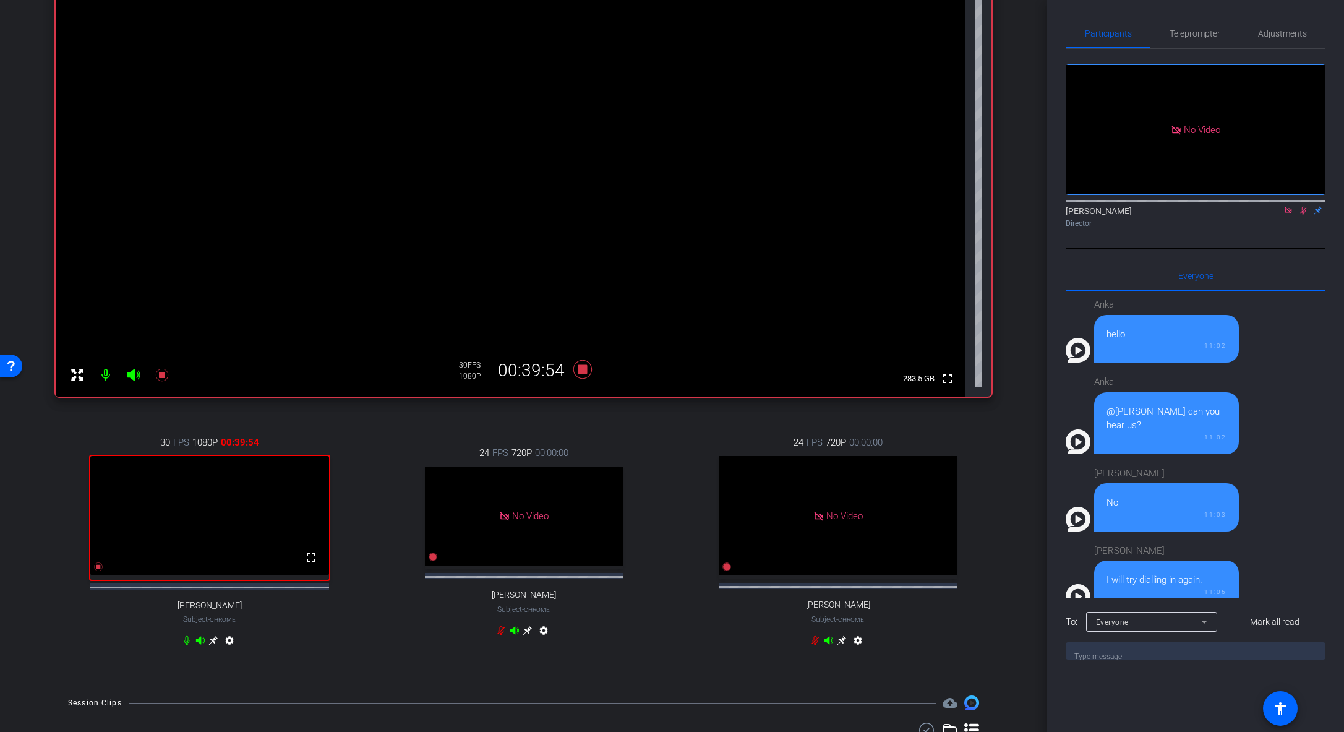
click at [930, 206] on icon at bounding box center [1304, 210] width 10 height 9
click at [930, 33] on span "Adjustments" at bounding box center [1282, 33] width 49 height 9
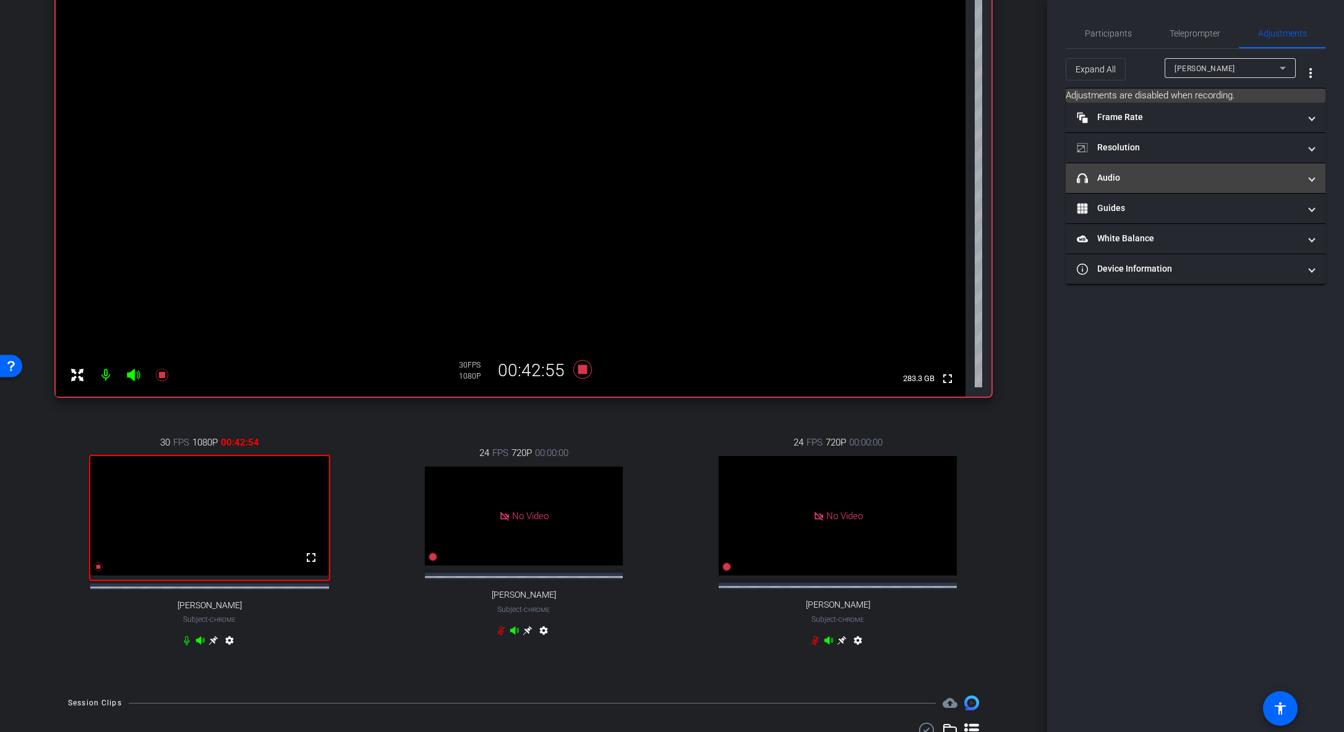
click at [930, 175] on mat-panel-title "headphone icon Audio" at bounding box center [1188, 177] width 223 height 13
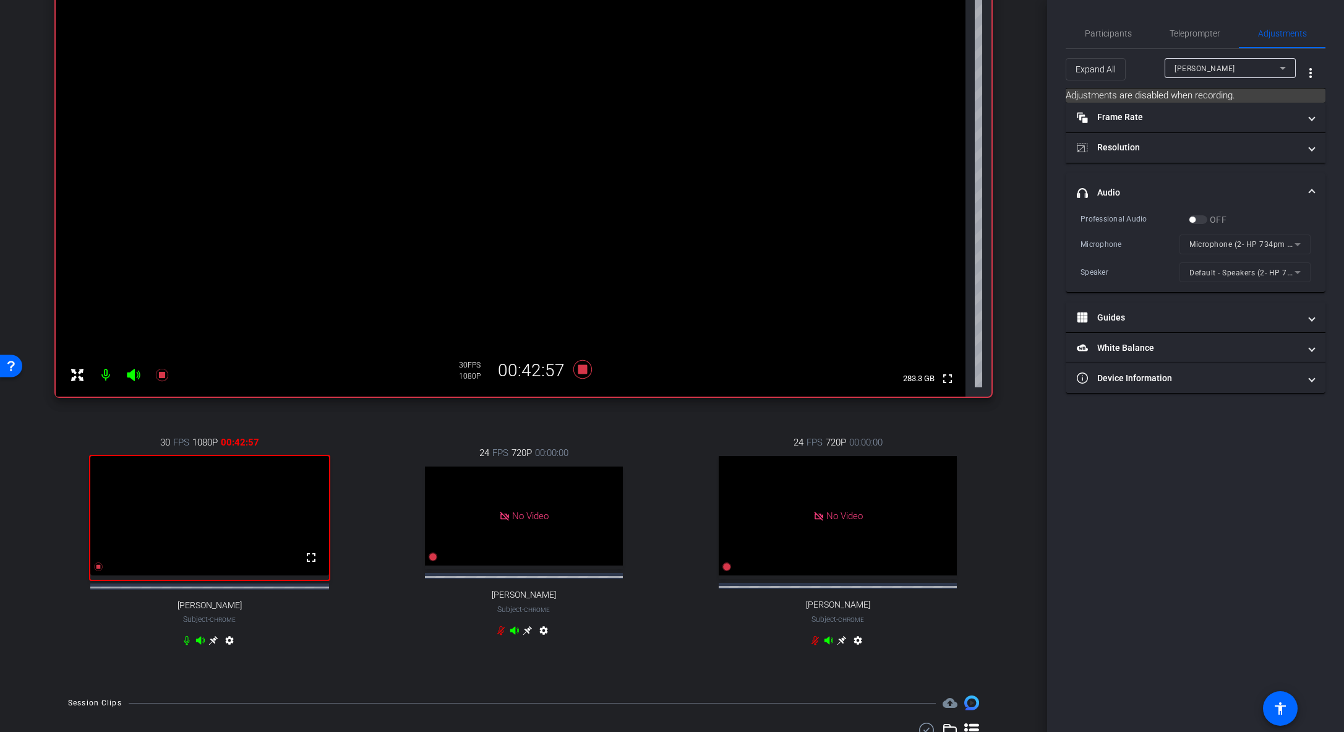
click at [930, 72] on div "Jono Davis" at bounding box center [1227, 68] width 105 height 15
click at [930, 239] on div at bounding box center [672, 366] width 1344 height 732
click at [930, 244] on mat-form-field "Microphone (2- HP 734pm USB Audio) (03f0:08b3)" at bounding box center [1245, 244] width 131 height 20
click at [930, 238] on div "Microphone" at bounding box center [1130, 244] width 99 height 12
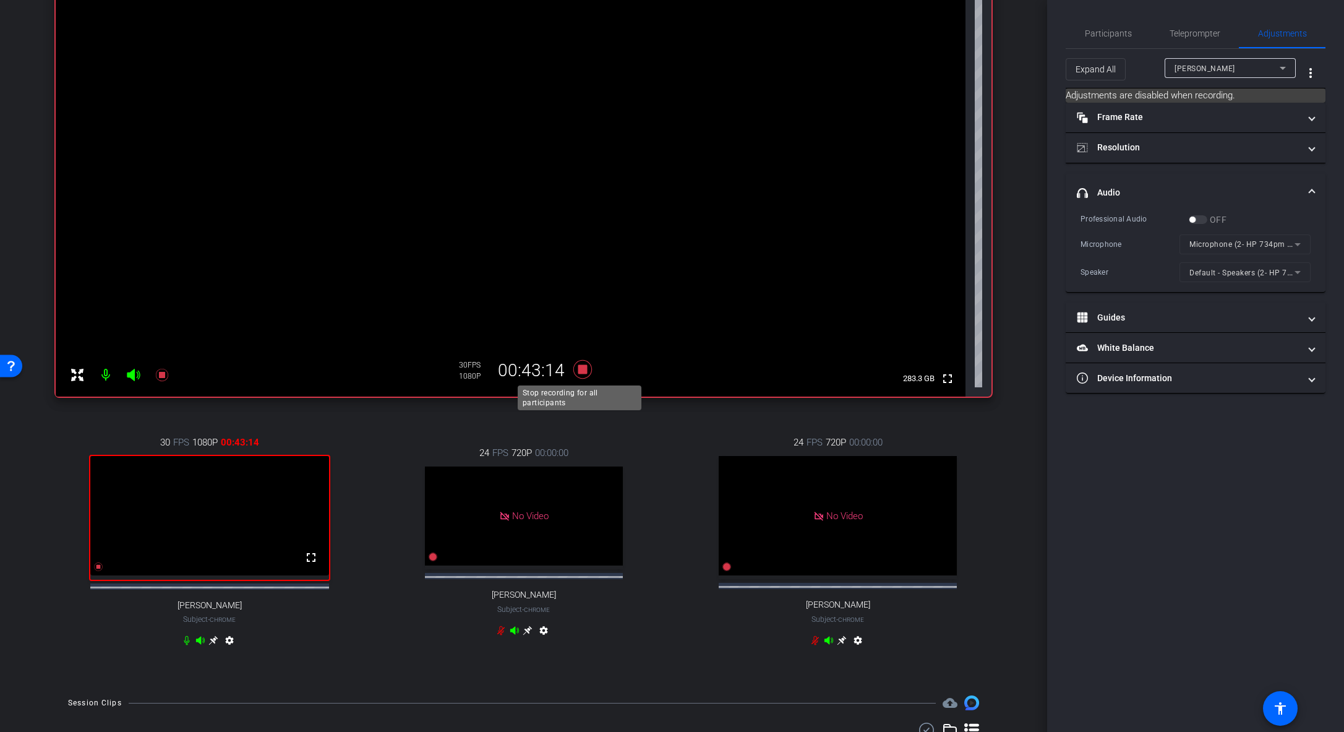
click at [580, 371] on icon at bounding box center [582, 369] width 19 height 19
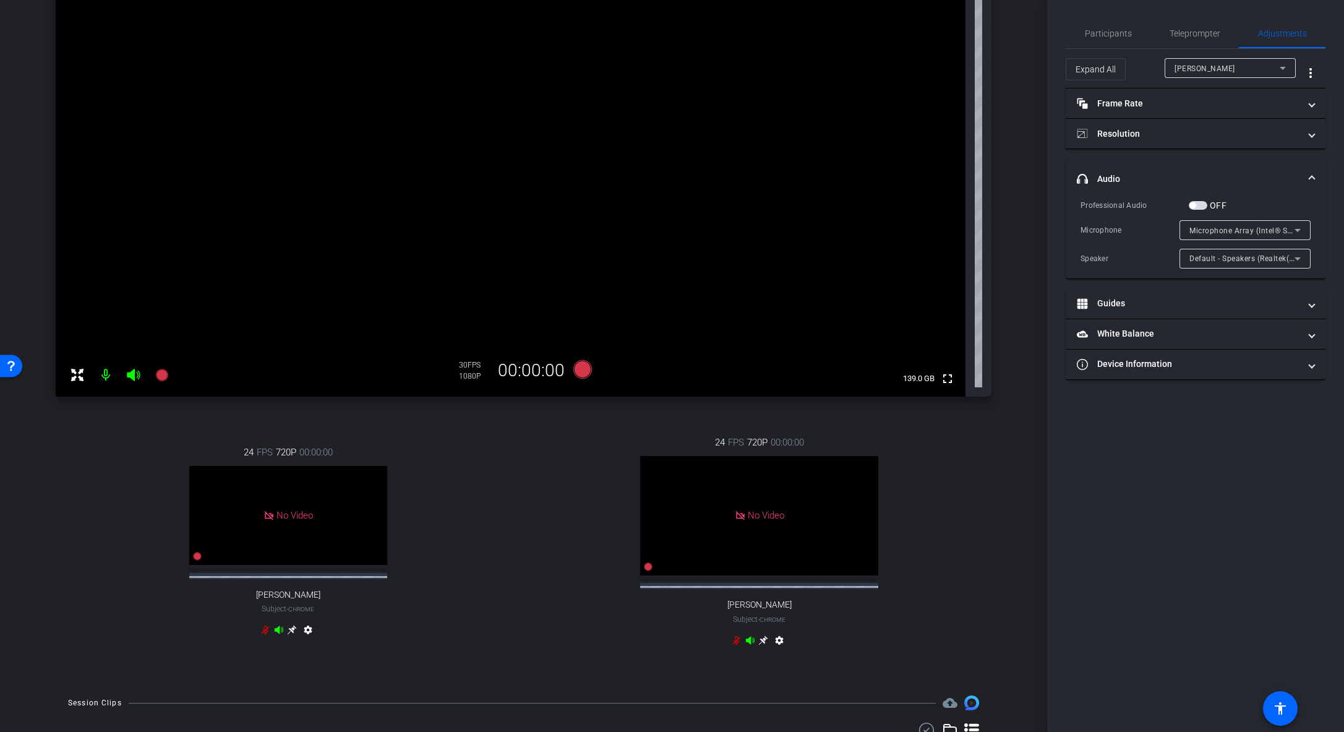
drag, startPoint x: 1040, startPoint y: 377, endPoint x: 1043, endPoint y: 330, distance: 47.7
click at [930, 330] on div "arrow_back Global Cyber Back to project Send invite account_box grid_on setting…" at bounding box center [523, 366] width 1047 height 732
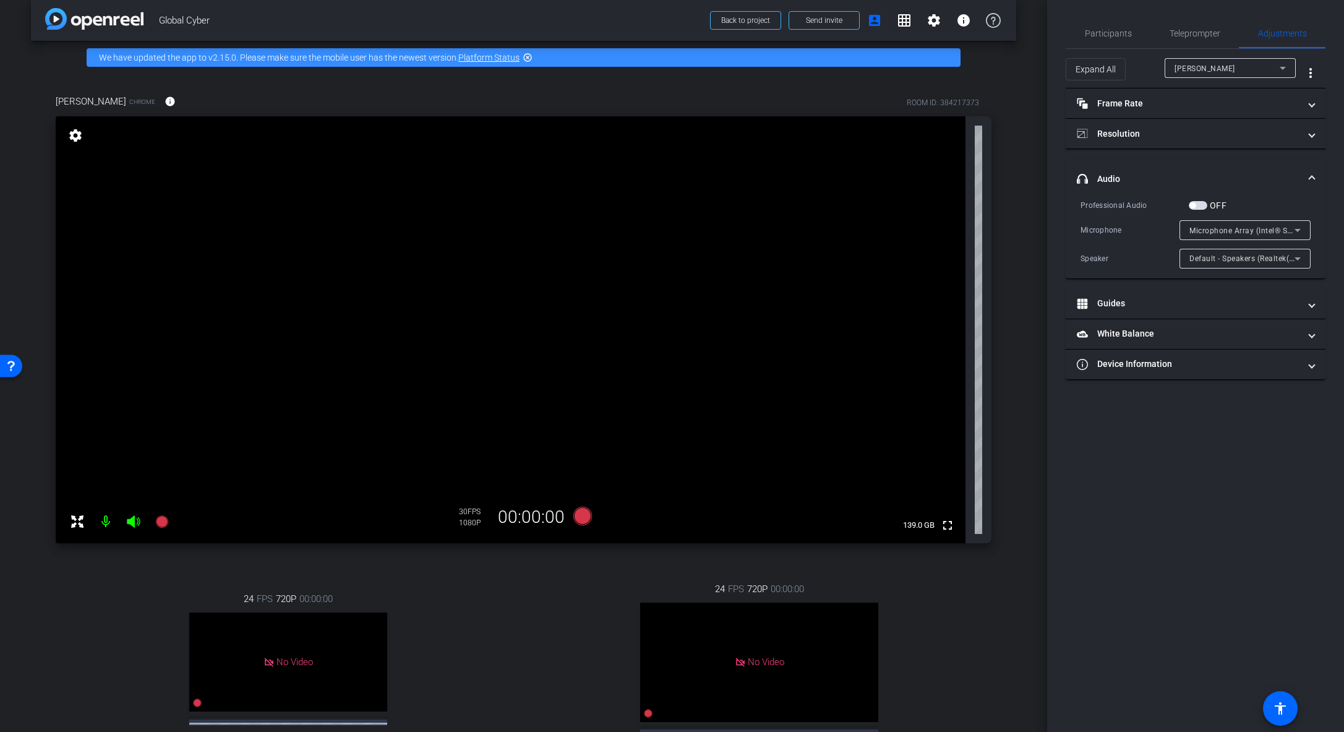
scroll to position [11, 0]
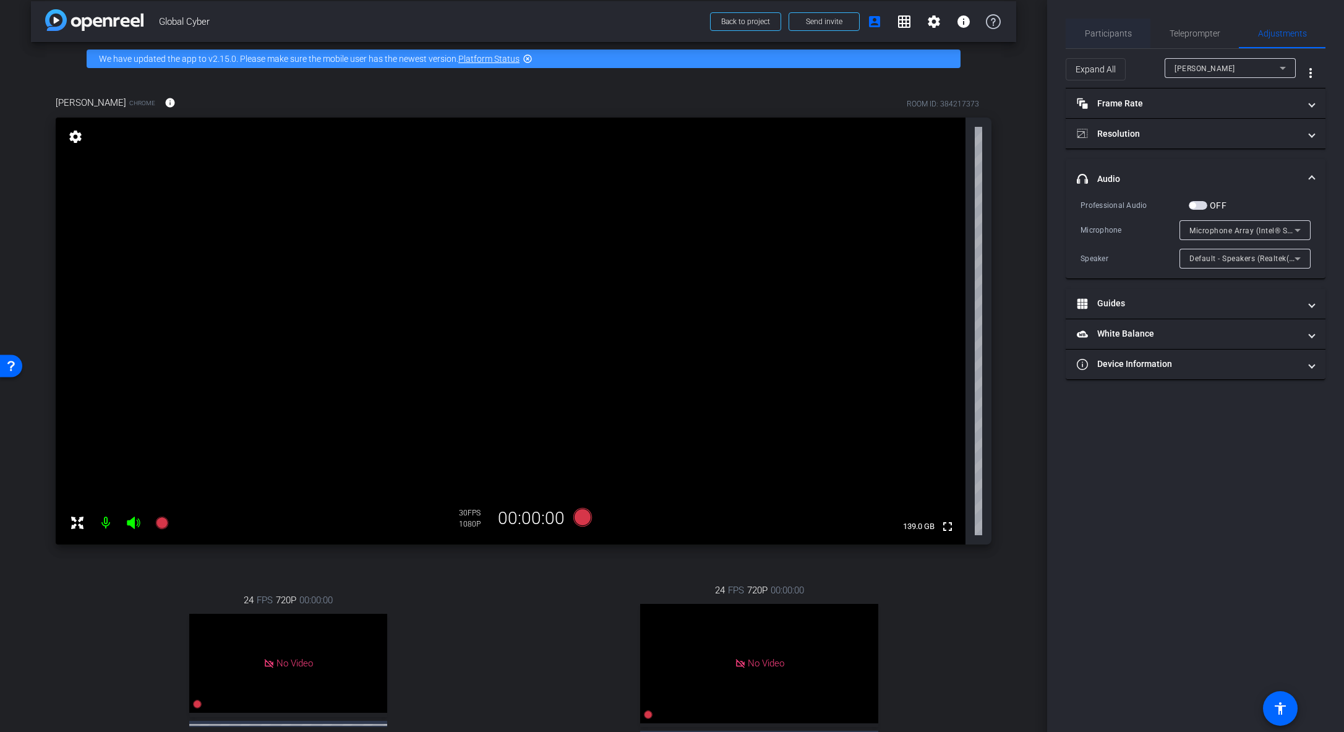
click at [930, 29] on span "Participants" at bounding box center [1108, 33] width 47 height 9
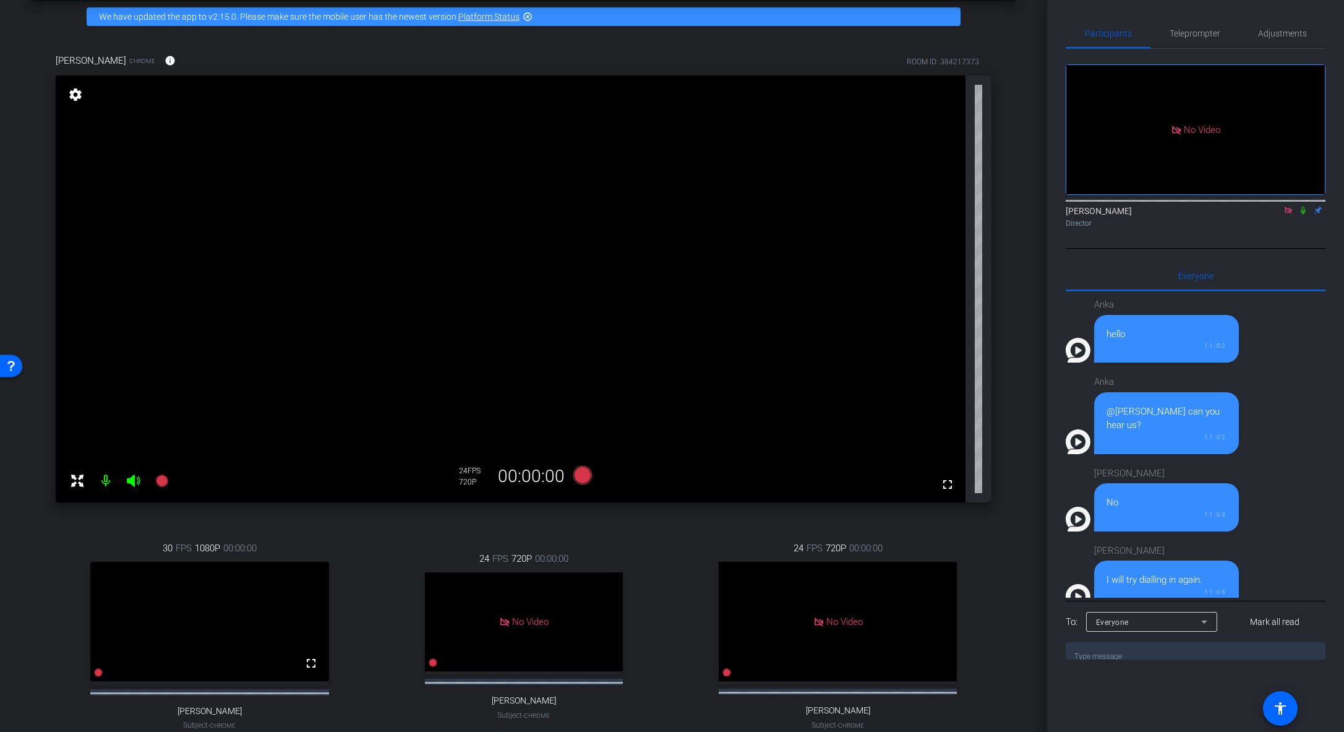
scroll to position [52, 0]
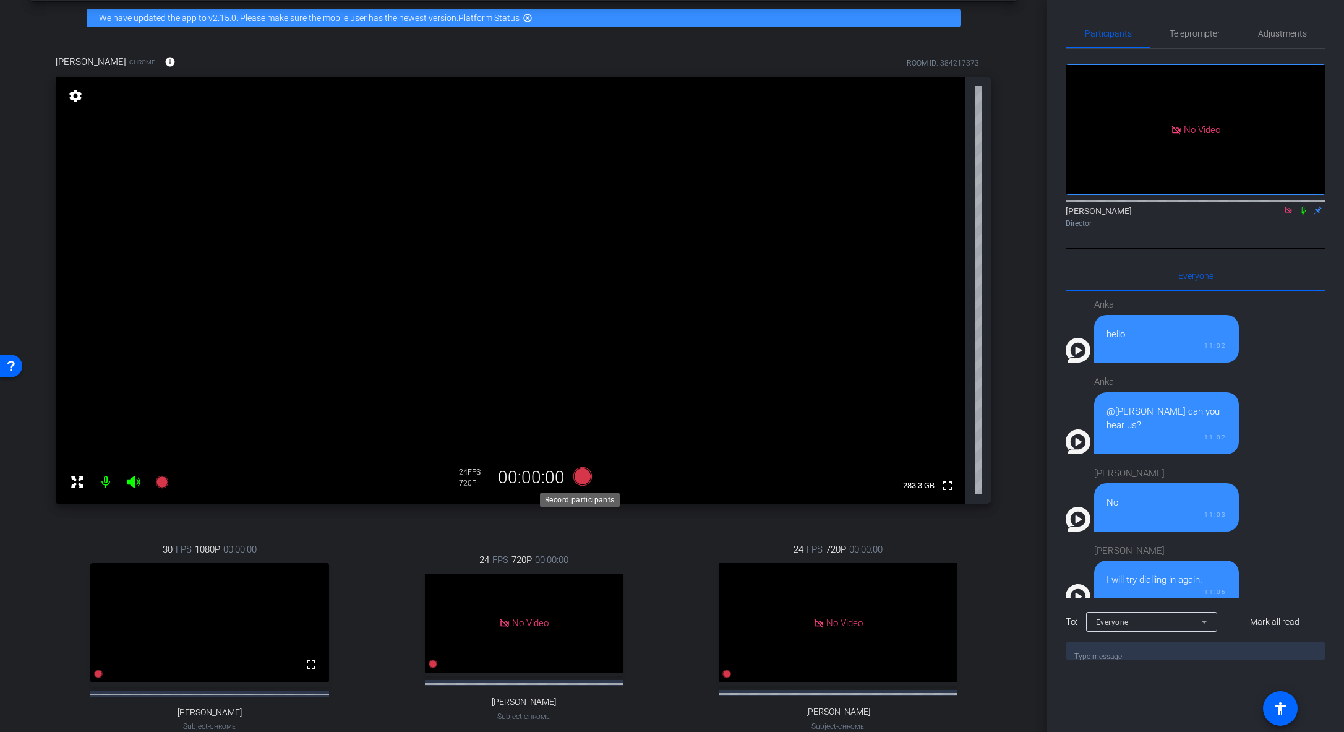
click at [582, 476] on icon at bounding box center [582, 476] width 19 height 19
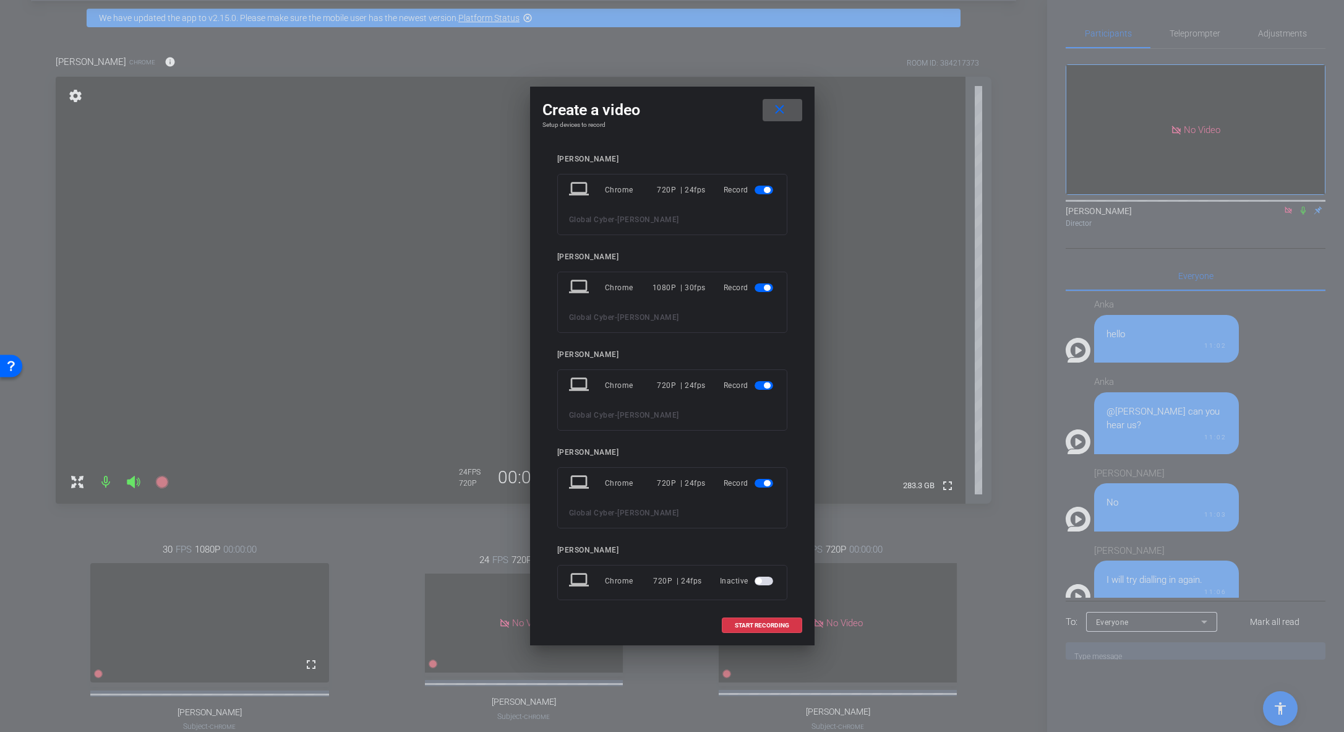
click at [764, 481] on span "button" at bounding box center [767, 483] width 6 height 6
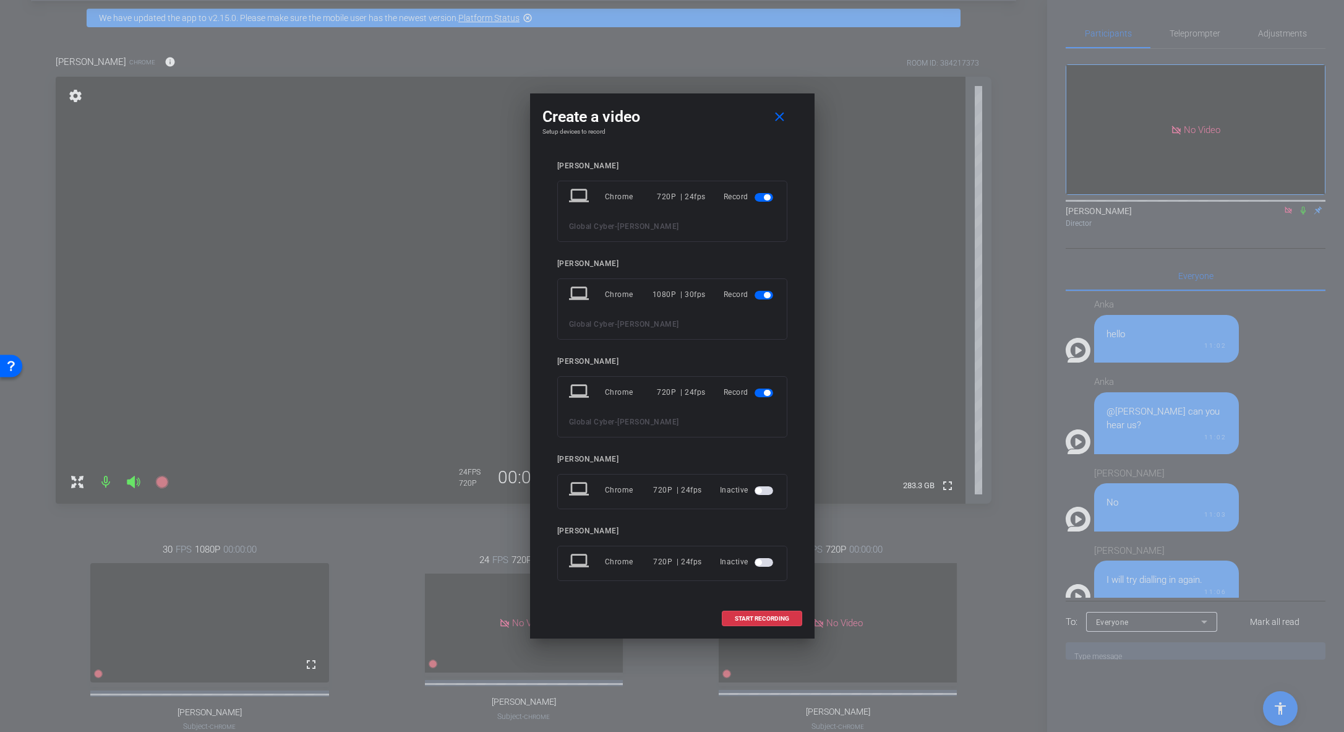
click at [764, 391] on span "button" at bounding box center [767, 393] width 6 height 6
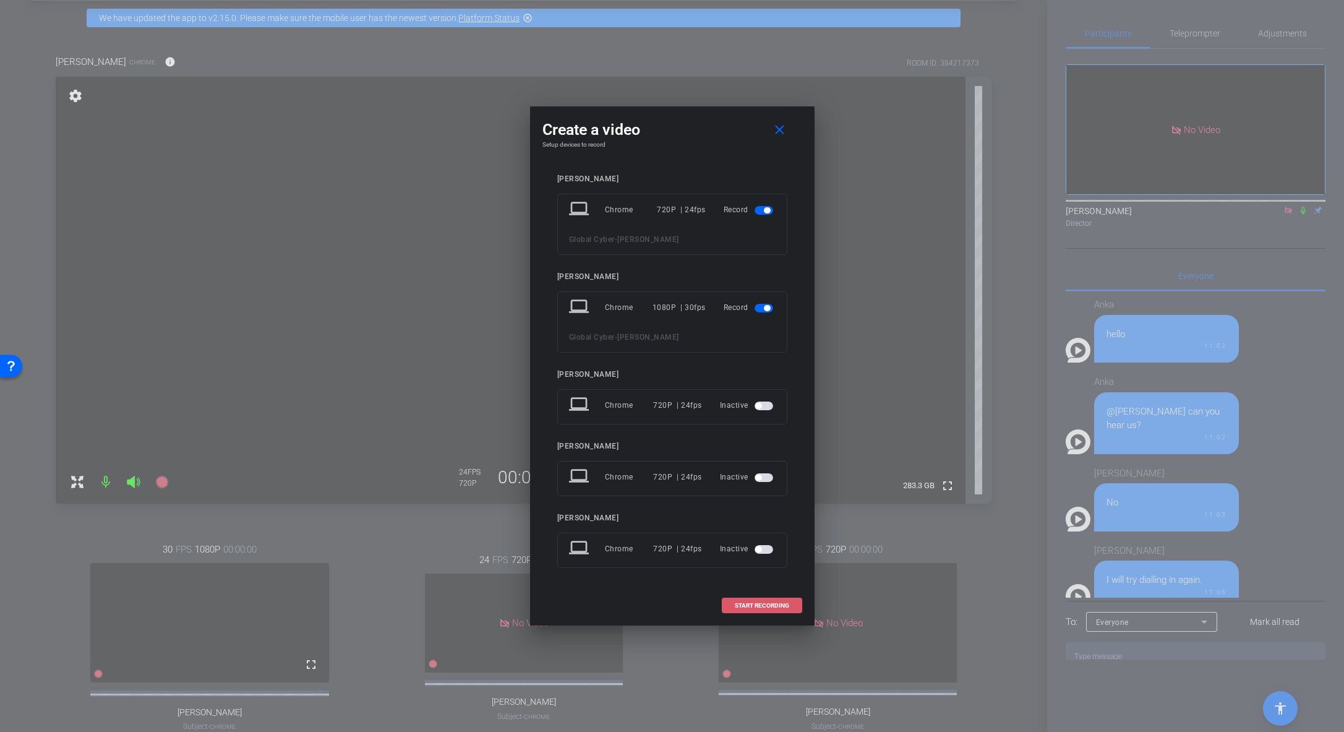
click at [760, 515] on span "START RECORDING" at bounding box center [762, 606] width 54 height 6
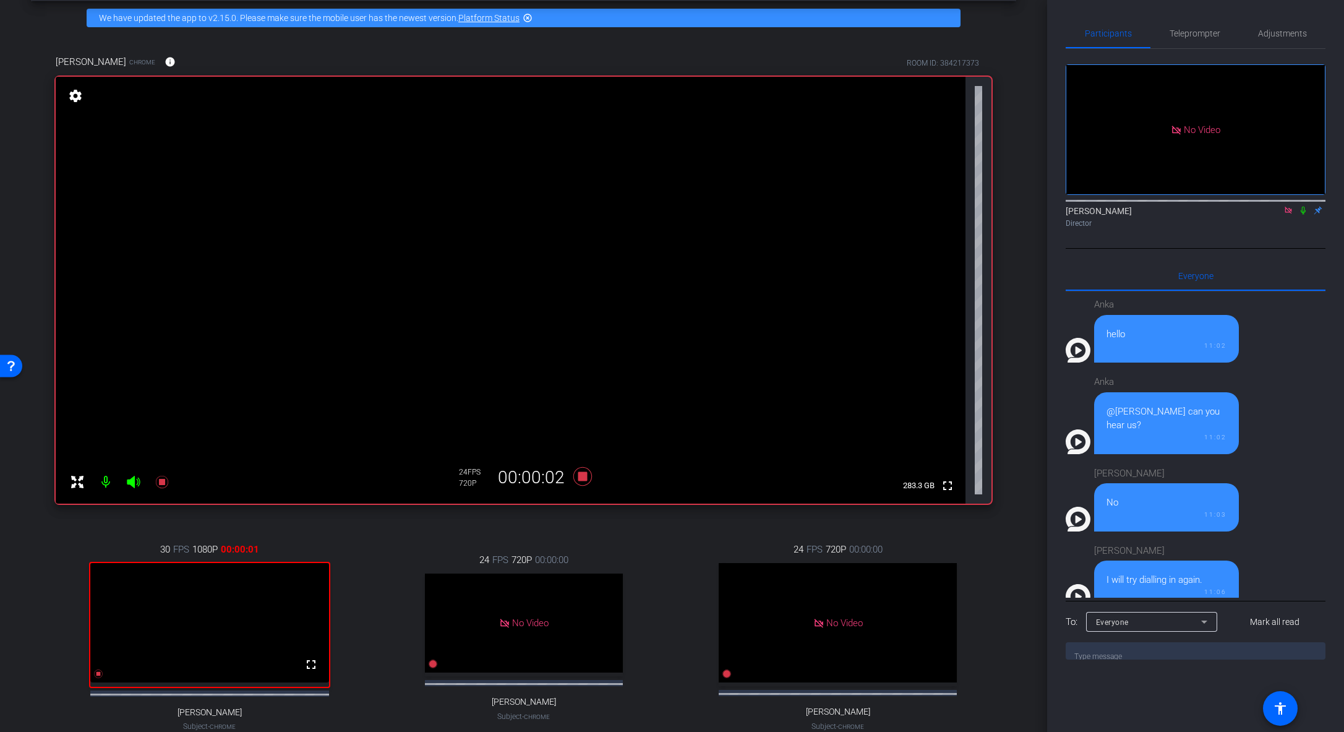
click at [930, 207] on icon at bounding box center [1303, 211] width 5 height 8
click at [930, 207] on icon at bounding box center [1303, 211] width 7 height 8
click at [930, 206] on icon at bounding box center [1304, 210] width 10 height 9
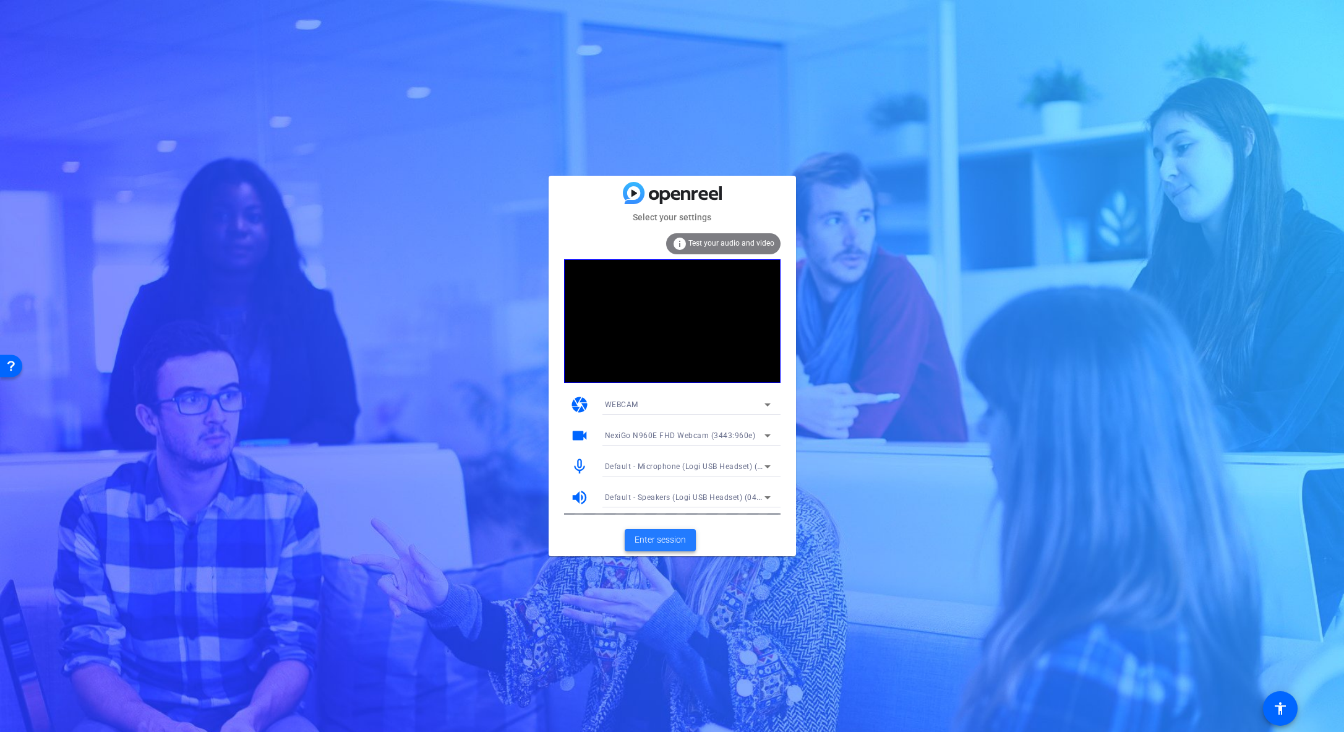
click at [664, 515] on span "Enter session" at bounding box center [660, 539] width 51 height 13
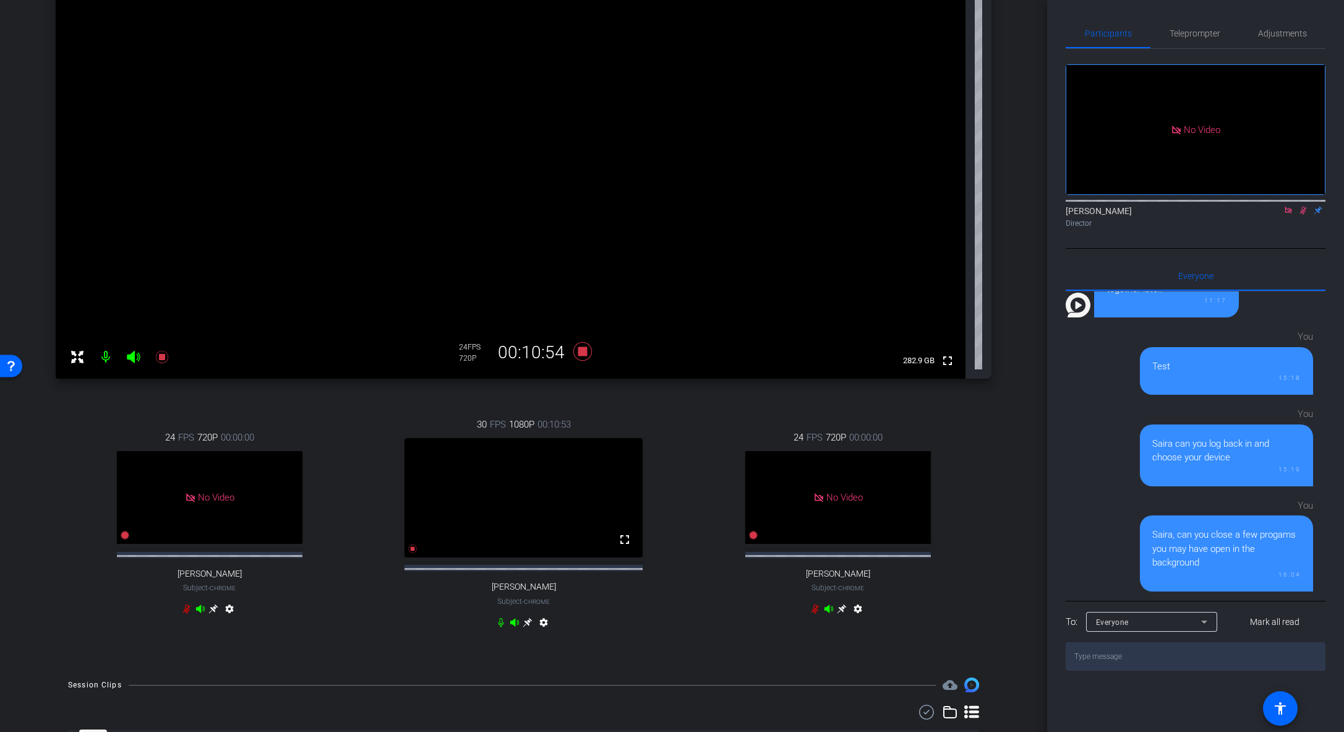
scroll to position [178, 0]
click at [527, 515] on icon at bounding box center [528, 622] width 10 height 10
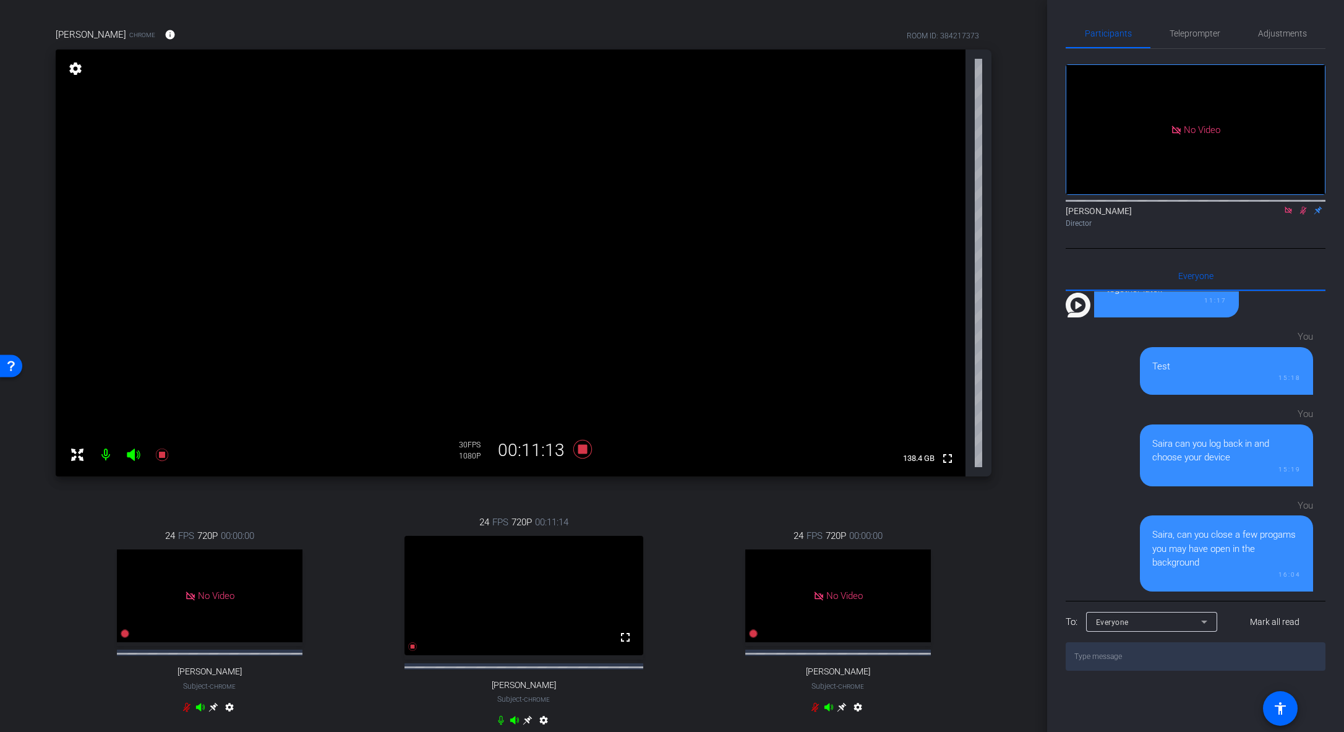
scroll to position [93, 0]
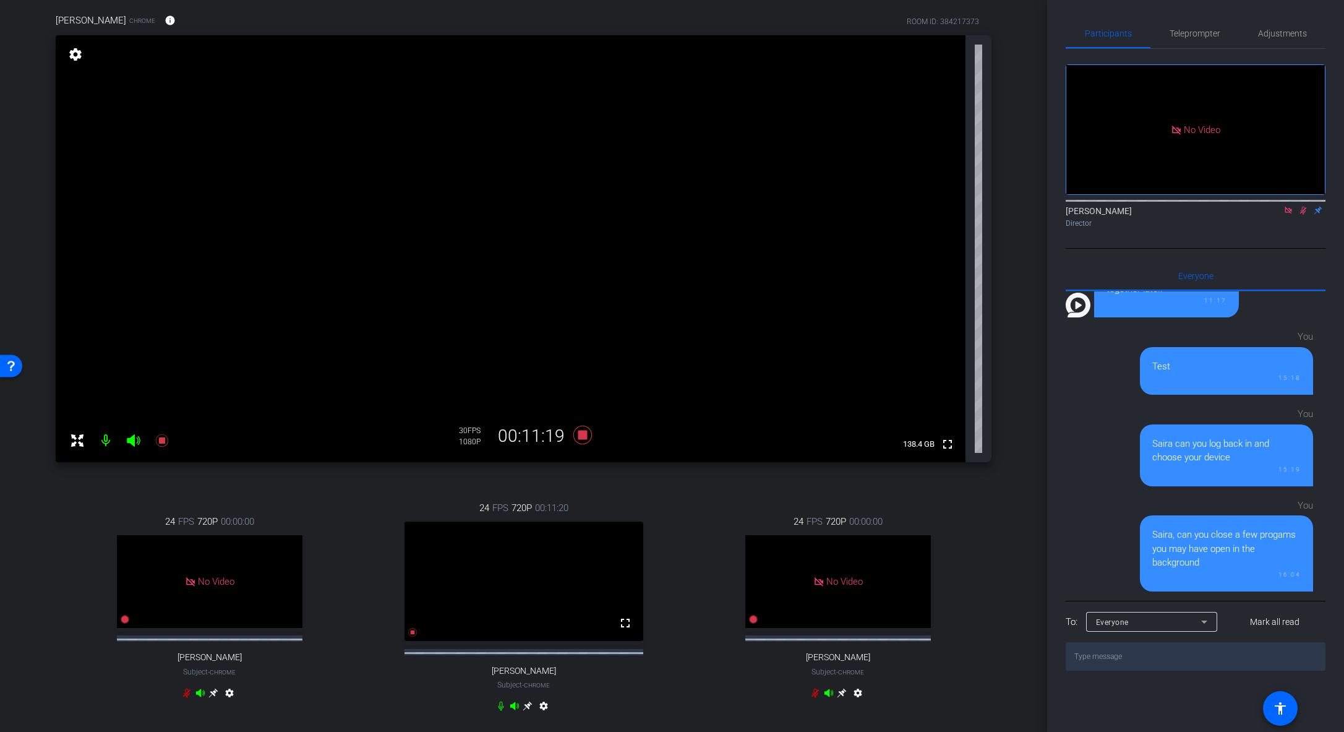
click at [526, 515] on icon at bounding box center [528, 706] width 10 height 10
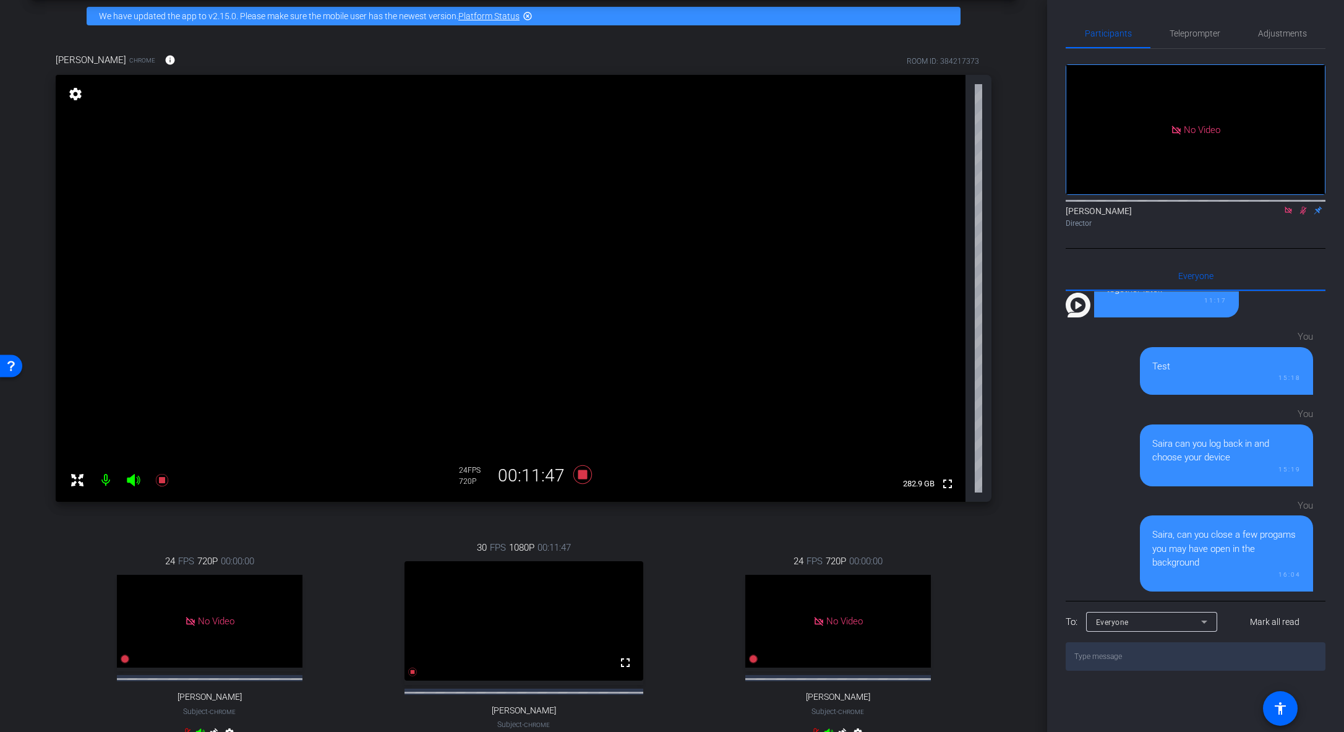
scroll to position [54, 0]
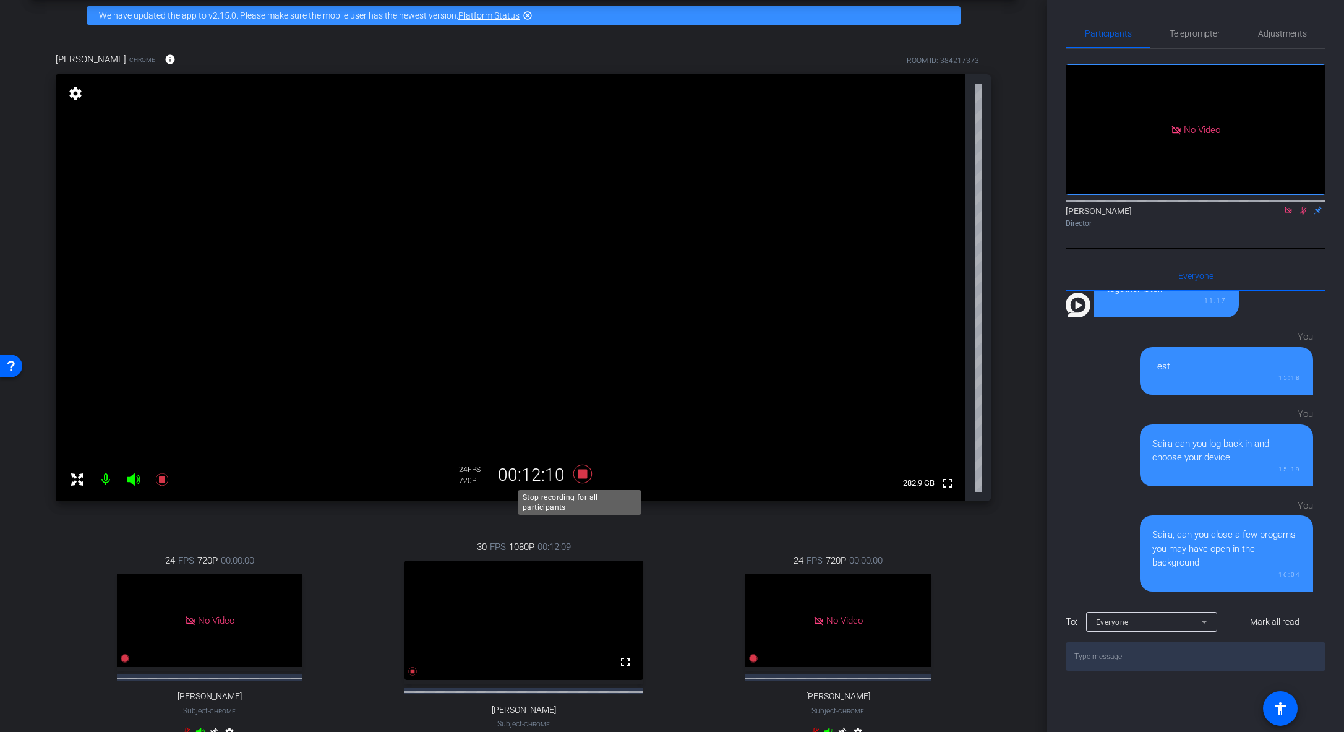
click at [580, 475] on icon at bounding box center [582, 474] width 19 height 19
click at [930, 216] on mat-icon at bounding box center [1303, 210] width 15 height 11
click at [930, 213] on icon at bounding box center [1288, 210] width 7 height 7
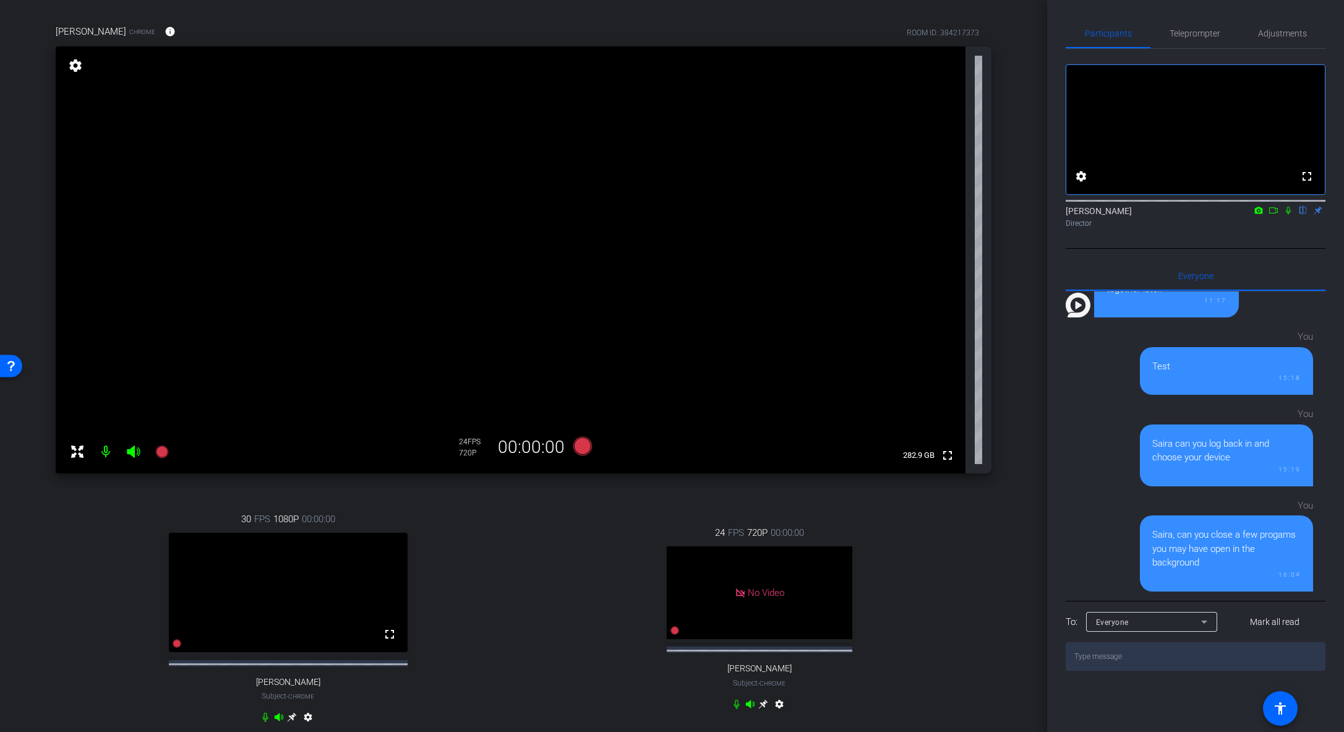
scroll to position [79, 0]
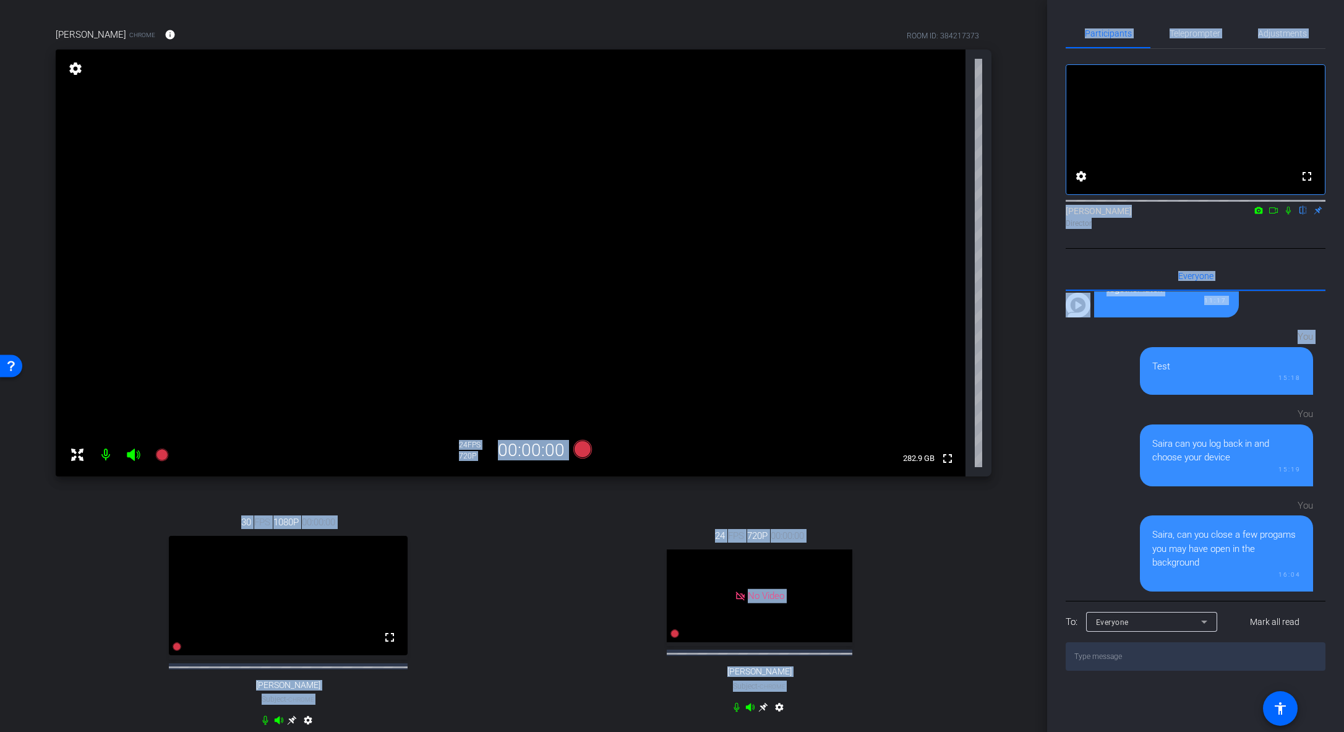
drag, startPoint x: 1047, startPoint y: 380, endPoint x: 1046, endPoint y: 400, distance: 19.8
click at [930, 400] on div "arrow_back Global Cyber Back to project Send invite account_box grid_on setting…" at bounding box center [672, 366] width 1344 height 732
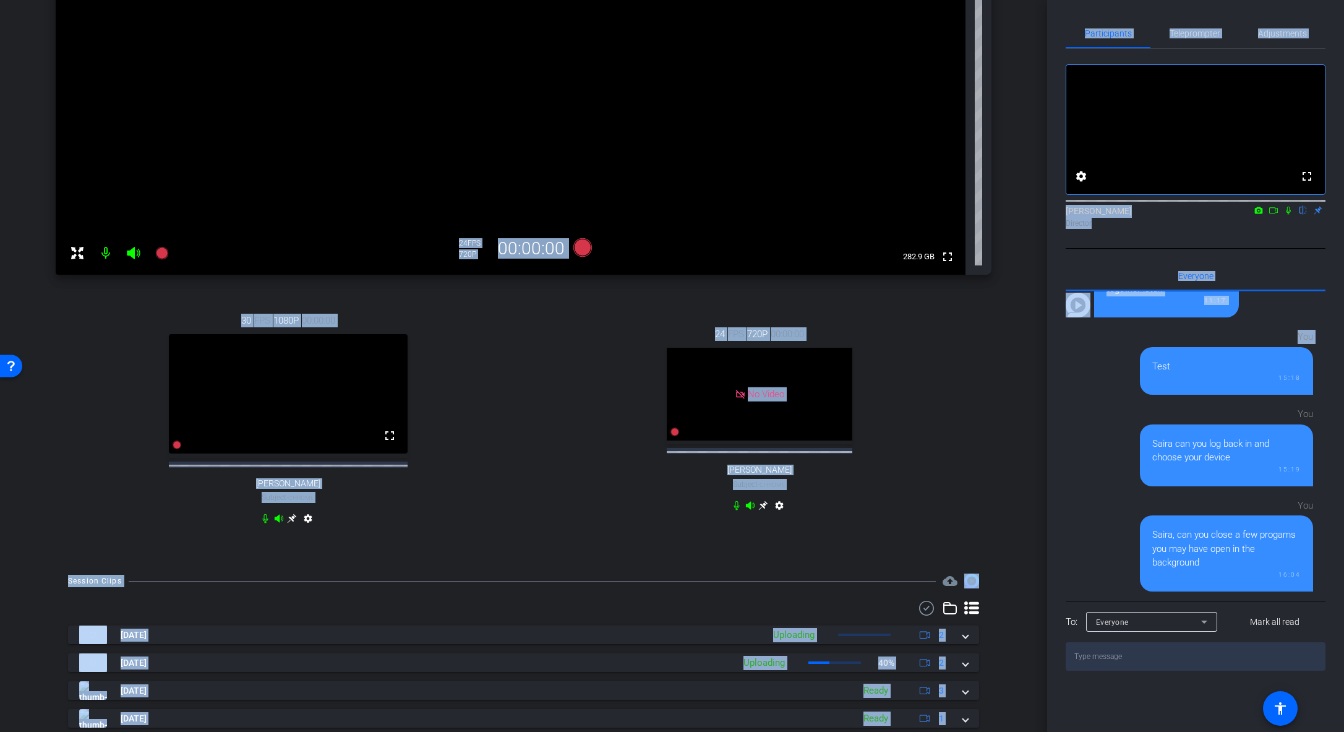
scroll to position [277, 0]
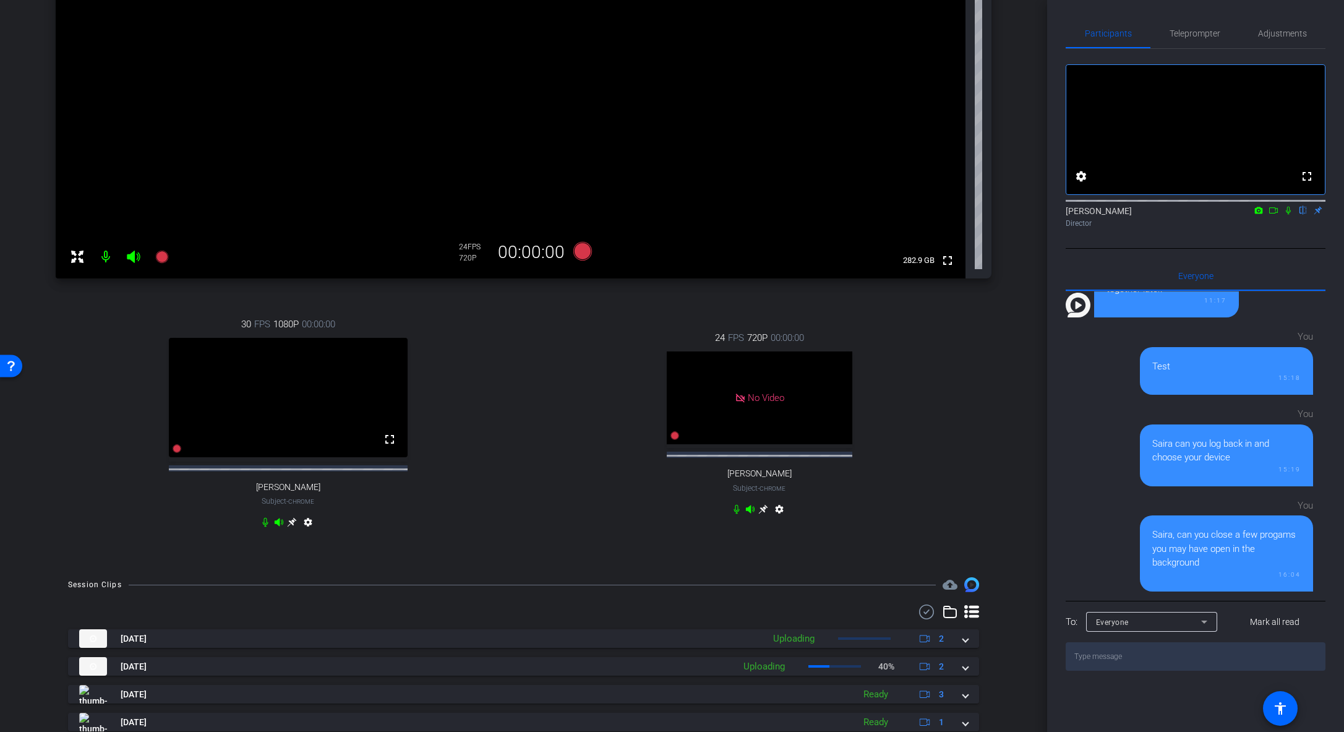
click at [930, 449] on div "You Saira can you log back in and choose your device 15:19" at bounding box center [1189, 443] width 247 height 85
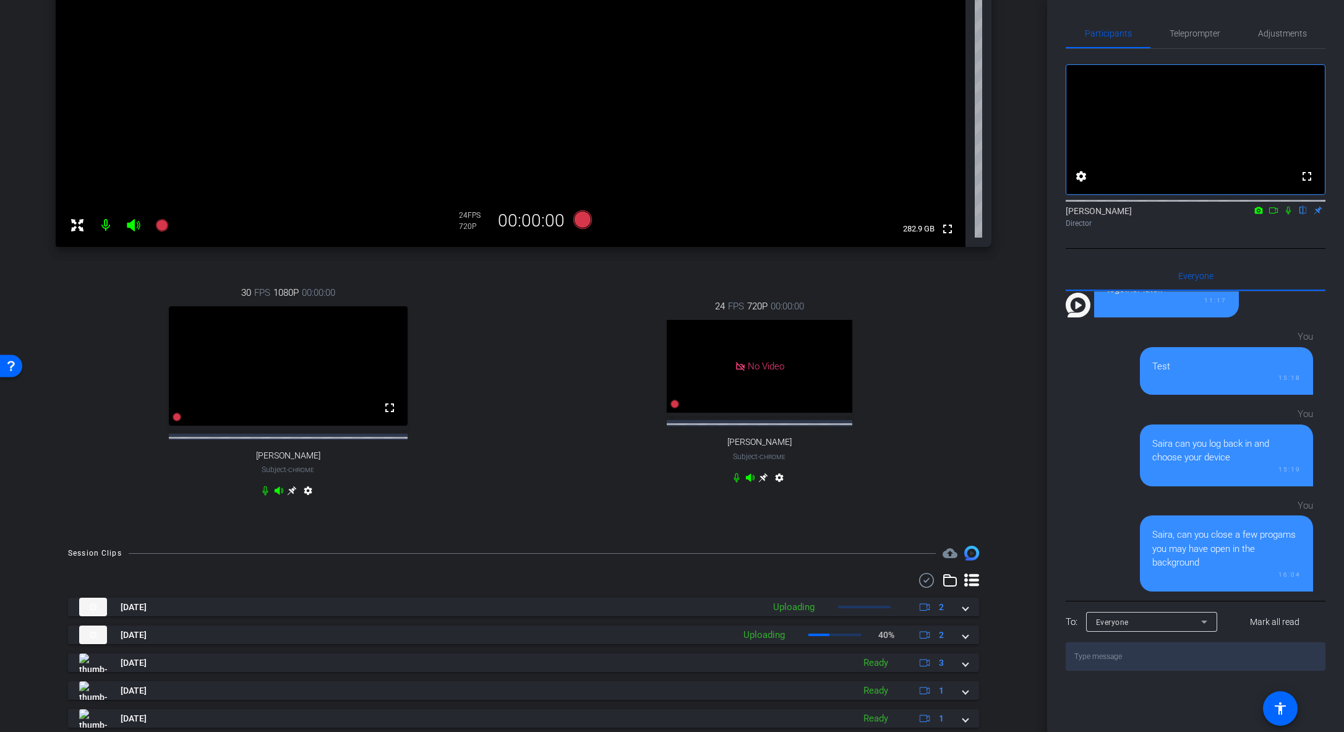
scroll to position [313, 0]
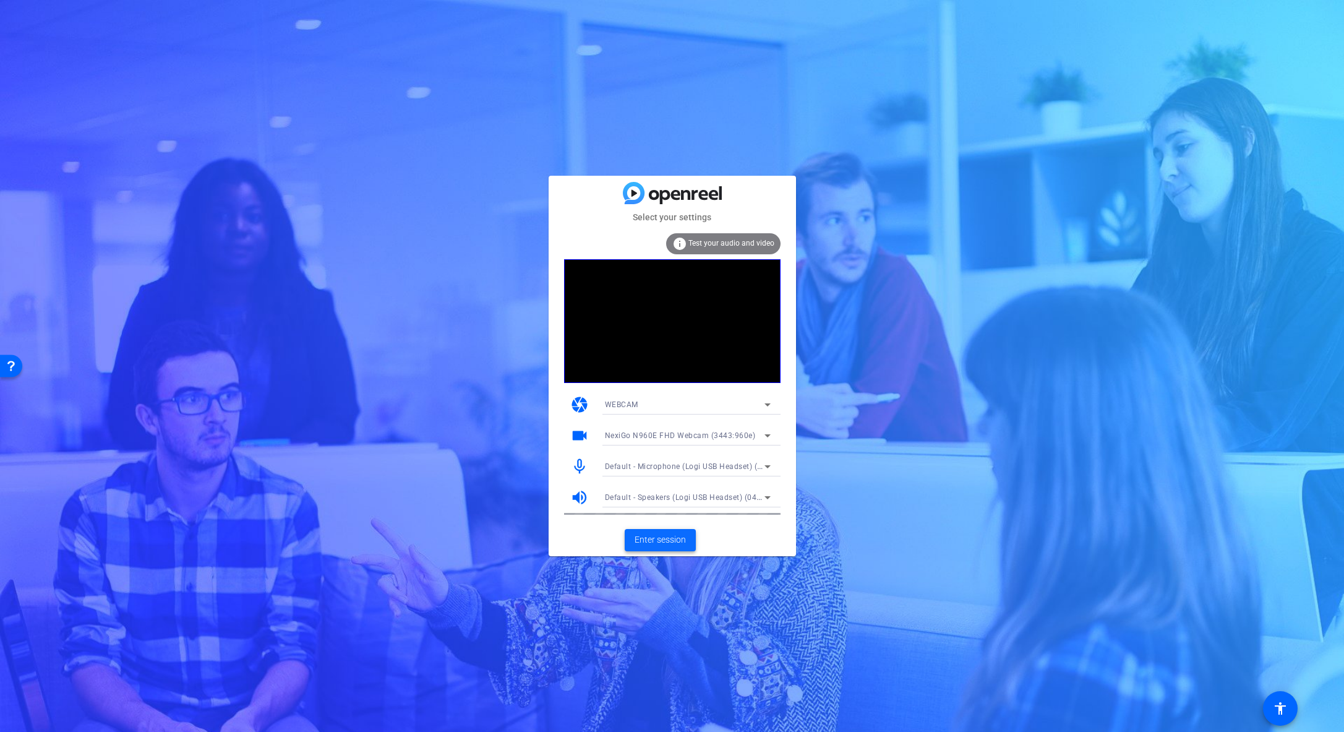
click at [661, 515] on span "Enter session" at bounding box center [660, 539] width 51 height 13
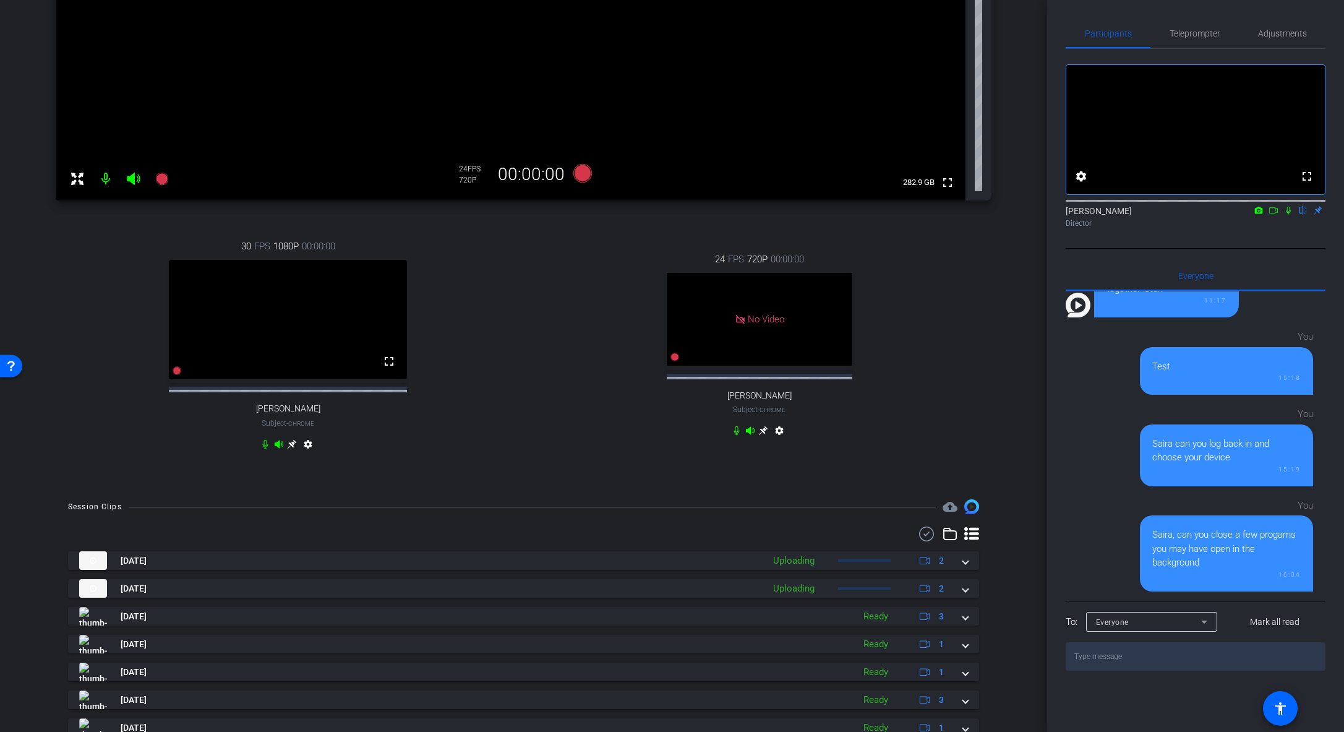
scroll to position [356, 0]
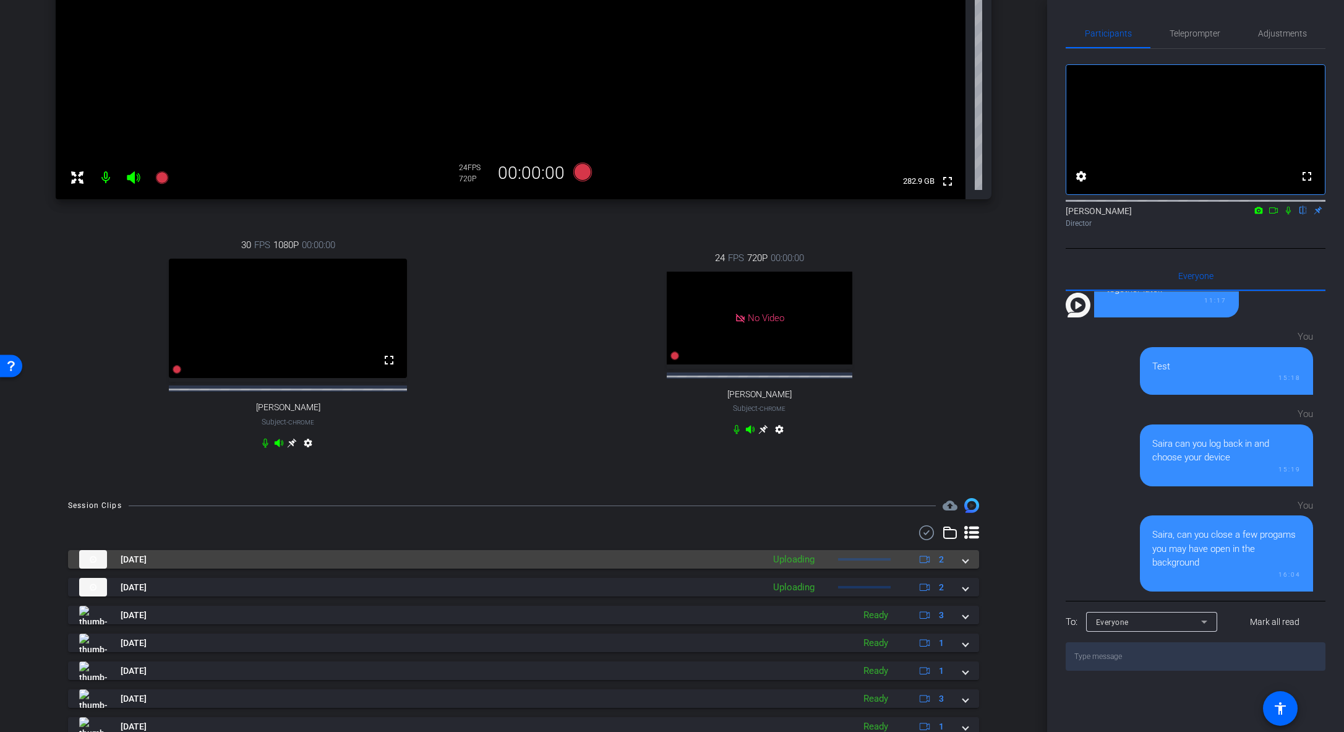
click at [930, 515] on span at bounding box center [965, 559] width 5 height 13
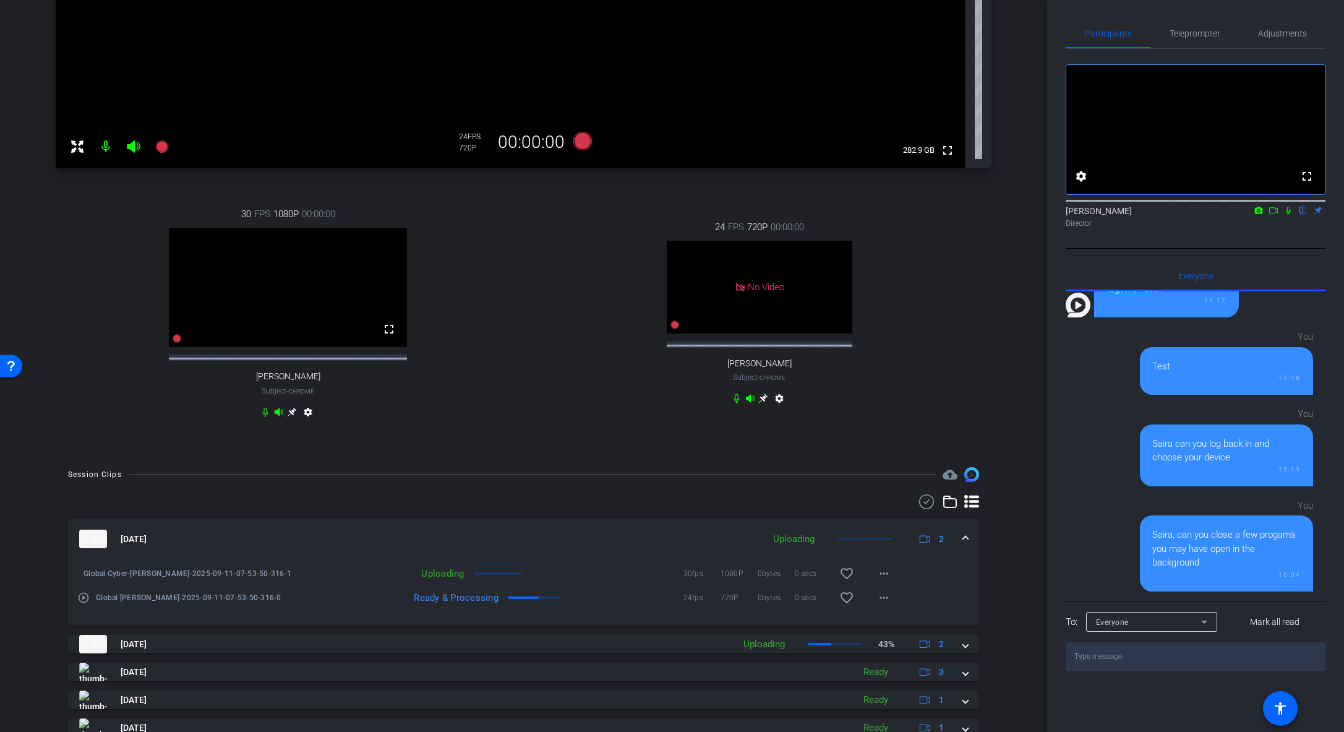
scroll to position [389, 0]
drag, startPoint x: 1048, startPoint y: 427, endPoint x: 1044, endPoint y: 283, distance: 143.6
click at [930, 283] on div "arrow_back Global Cyber Back to project Send invite account_box grid_on setting…" at bounding box center [672, 366] width 1344 height 732
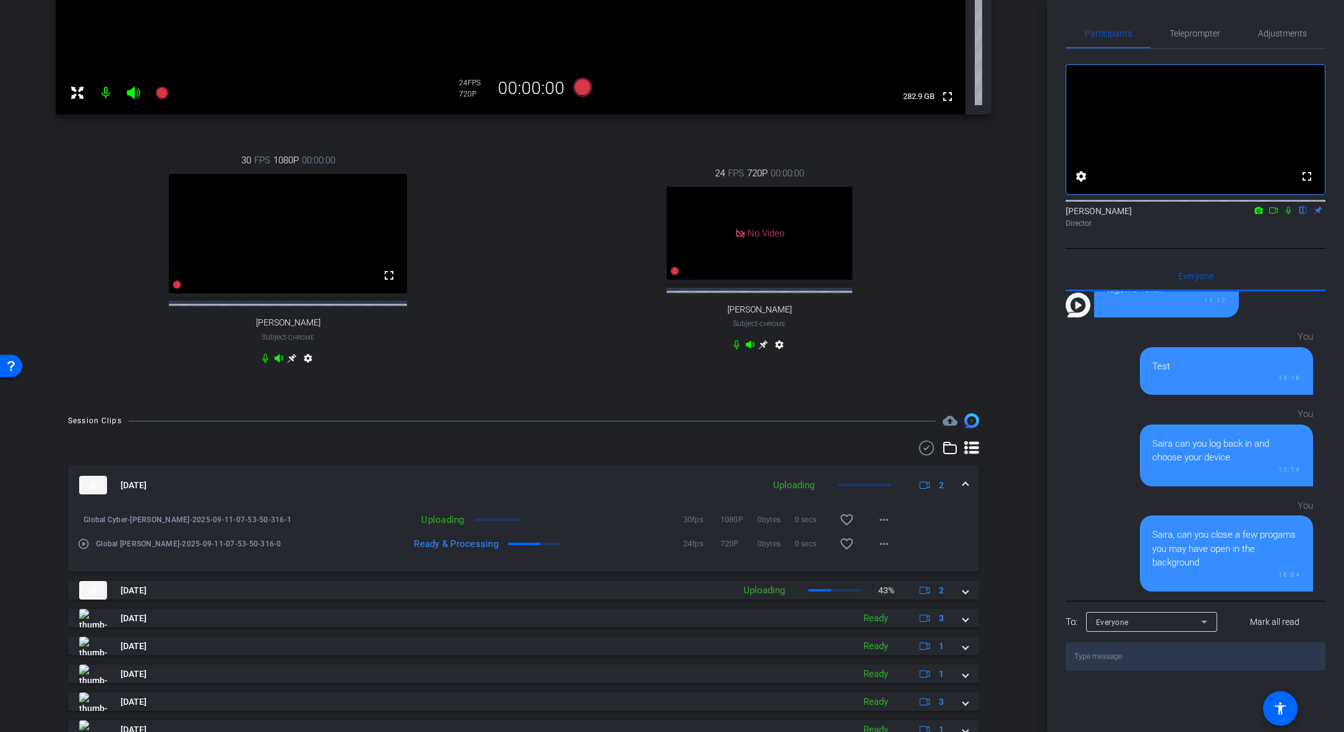
scroll to position [443, 0]
click at [930, 484] on div "arrow_back Global Cyber Back to project Send invite account_box grid_on setting…" at bounding box center [523, 366] width 1047 height 732
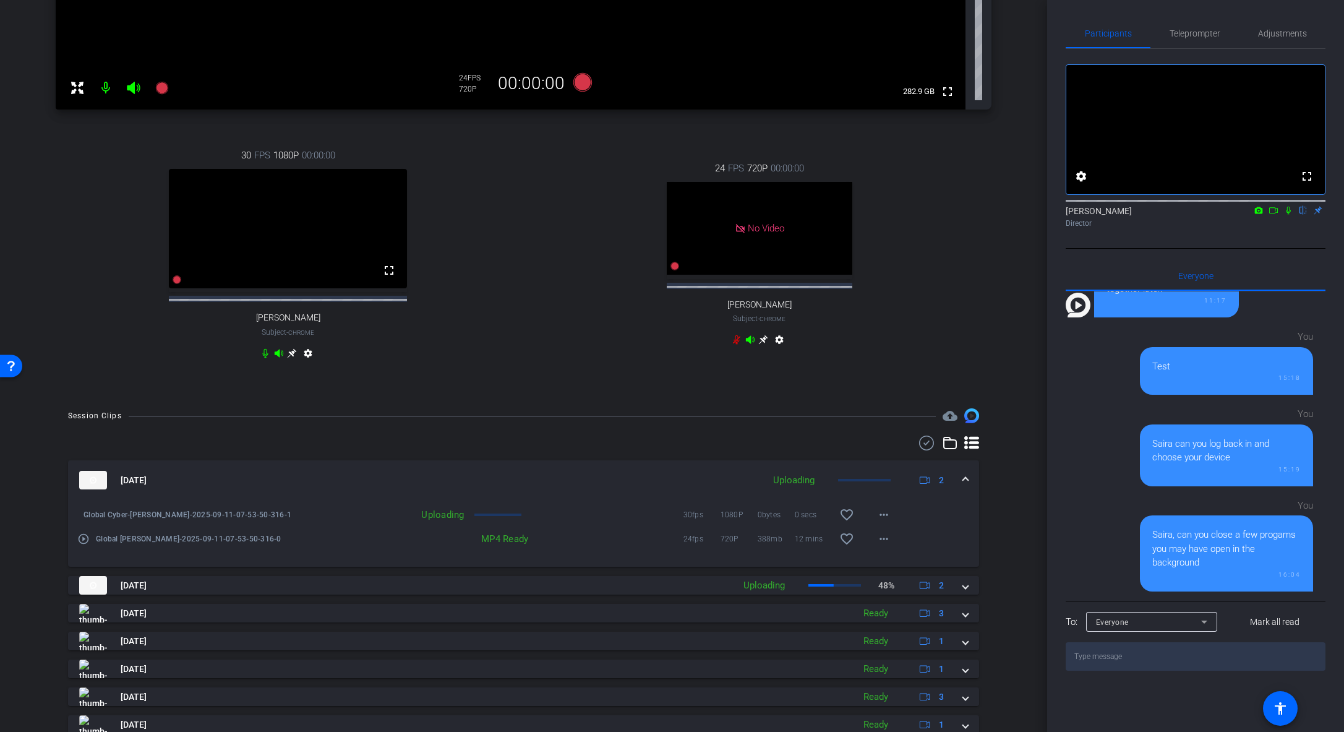
scroll to position [444, 0]
click at [883, 515] on mat-icon "more_horiz" at bounding box center [884, 516] width 15 height 15
click at [930, 515] on div at bounding box center [672, 366] width 1344 height 732
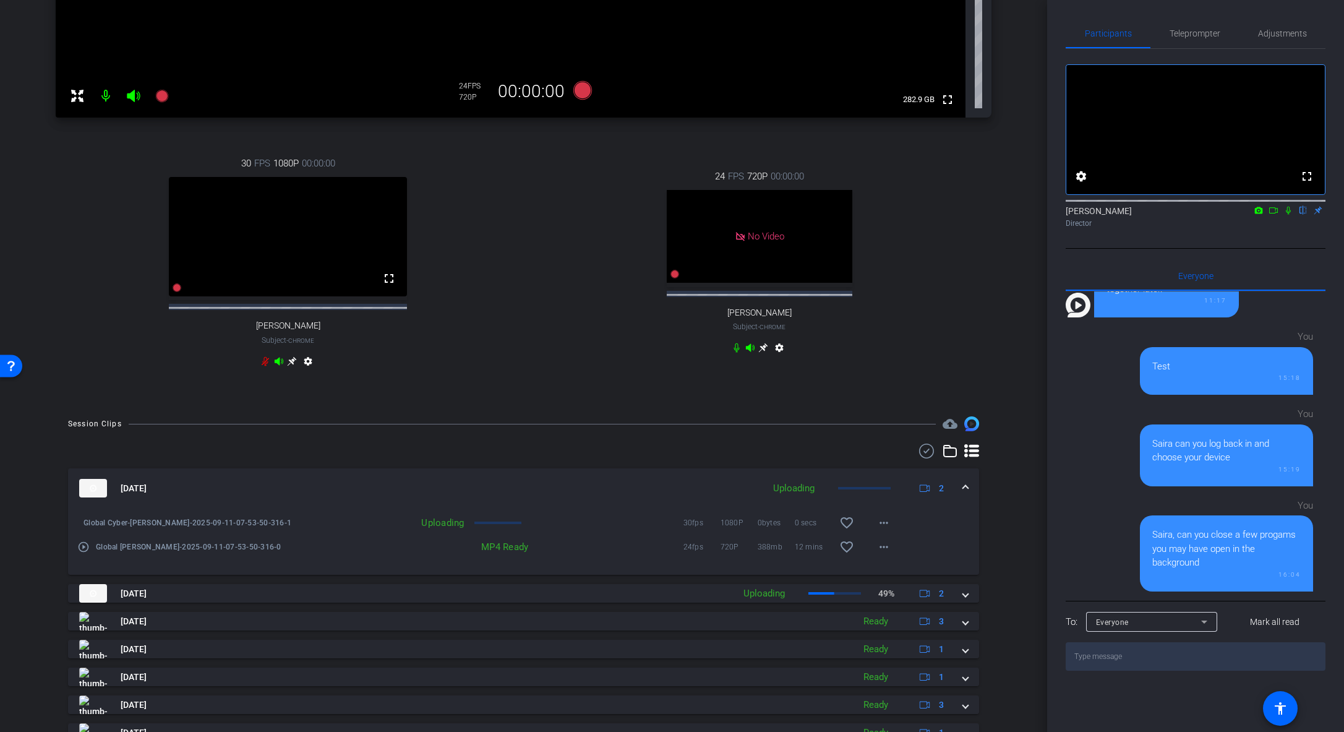
scroll to position [463, 0]
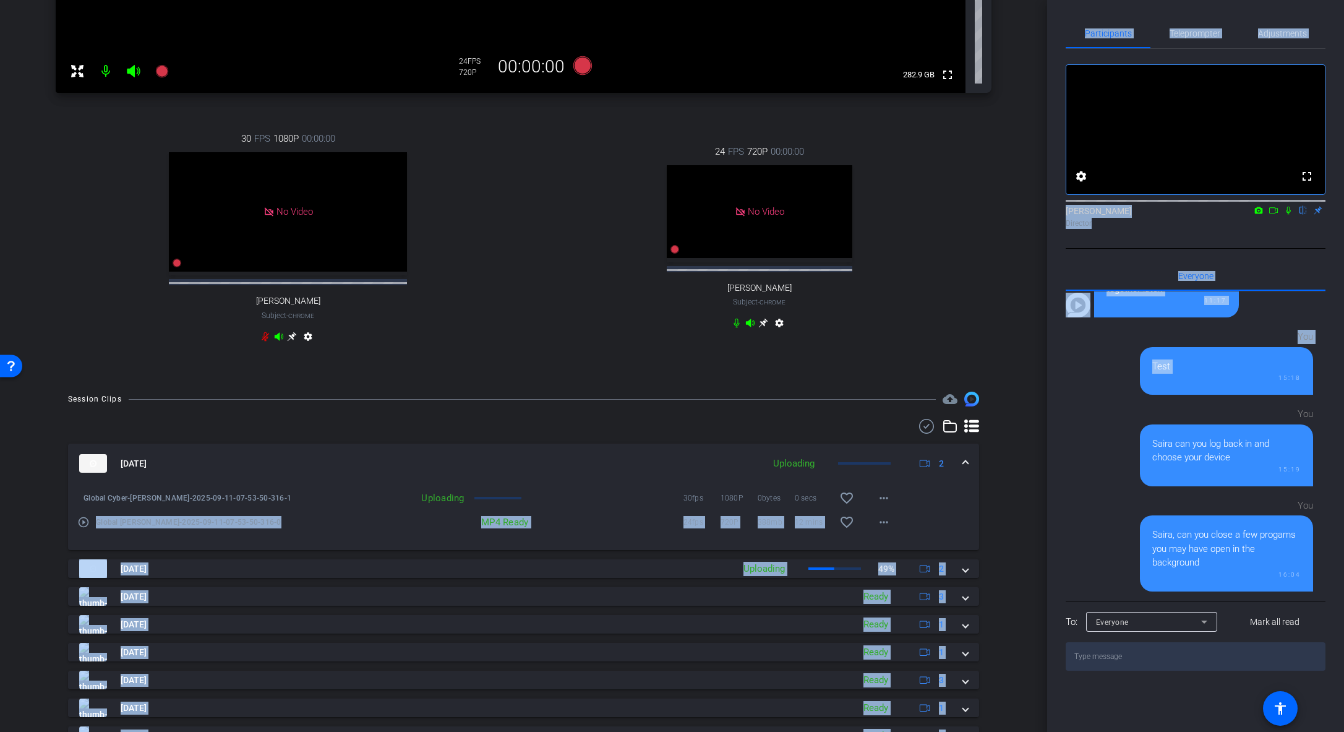
drag, startPoint x: 1041, startPoint y: 497, endPoint x: 1050, endPoint y: 397, distance: 100.7
click at [930, 397] on div "arrow_back Global Cyber Back to project Send invite account_box grid_on setting…" at bounding box center [672, 366] width 1344 height 732
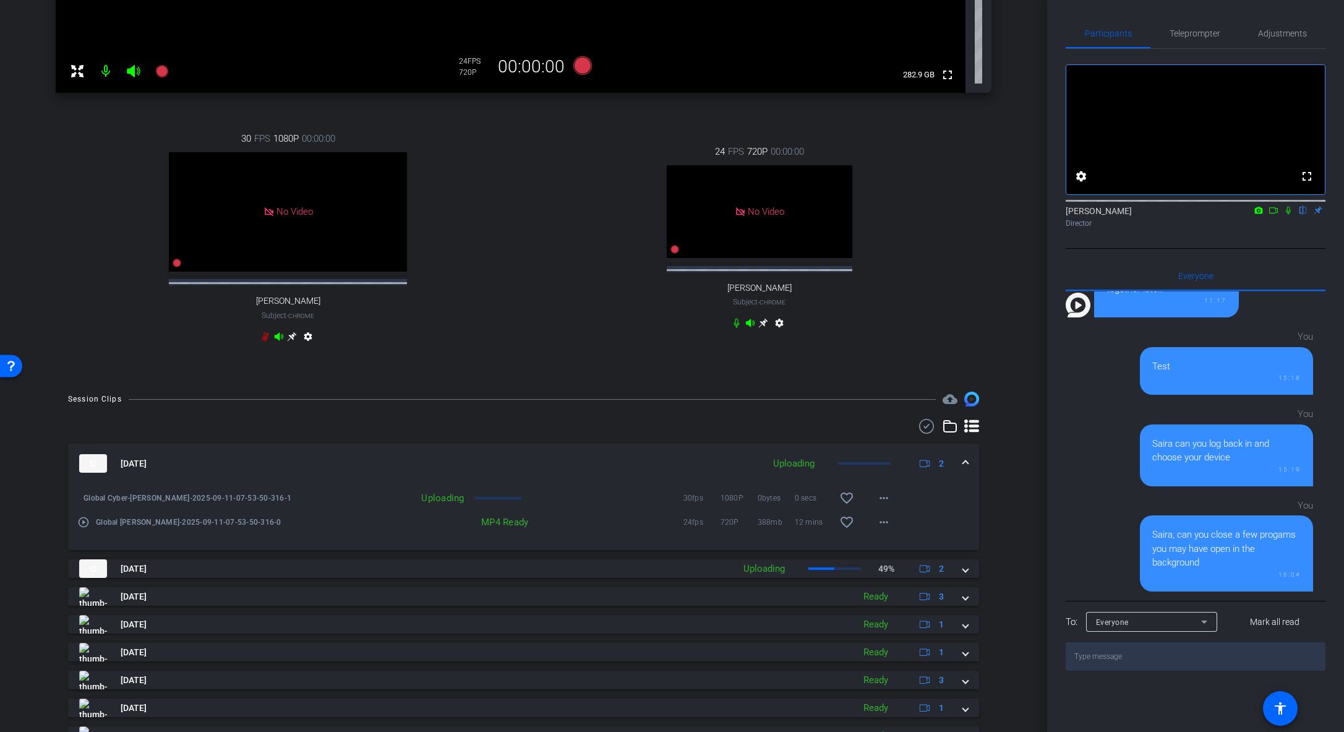
click at [930, 451] on div "Participants Teleprompter Adjustments fullscreen settings Abe Menendez flip Dir…" at bounding box center [1195, 366] width 297 height 732
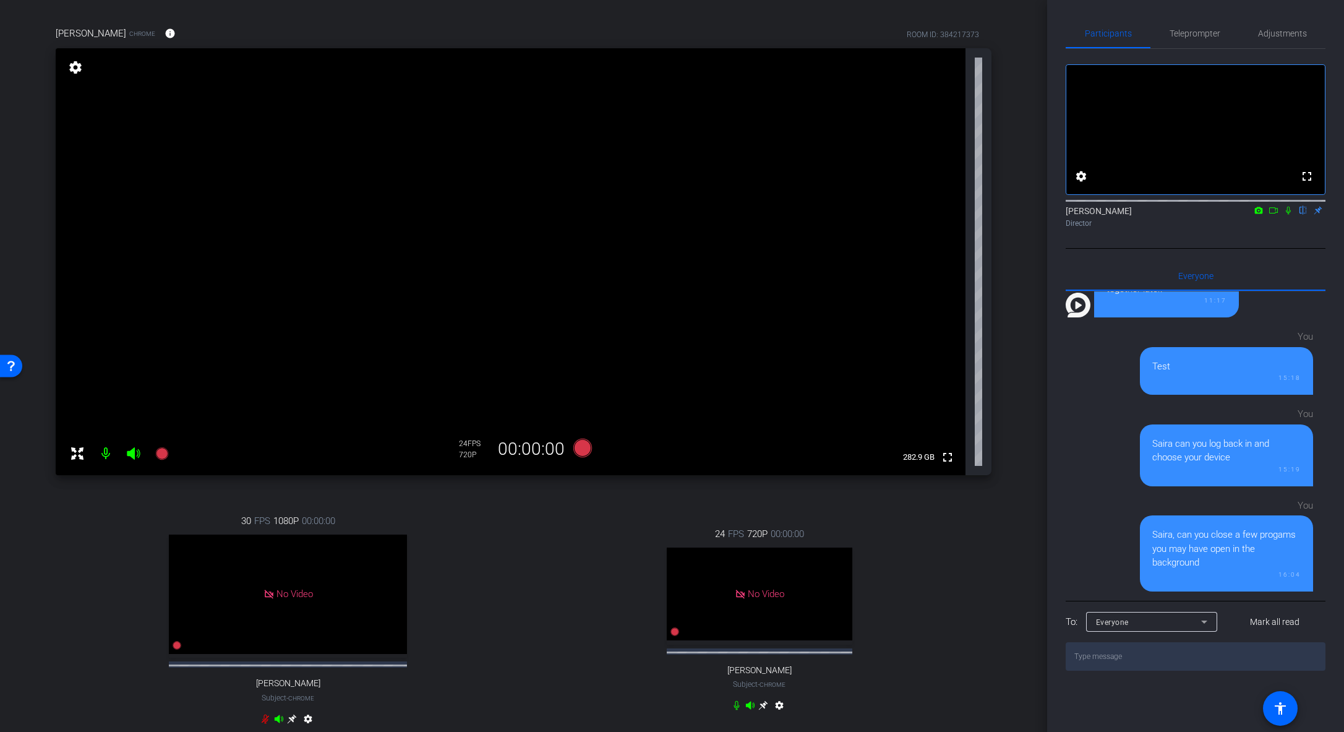
scroll to position [58, 0]
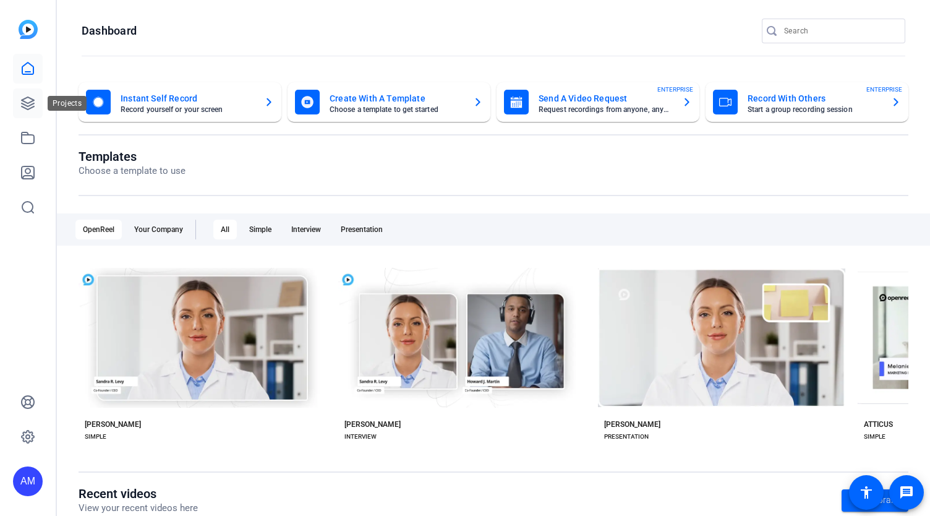
click at [21, 105] on icon at bounding box center [27, 103] width 15 height 15
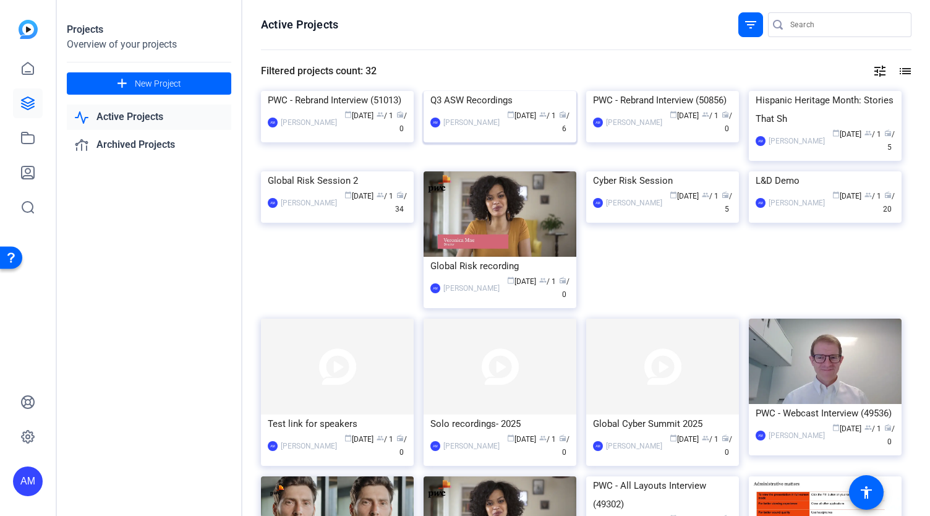
click at [539, 91] on img at bounding box center [500, 91] width 153 height 0
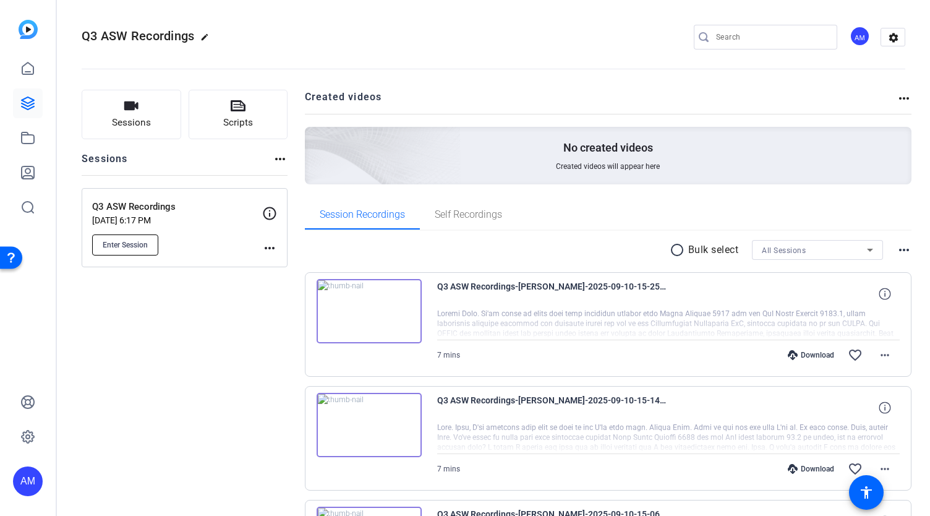
click at [134, 251] on button "Enter Session" at bounding box center [125, 244] width 66 height 21
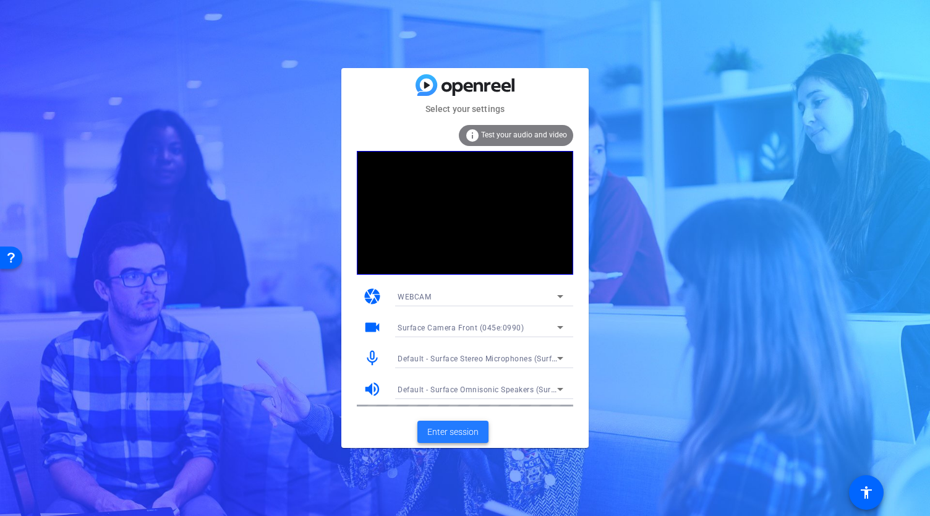
click at [454, 434] on span "Enter session" at bounding box center [453, 432] width 51 height 13
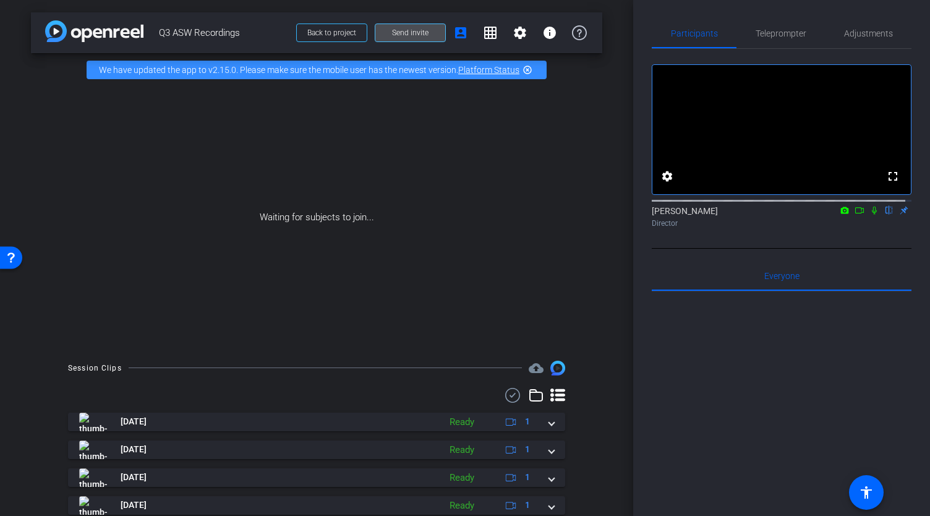
click at [418, 33] on span "Send invite" at bounding box center [410, 33] width 37 height 10
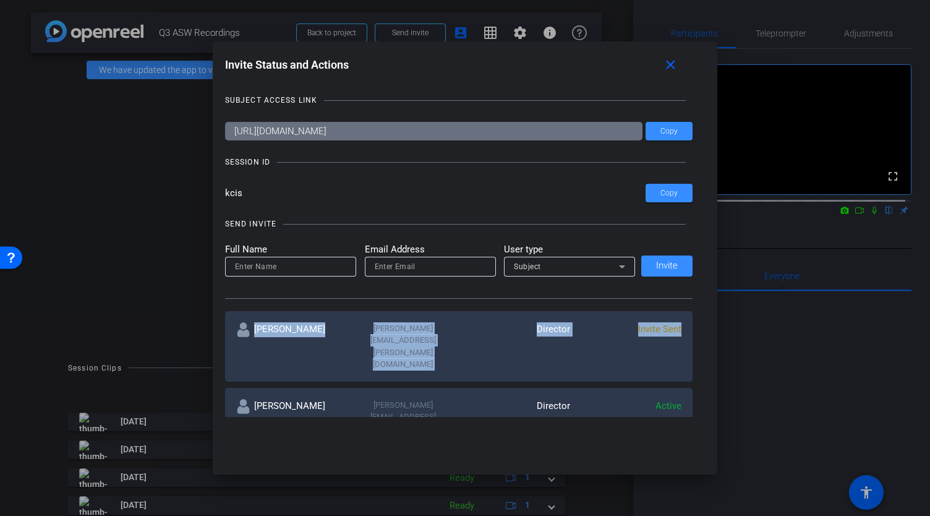
drag, startPoint x: 702, startPoint y: 264, endPoint x: 704, endPoint y: 325, distance: 60.7
click at [704, 325] on div "SUBJECT ACCESS LINK https://capture.openreel.com/subject/MODE_OTP?otp=kcis Copy…" at bounding box center [465, 249] width 481 height 335
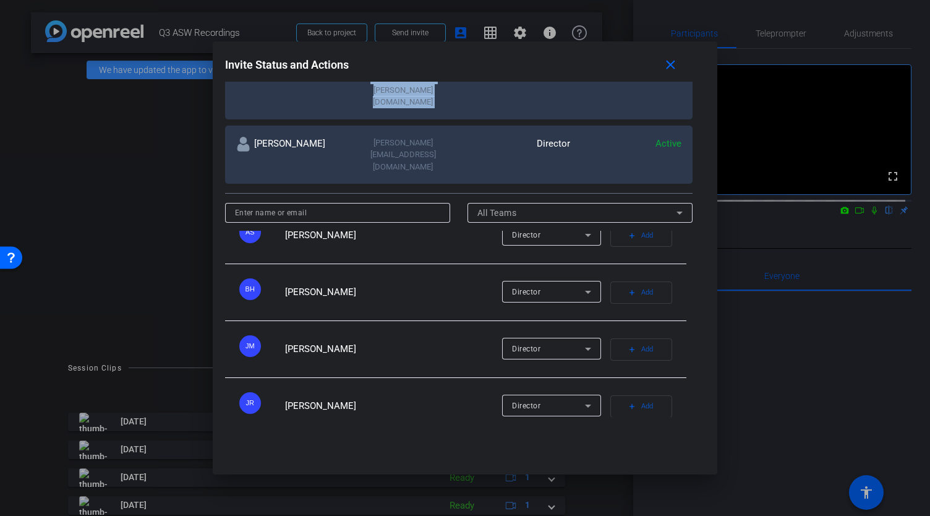
scroll to position [145, 0]
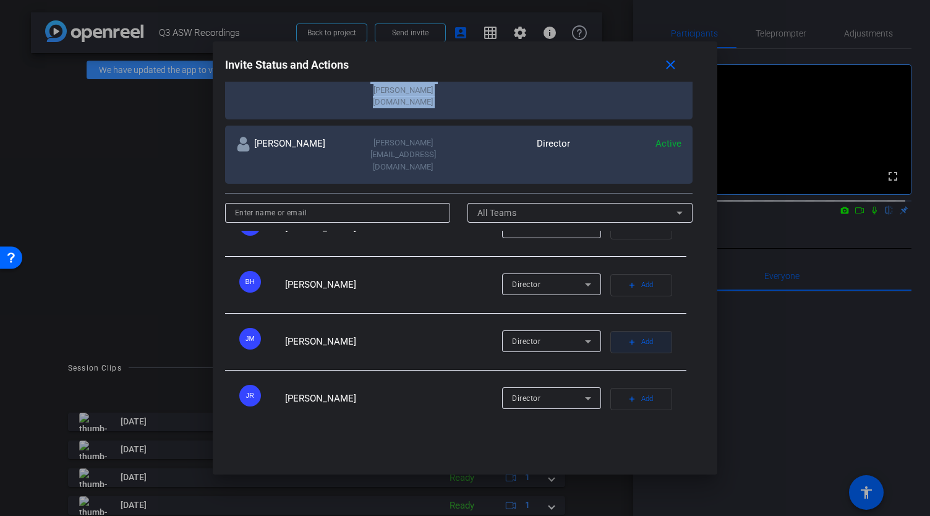
click at [642, 333] on span "Add" at bounding box center [648, 341] width 12 height 17
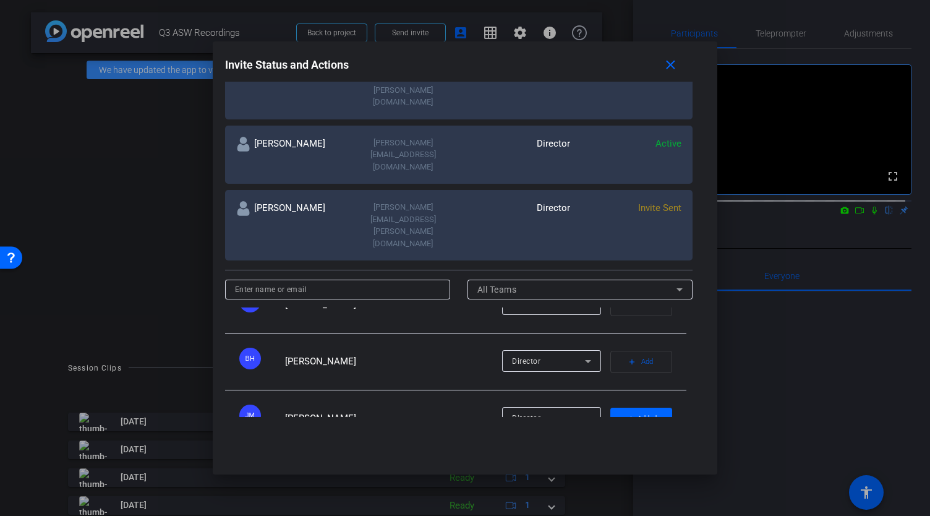
click at [674, 390] on div "JM Jennifer Mohr Director check Added" at bounding box center [456, 418] width 462 height 57
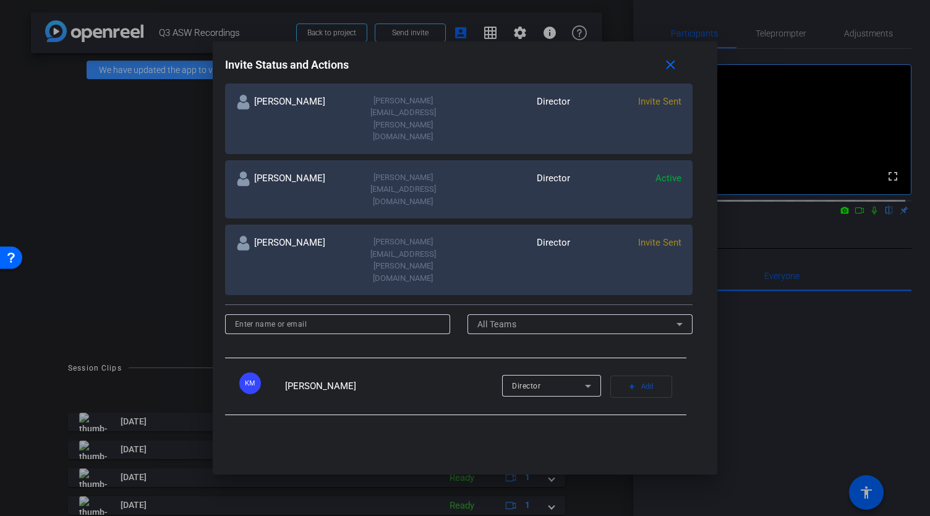
scroll to position [306, 0]
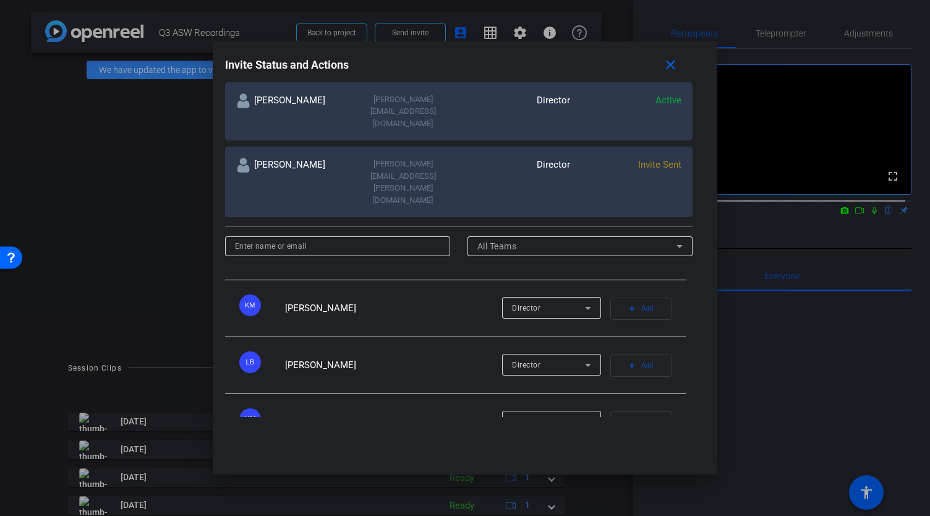
click at [642, 471] on span "Add" at bounding box center [648, 479] width 12 height 17
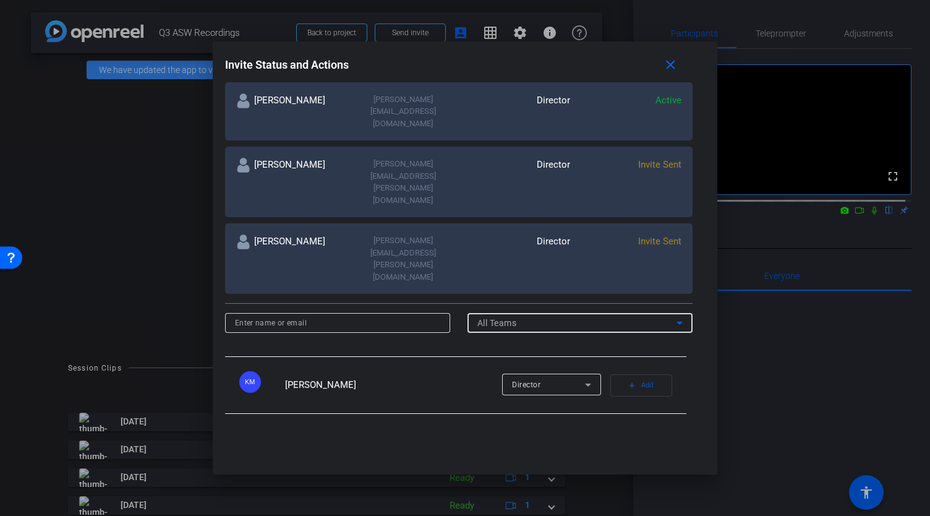
click at [679, 316] on icon at bounding box center [679, 323] width 15 height 15
click at [684, 365] on div at bounding box center [465, 258] width 930 height 516
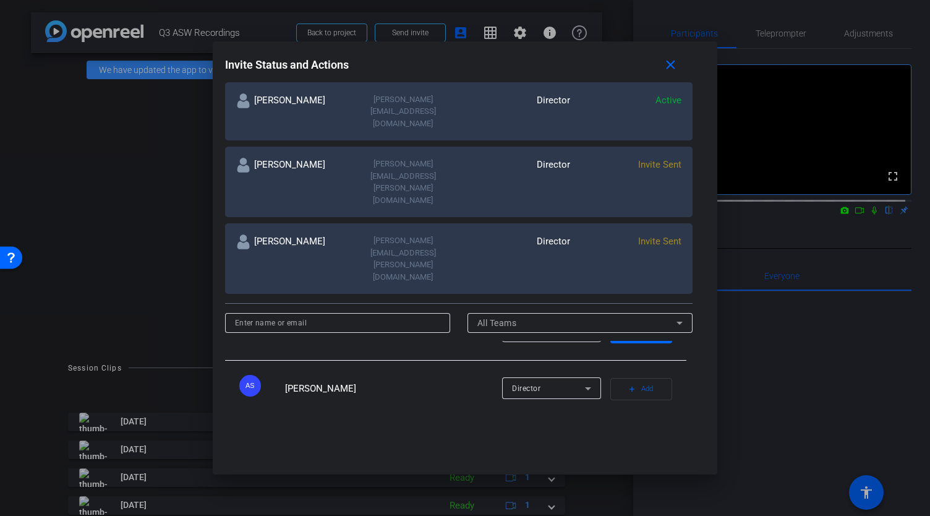
scroll to position [92, 0]
click at [642, 440] on span "Add" at bounding box center [648, 448] width 12 height 17
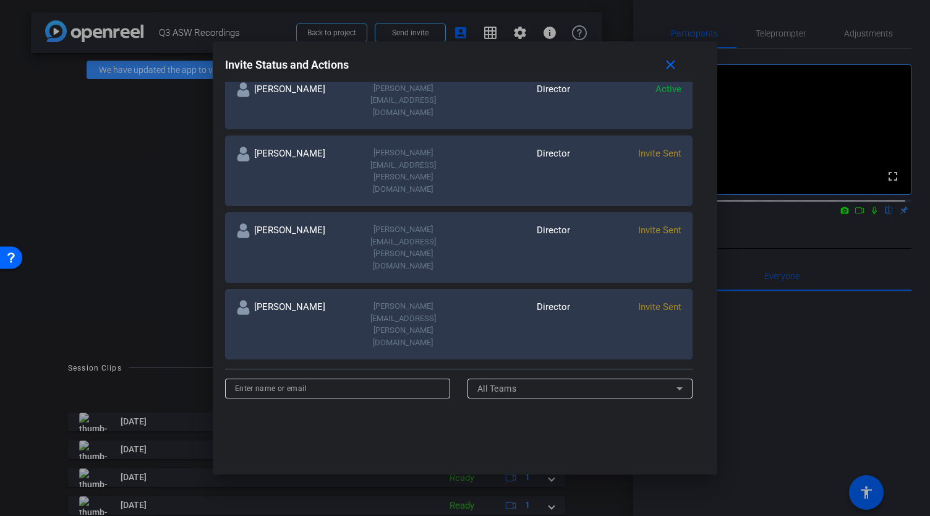
scroll to position [392, 0]
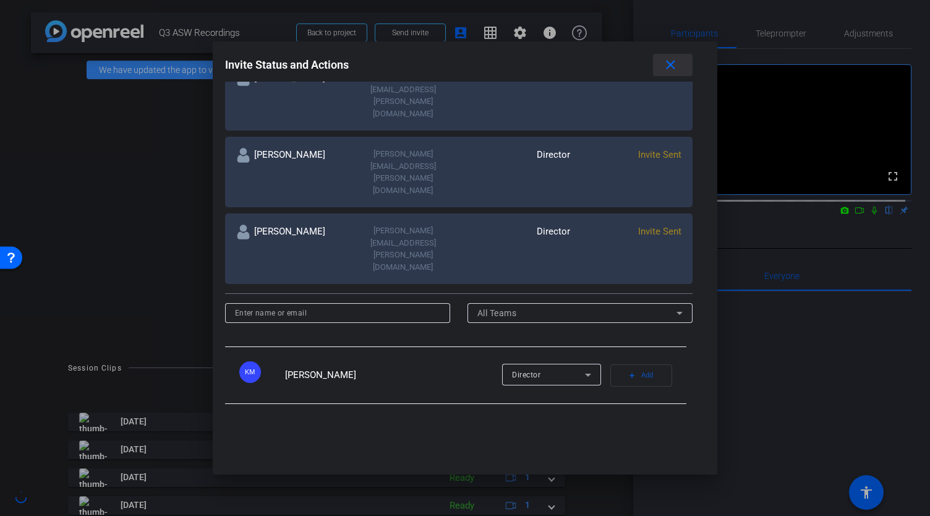
click at [673, 74] on span at bounding box center [673, 65] width 40 height 30
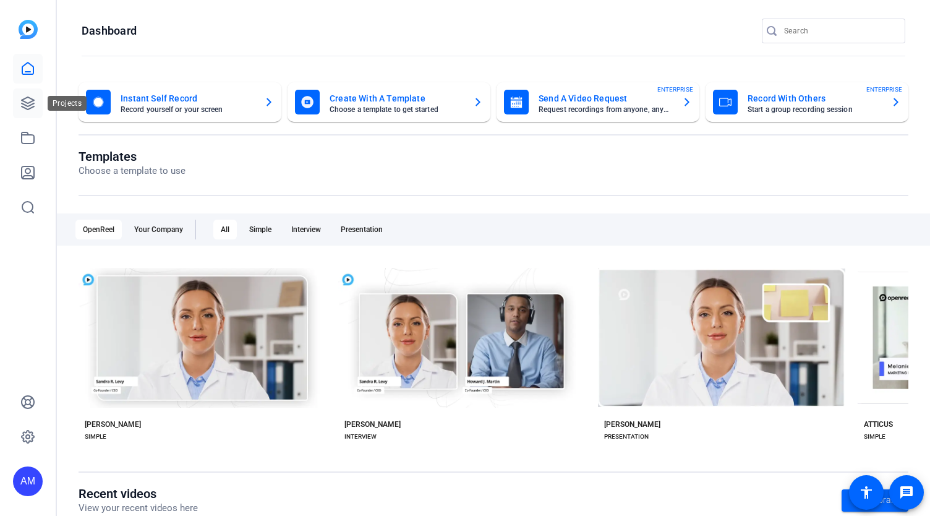
click at [28, 102] on icon at bounding box center [27, 103] width 15 height 15
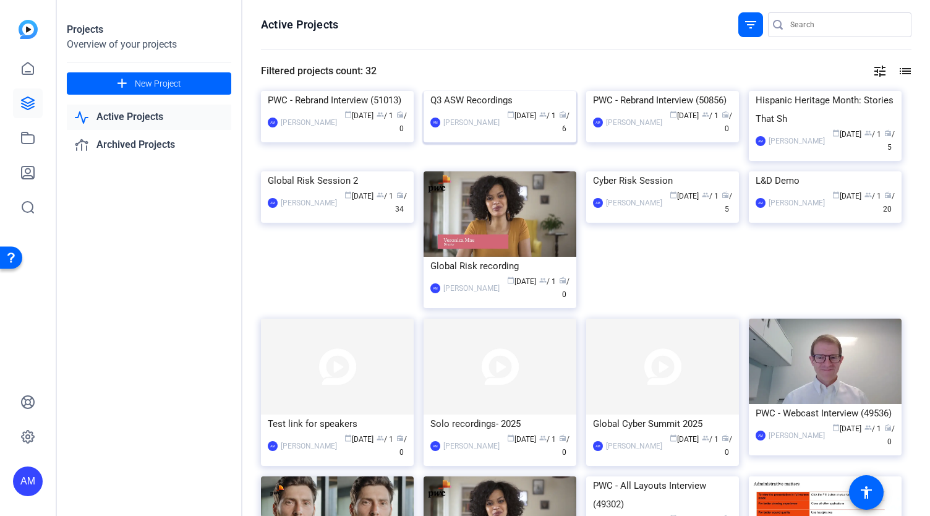
click at [517, 91] on img at bounding box center [500, 91] width 153 height 0
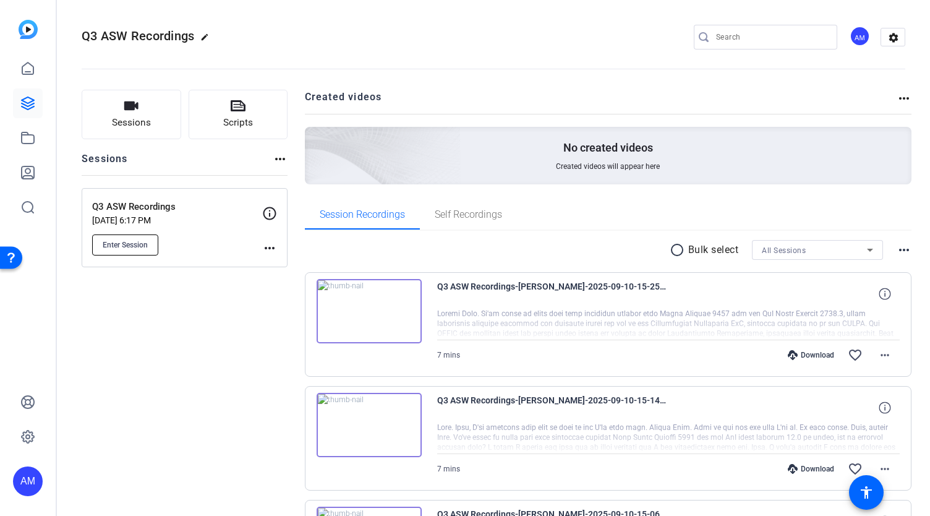
click at [126, 252] on button "Enter Session" at bounding box center [125, 244] width 66 height 21
click at [148, 248] on button "Enter Session" at bounding box center [125, 244] width 66 height 21
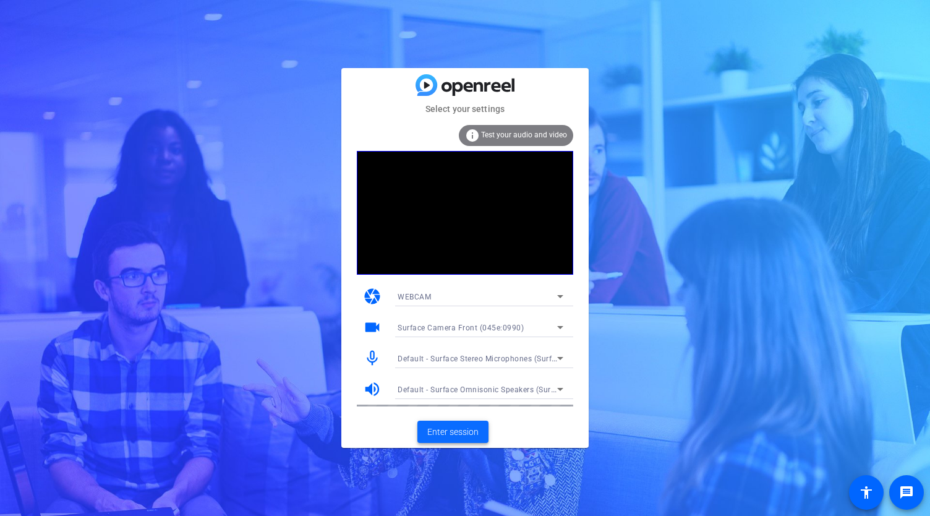
click at [469, 432] on span "Enter session" at bounding box center [453, 432] width 51 height 13
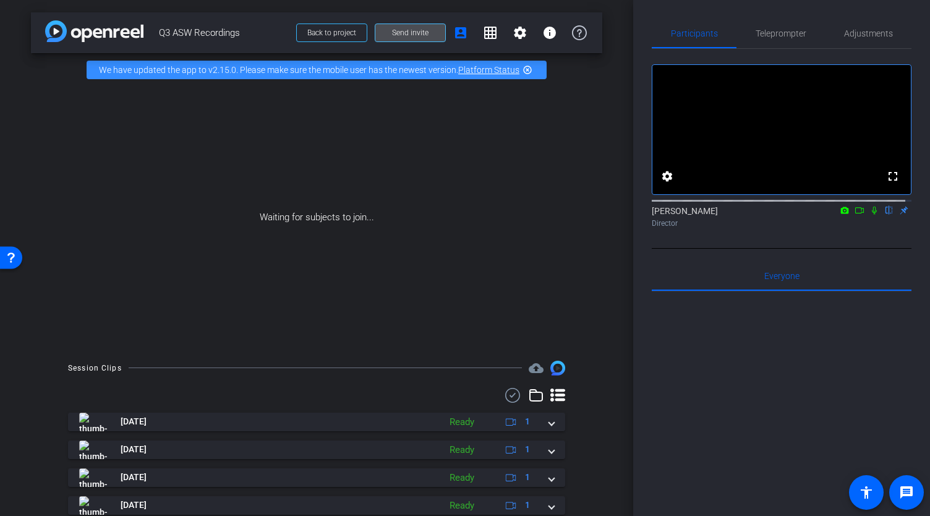
click at [407, 40] on span at bounding box center [411, 33] width 70 height 30
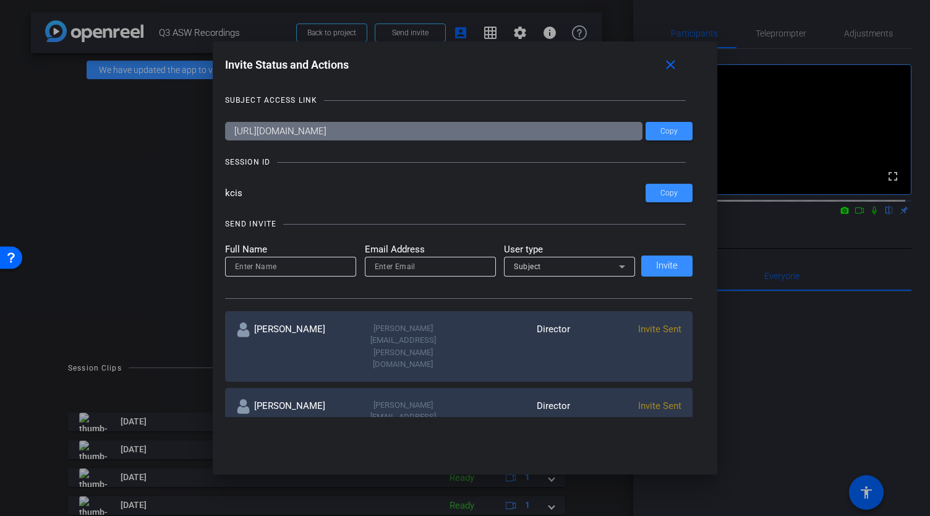
scroll to position [293, 0]
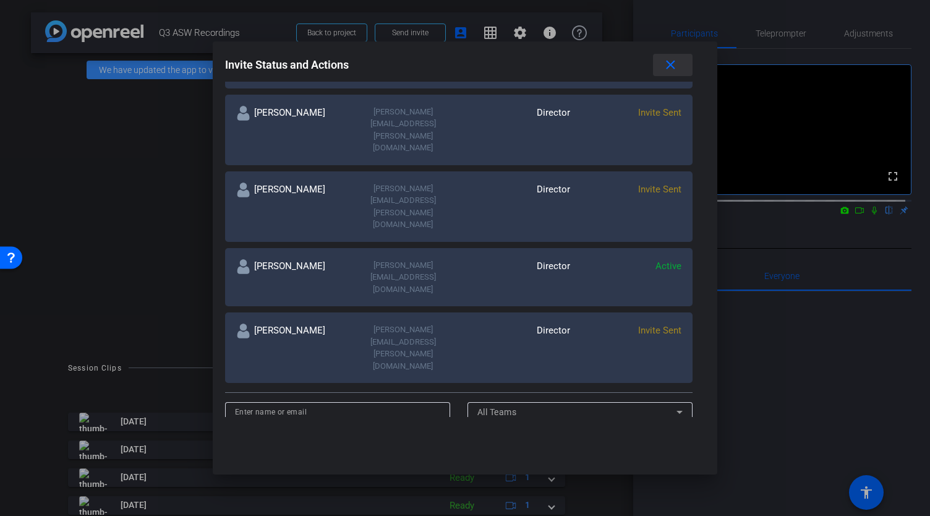
click at [679, 72] on mat-icon "close" at bounding box center [670, 65] width 15 height 15
